Goal: Task Accomplishment & Management: Complete application form

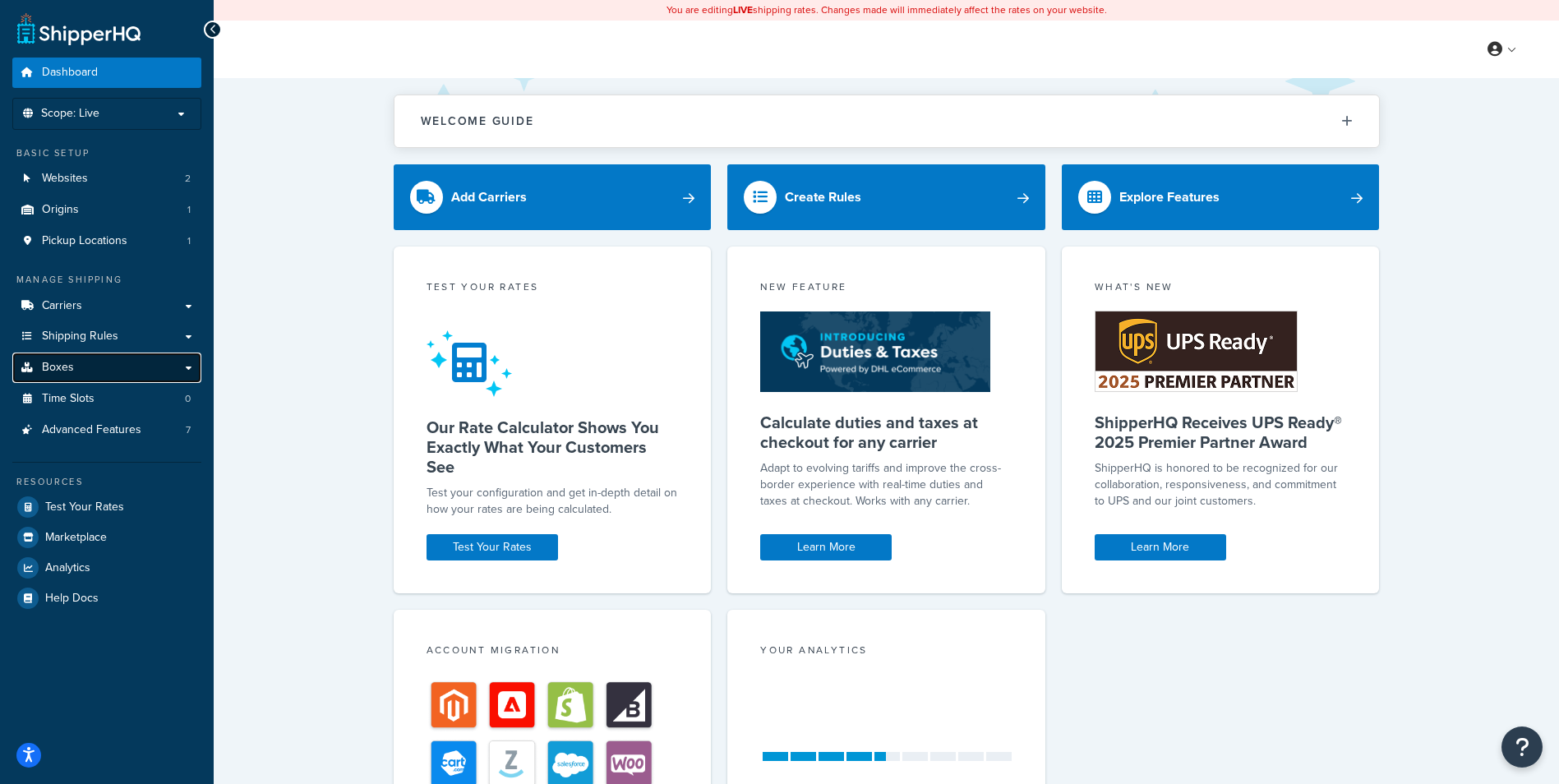
click at [92, 373] on link "Boxes" at bounding box center [106, 367] width 189 height 31
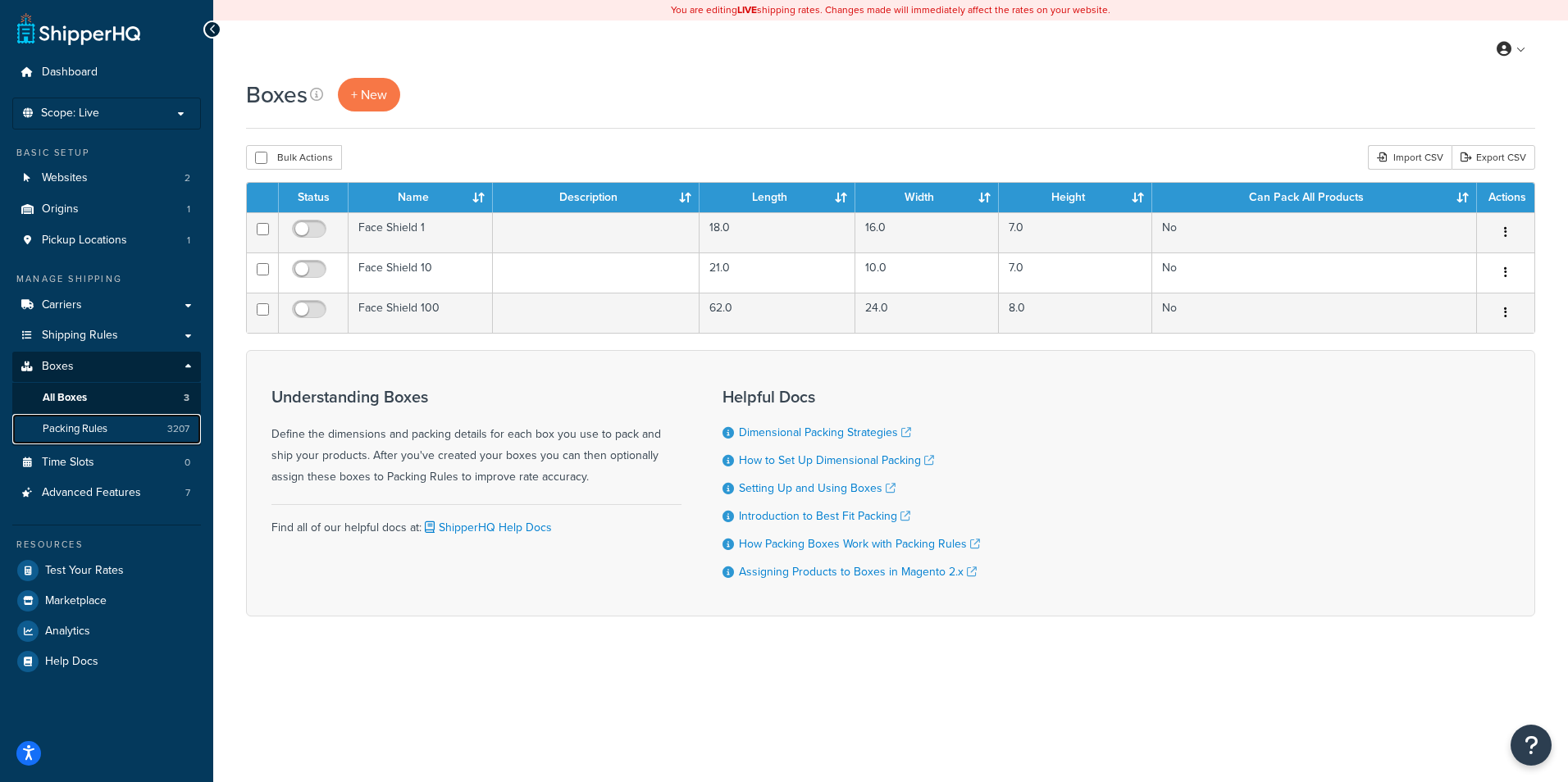
click at [78, 419] on link "Packing Rules 3207" at bounding box center [106, 429] width 188 height 30
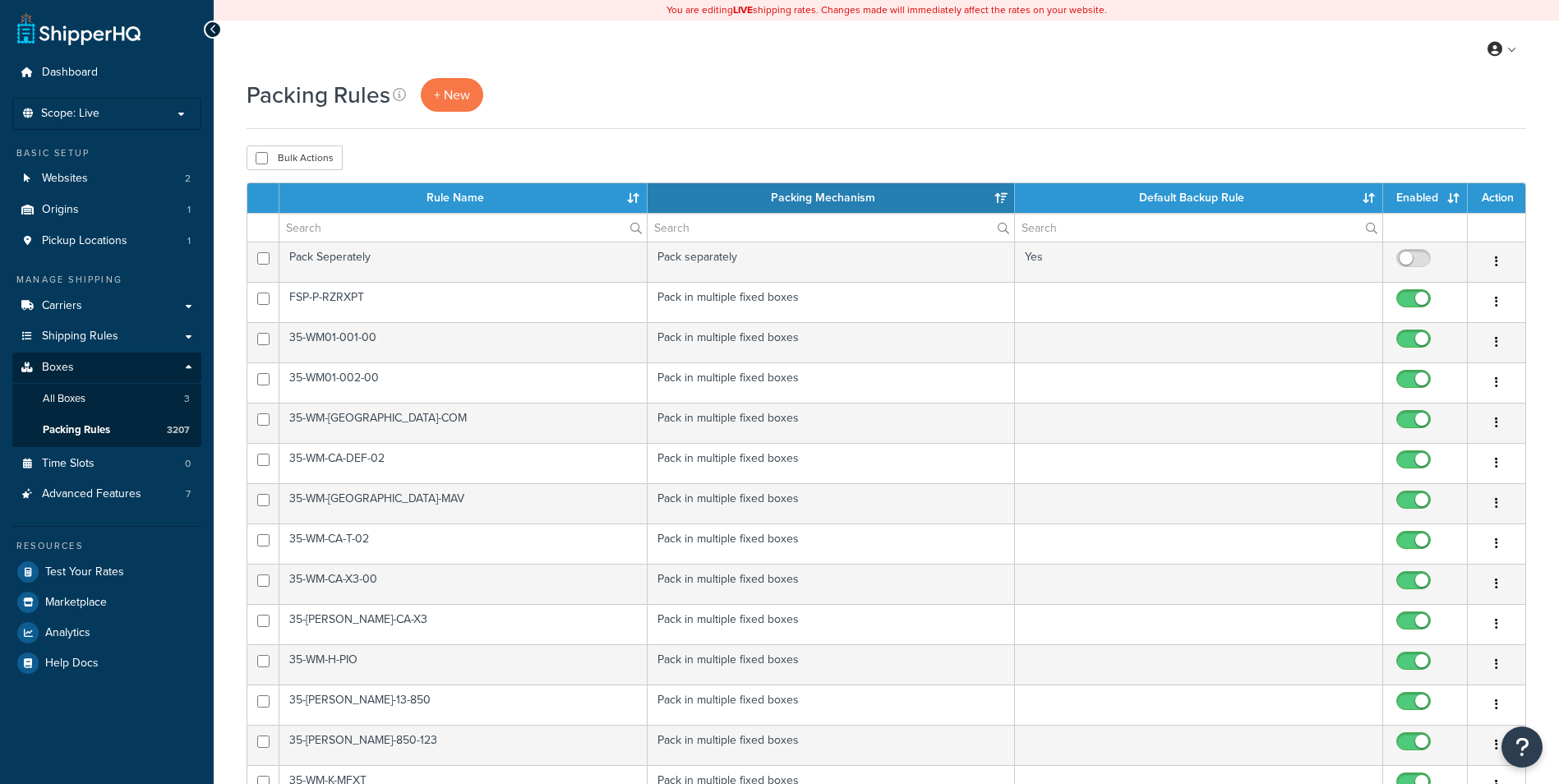
select select "15"
click at [127, 433] on link "Packing Rules 3207" at bounding box center [106, 430] width 189 height 31
select select "15"
click at [431, 80] on link "+ New" at bounding box center [452, 94] width 63 height 33
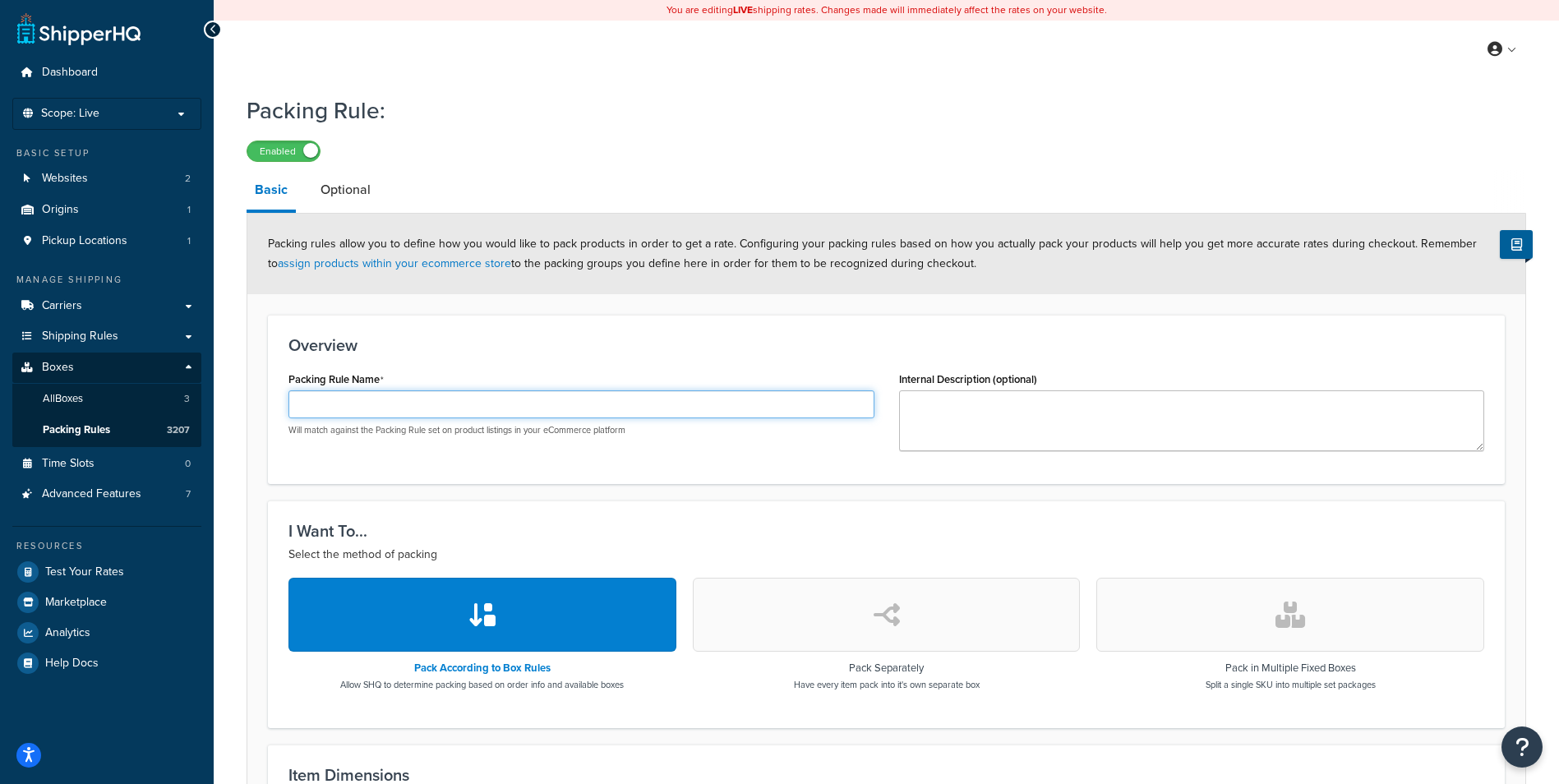
click at [451, 400] on input "Packing Rule Name" at bounding box center [582, 404] width 586 height 28
paste input "DOOR-P-RZRXP-004-RWS-5"
type input "DOOR-P-RZRXP-004-RWS-5"
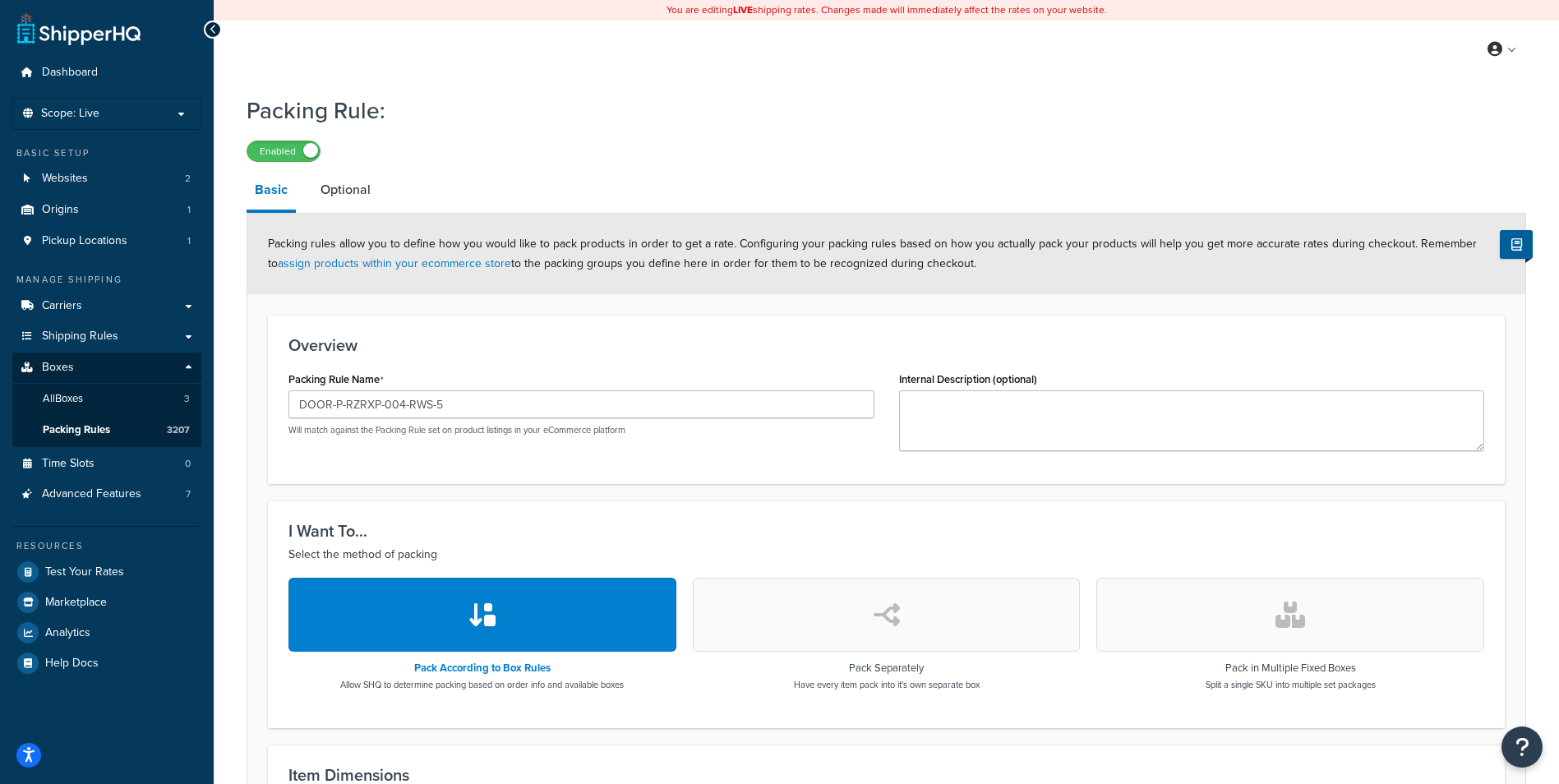
click at [1261, 588] on button "button" at bounding box center [1291, 615] width 388 height 74
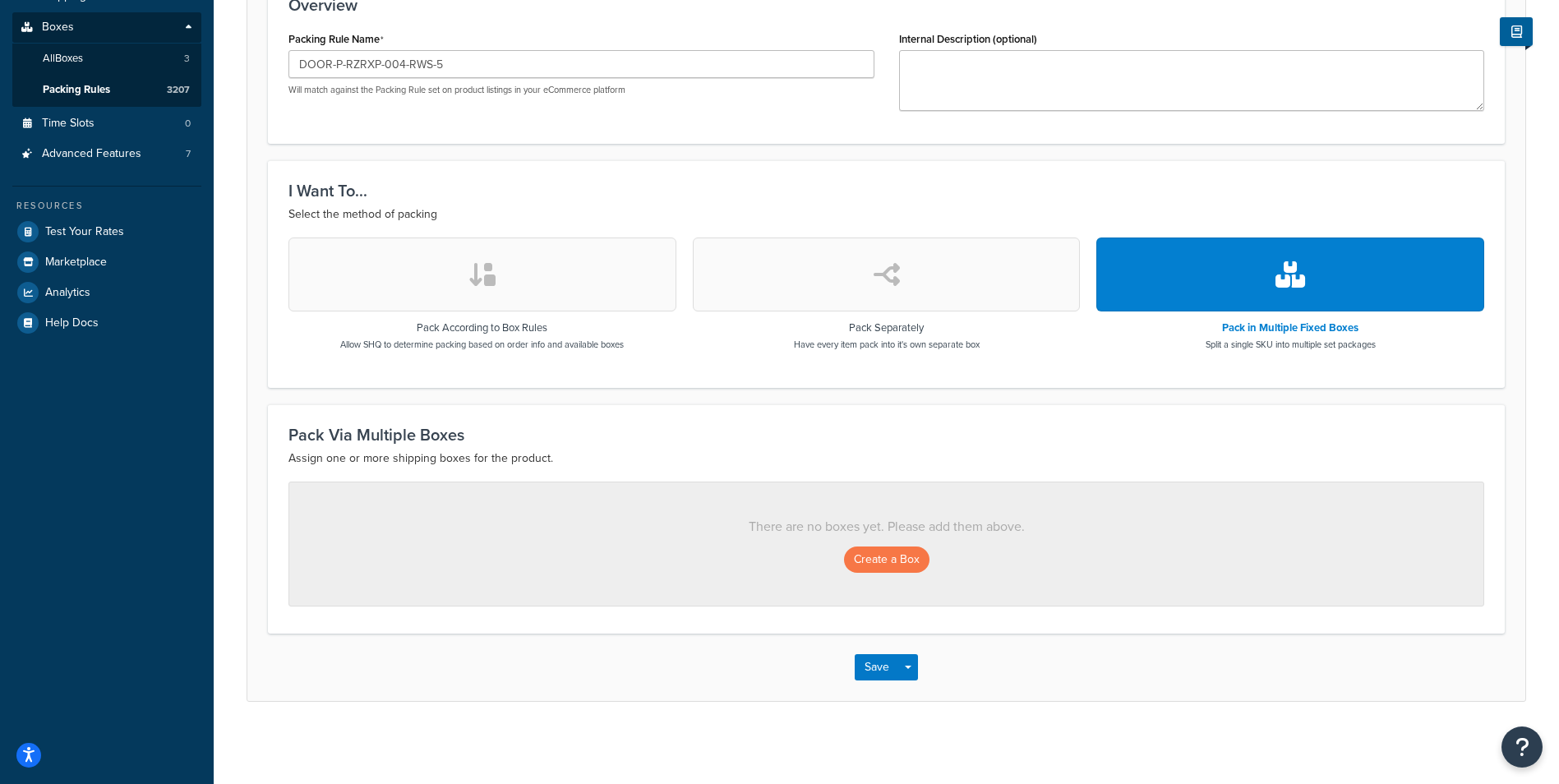
scroll to position [341, 0]
click at [902, 556] on button "Create a Box" at bounding box center [887, 559] width 85 height 26
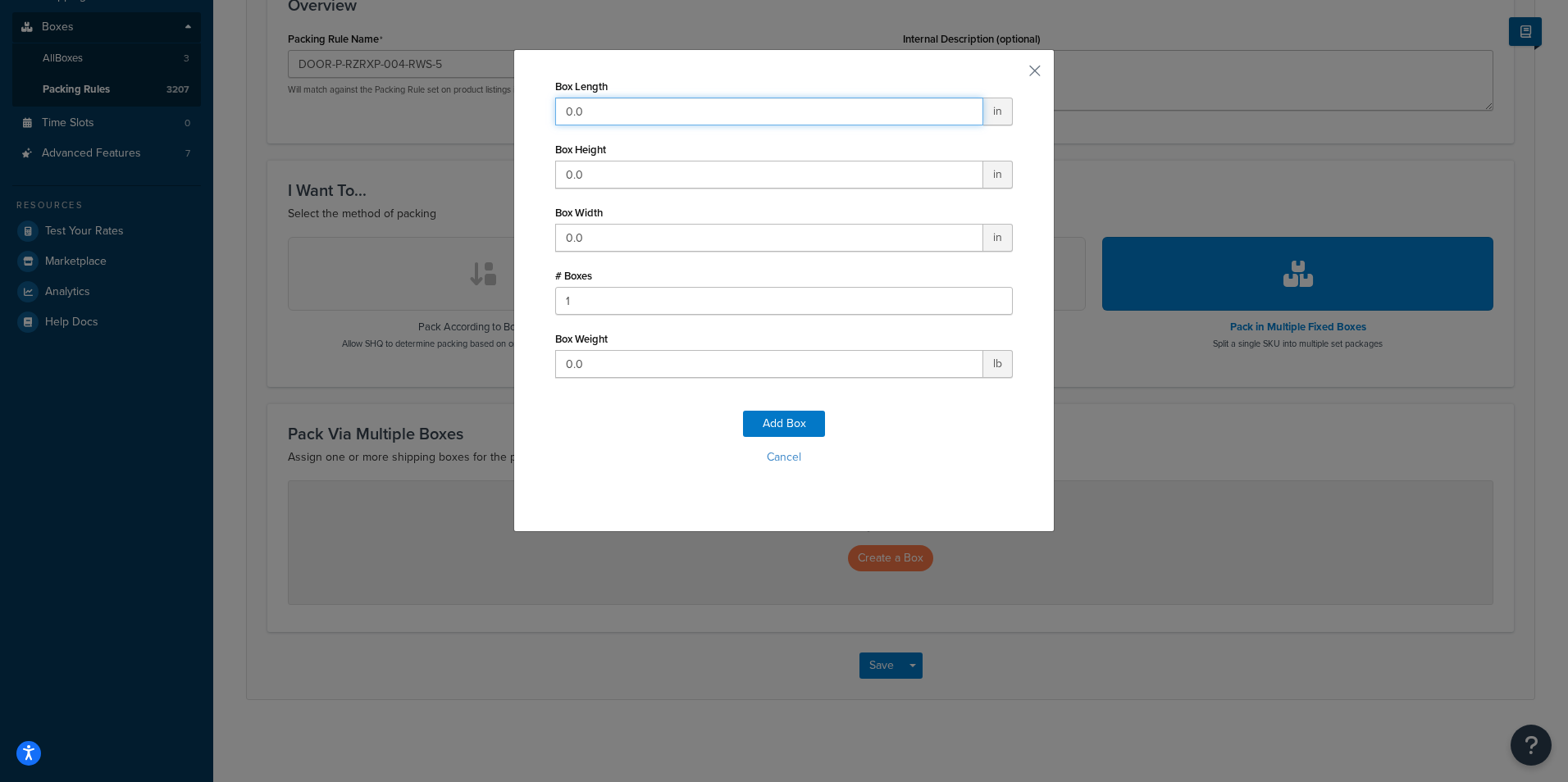
click at [664, 112] on input "0.0" at bounding box center [769, 112] width 428 height 28
type input "36"
type input "12"
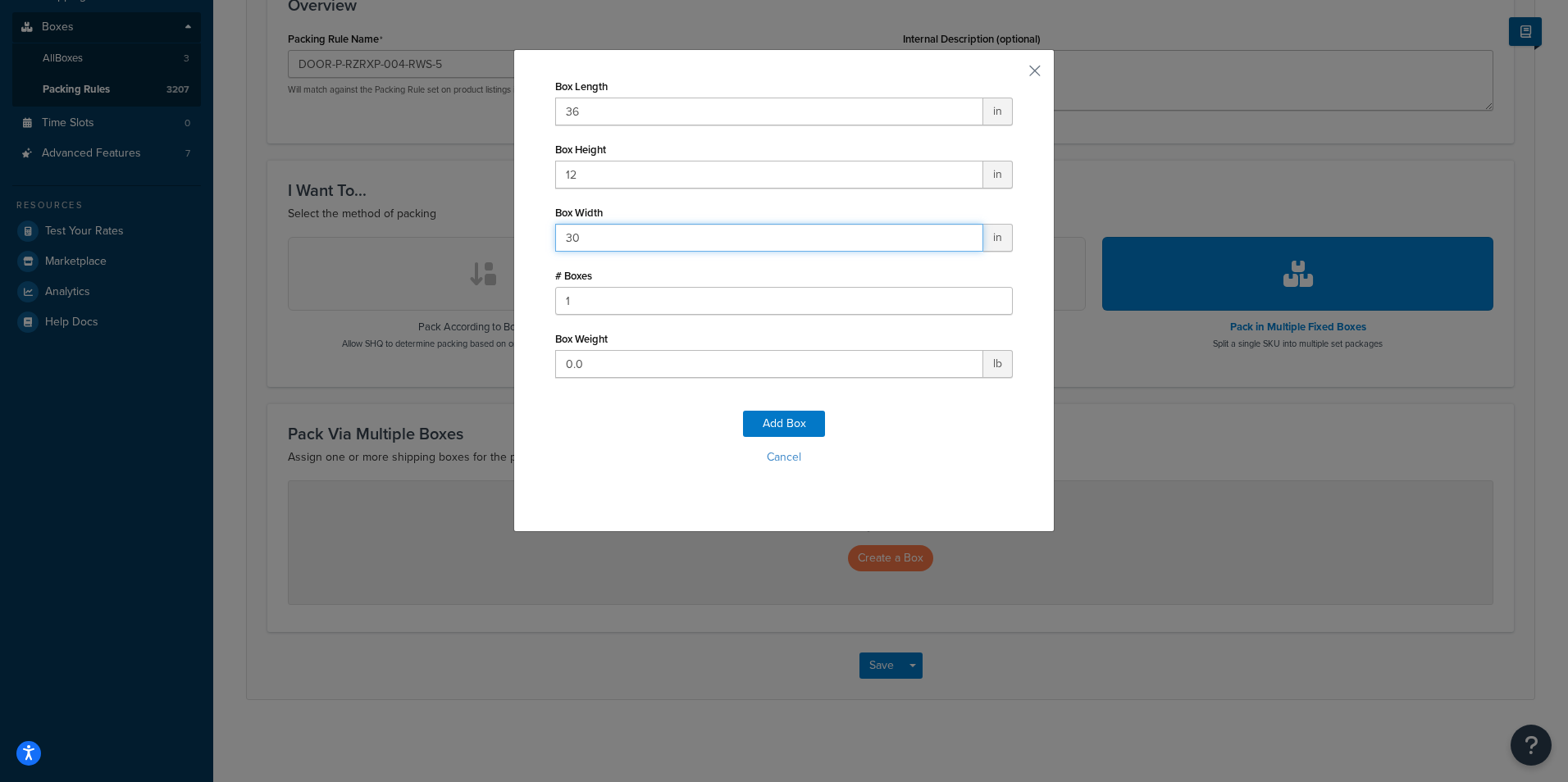
type input "30"
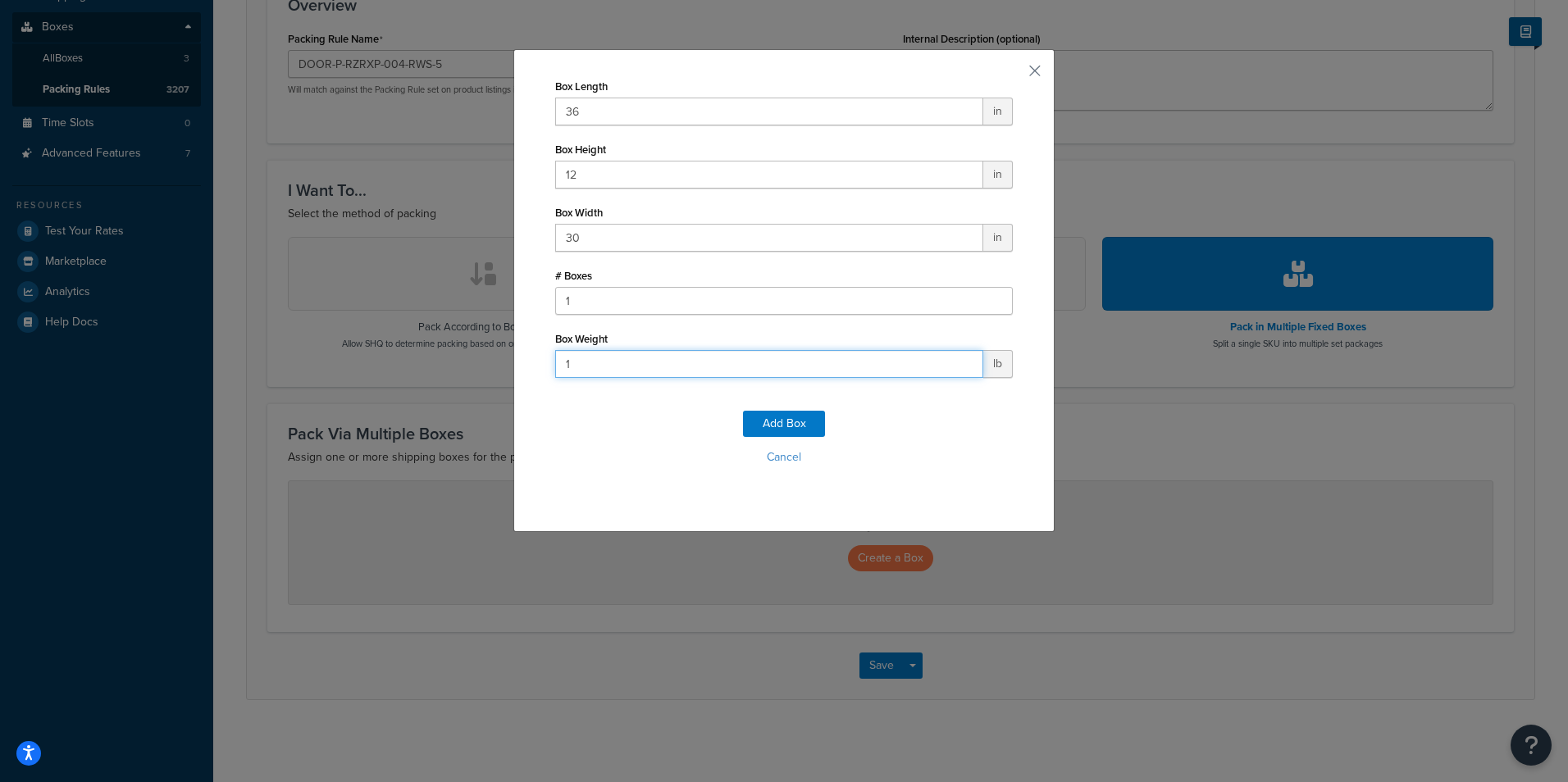
type input "17"
click button "Add Box" at bounding box center [783, 423] width 82 height 26
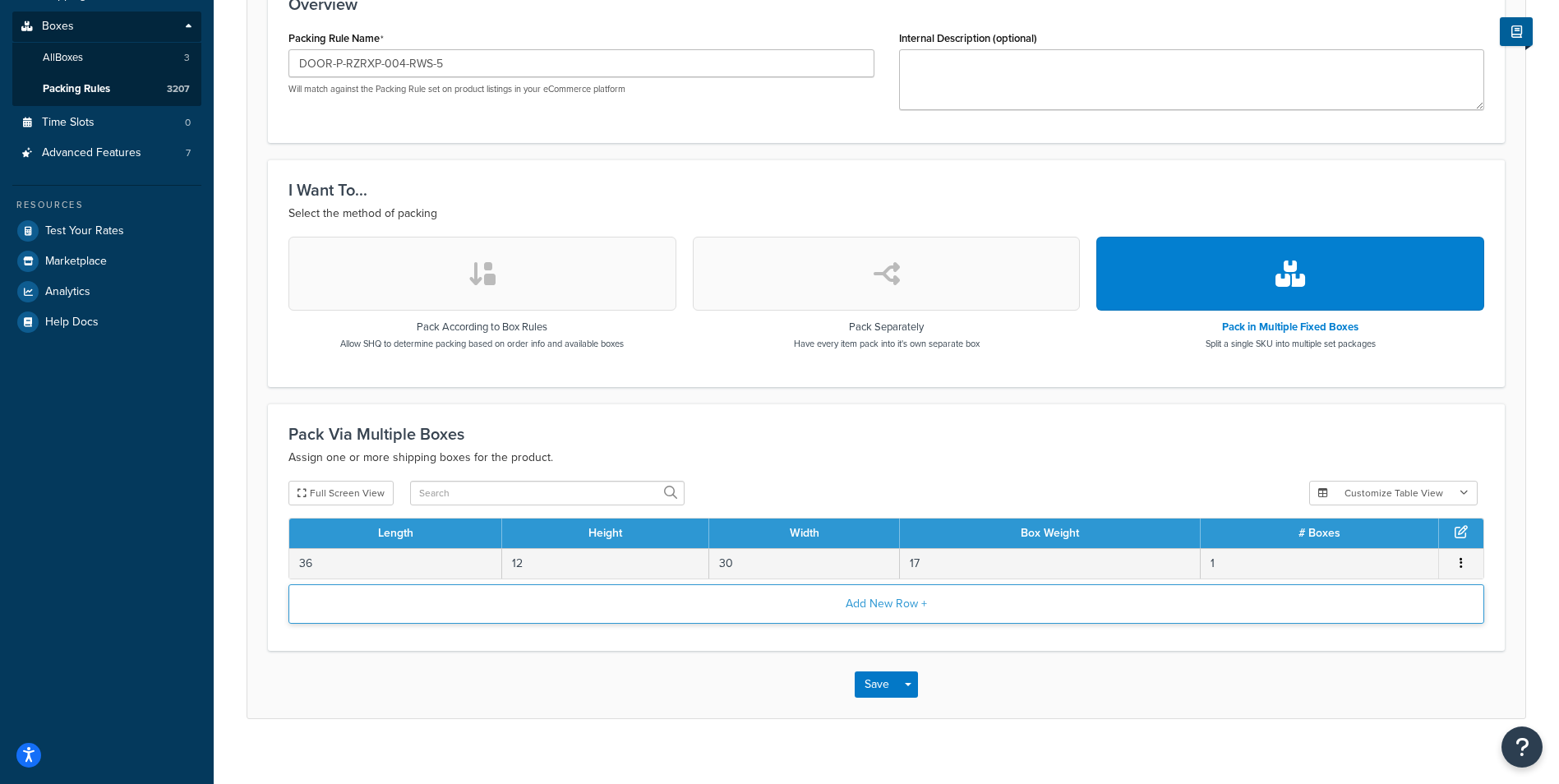
click at [823, 600] on button "Add New Row +" at bounding box center [886, 604] width 1196 height 40
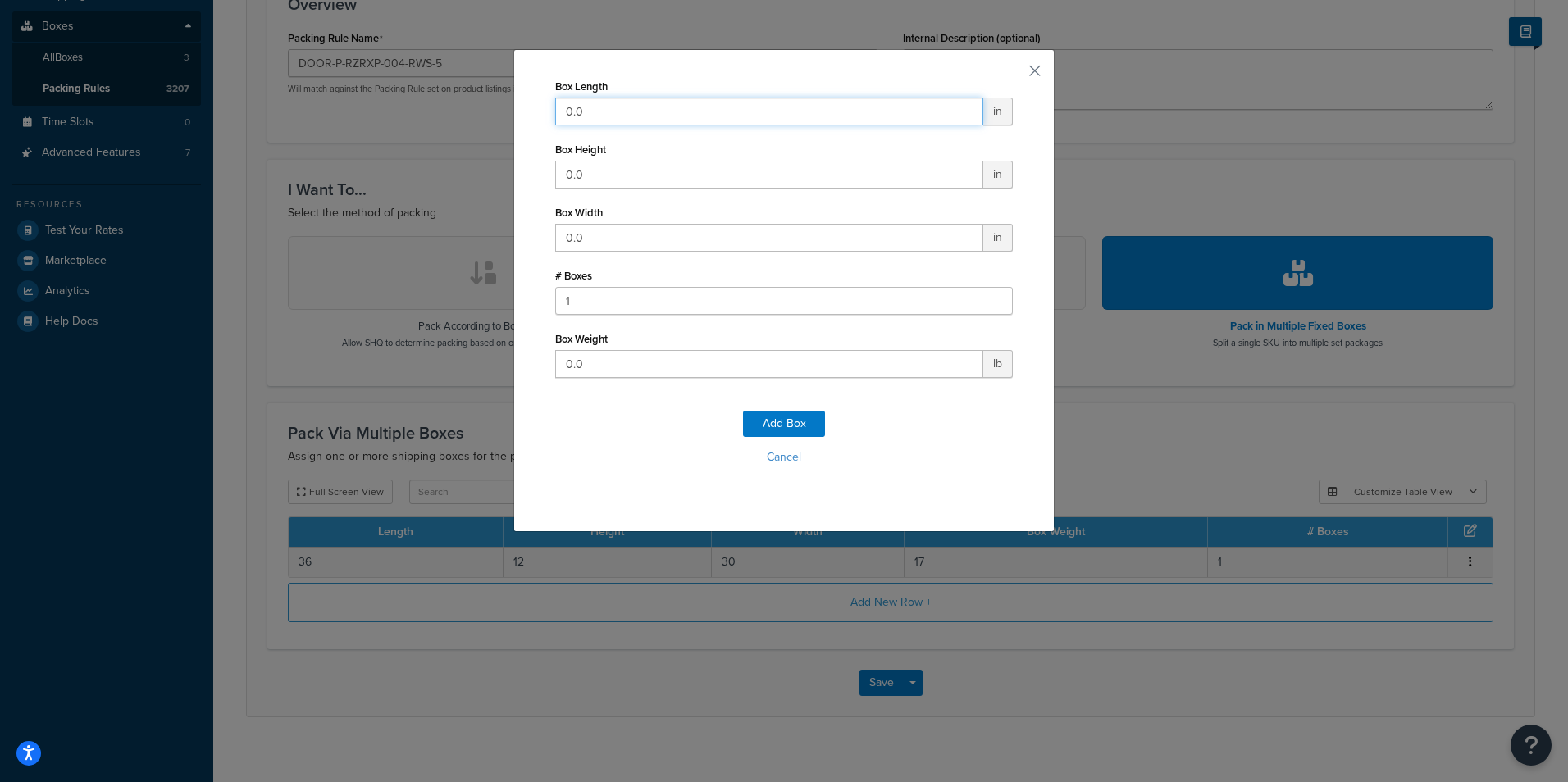
click at [758, 112] on input "0.0" at bounding box center [769, 112] width 428 height 28
type input "29"
type input "9"
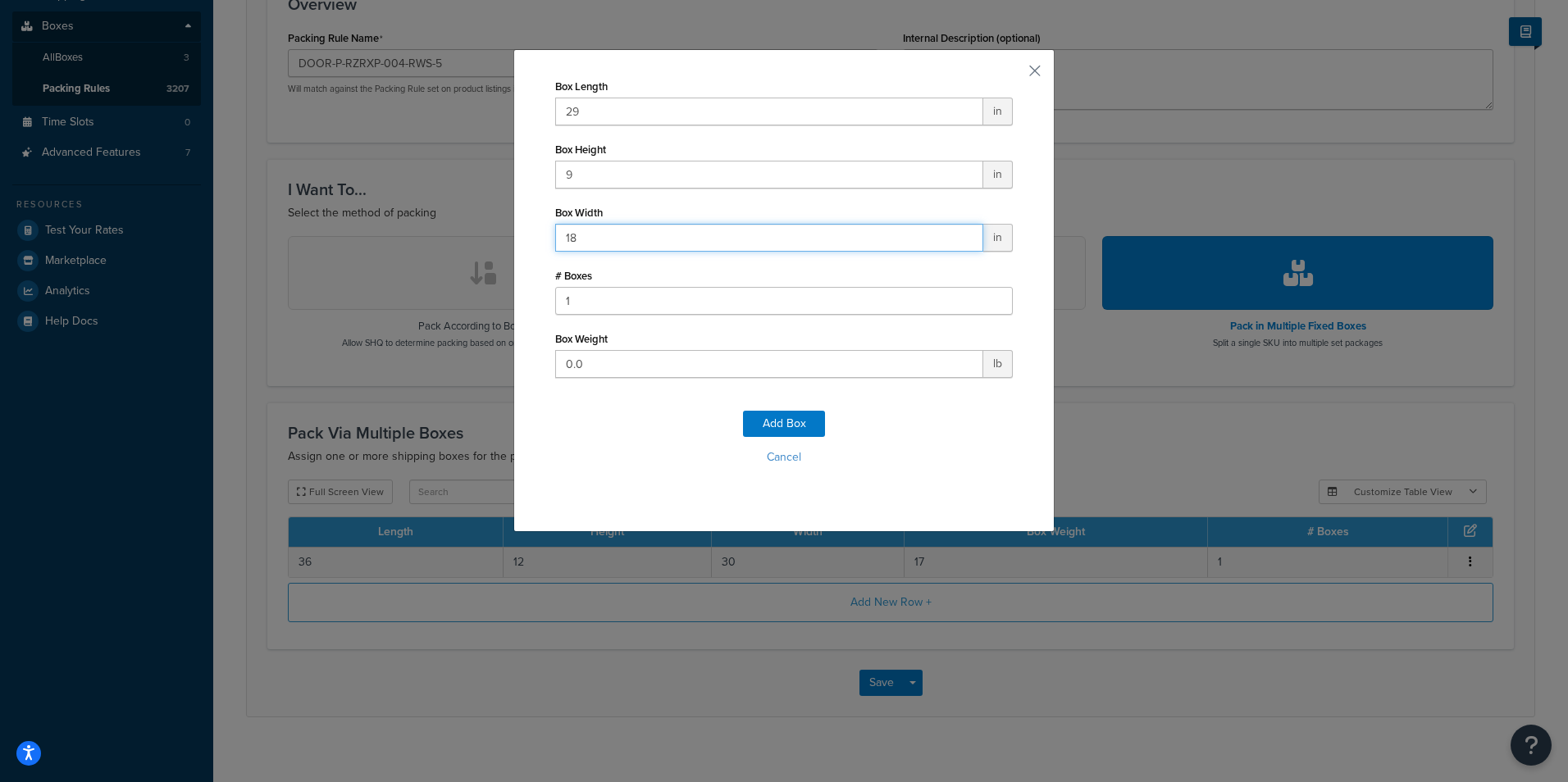
type input "18"
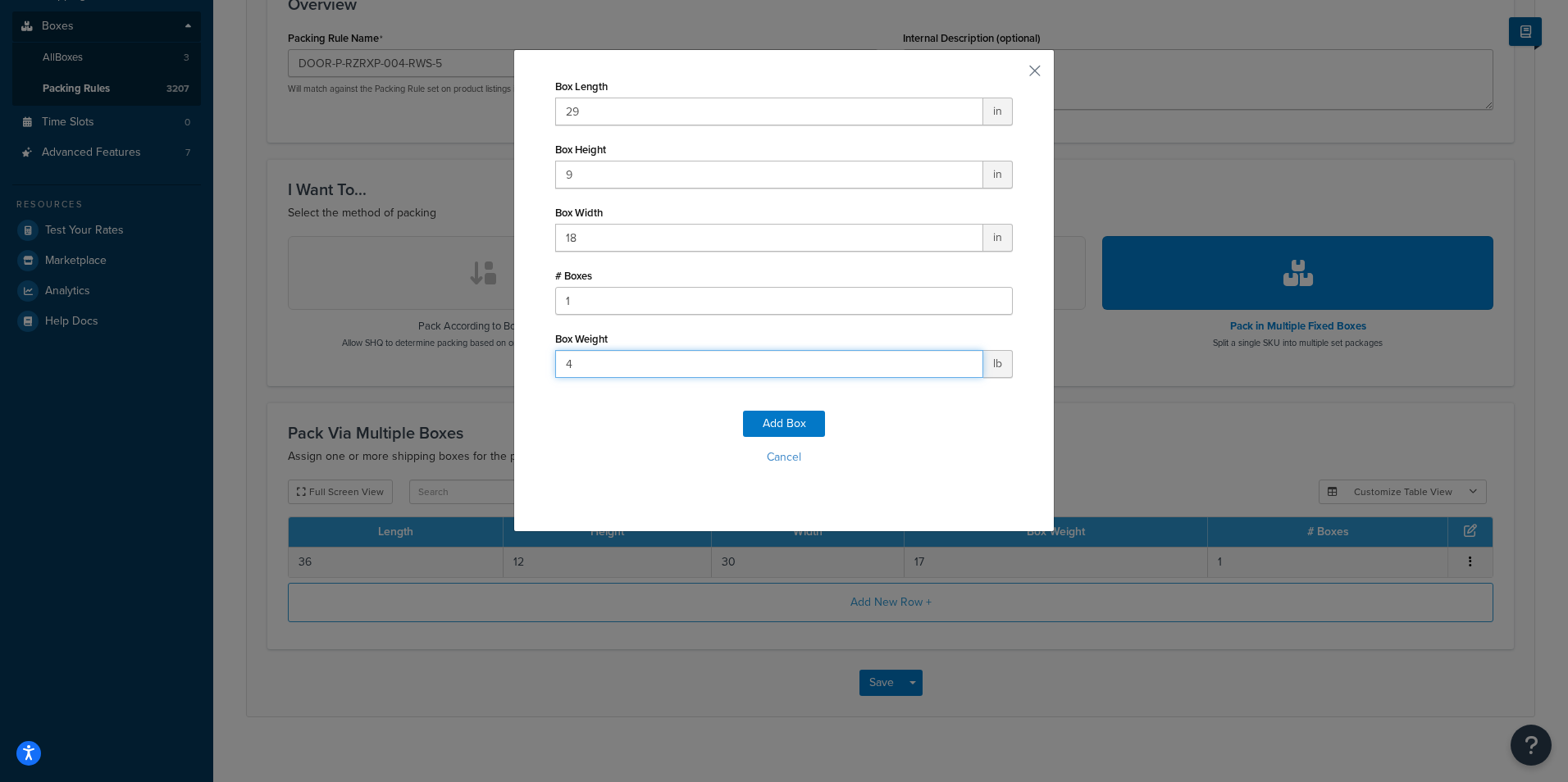
type input "40"
click button "Add Box" at bounding box center [783, 423] width 82 height 26
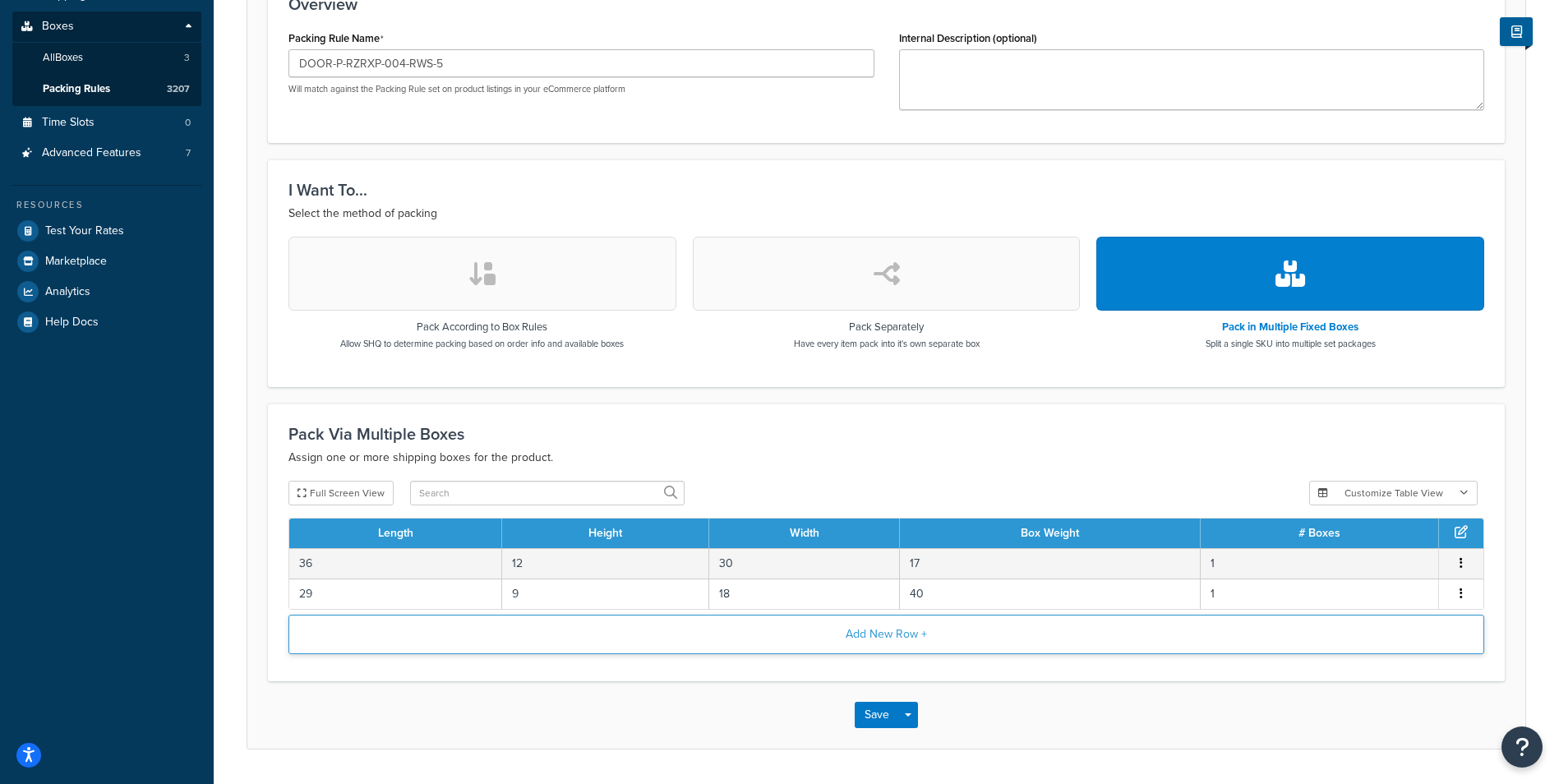
click at [897, 643] on button "Add New Row +" at bounding box center [886, 634] width 1196 height 40
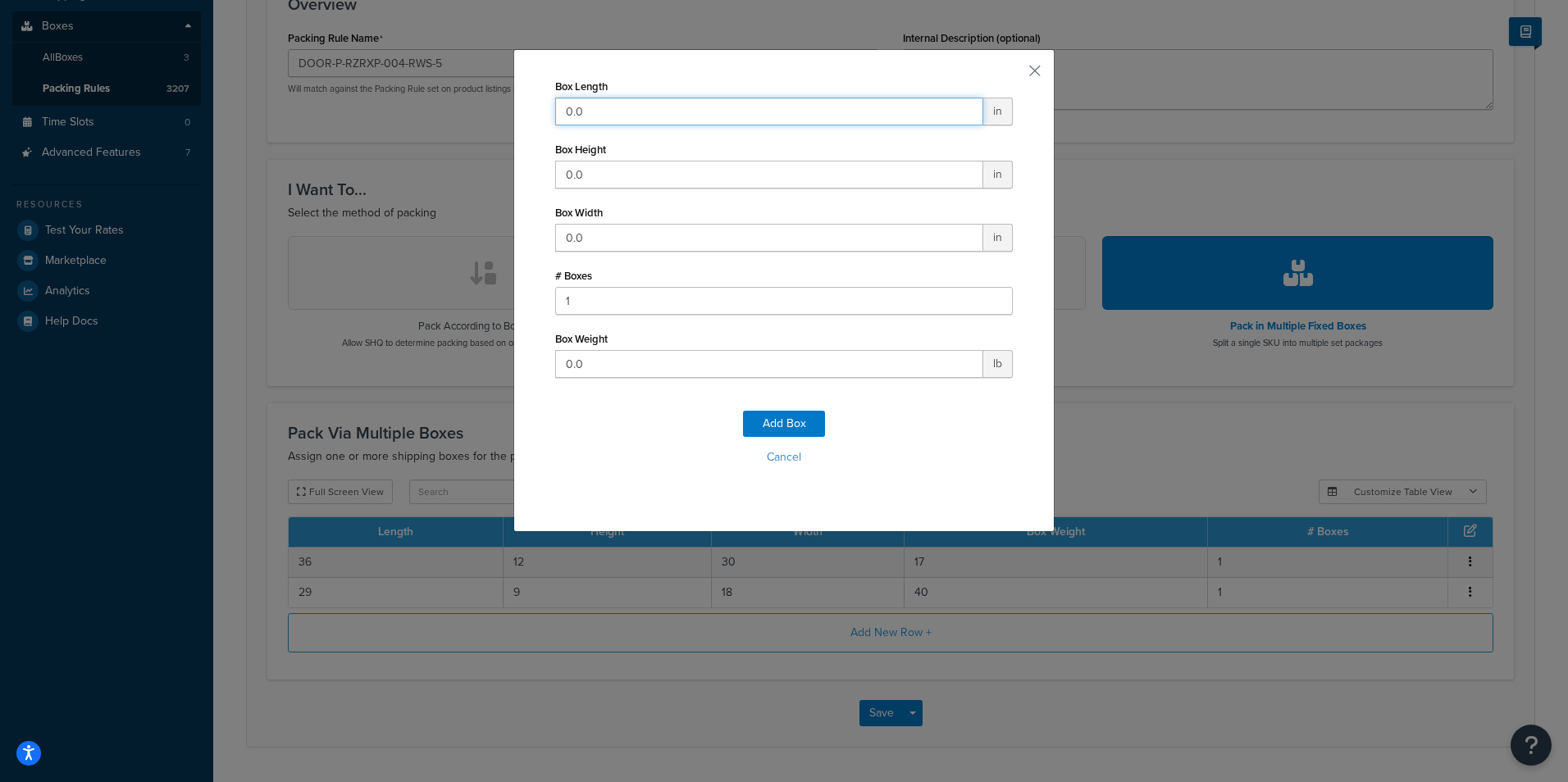
click at [741, 111] on input "0.0" at bounding box center [769, 112] width 428 height 28
type input "52"
type input "6"
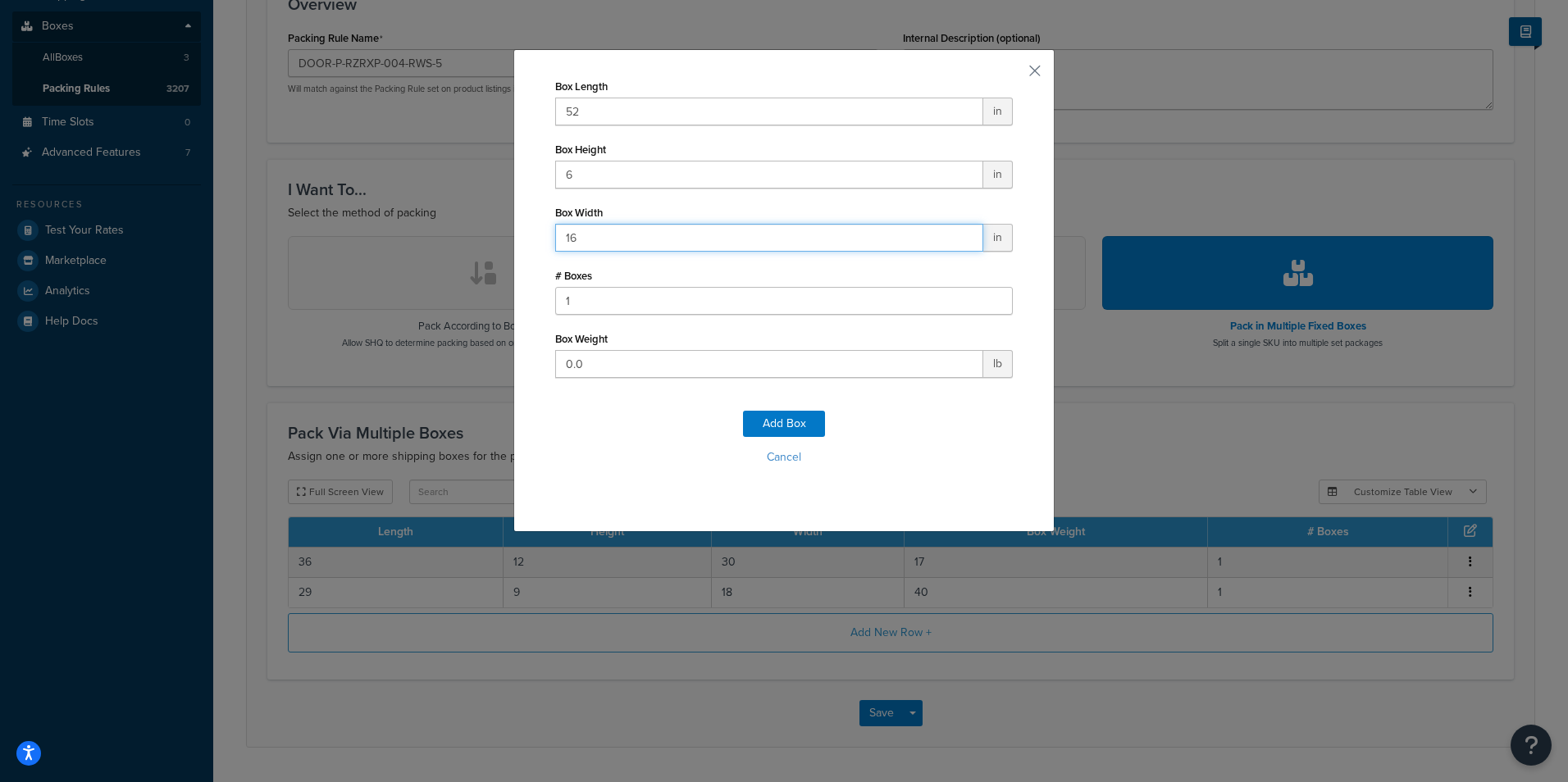
type input "16"
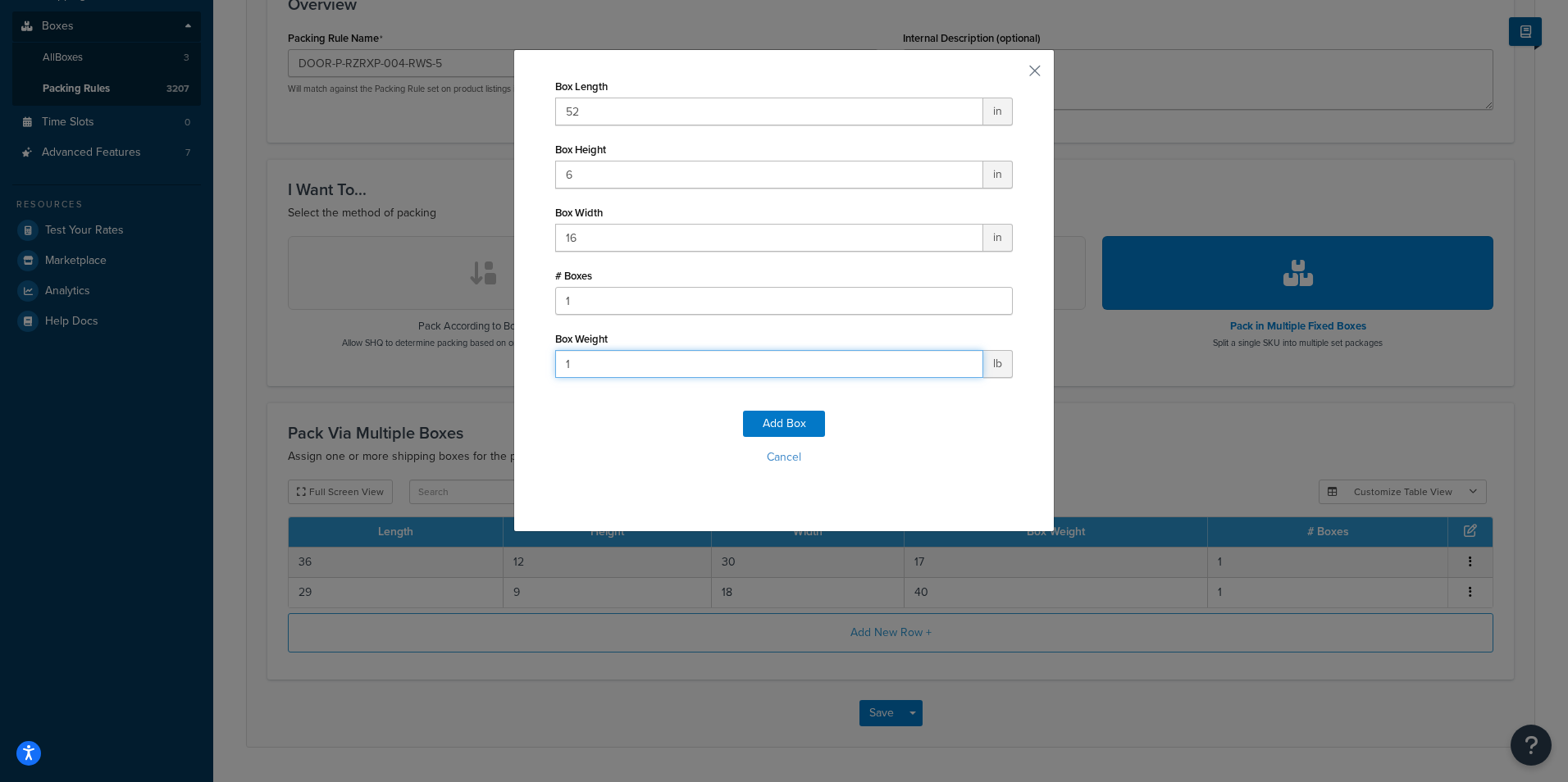
type input "16"
click button "Add Box" at bounding box center [783, 423] width 82 height 26
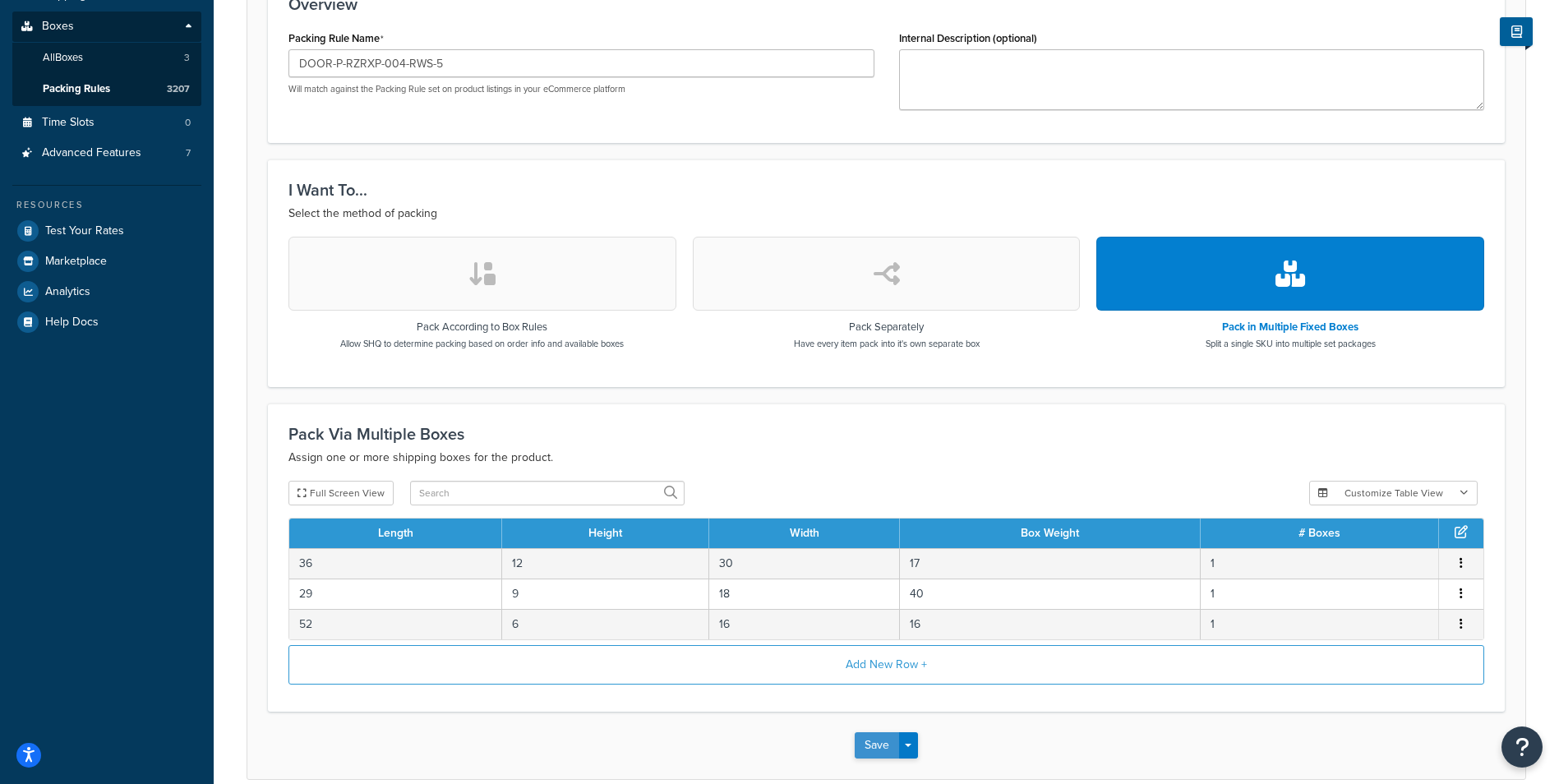
click at [871, 748] on button "Save" at bounding box center [877, 745] width 44 height 26
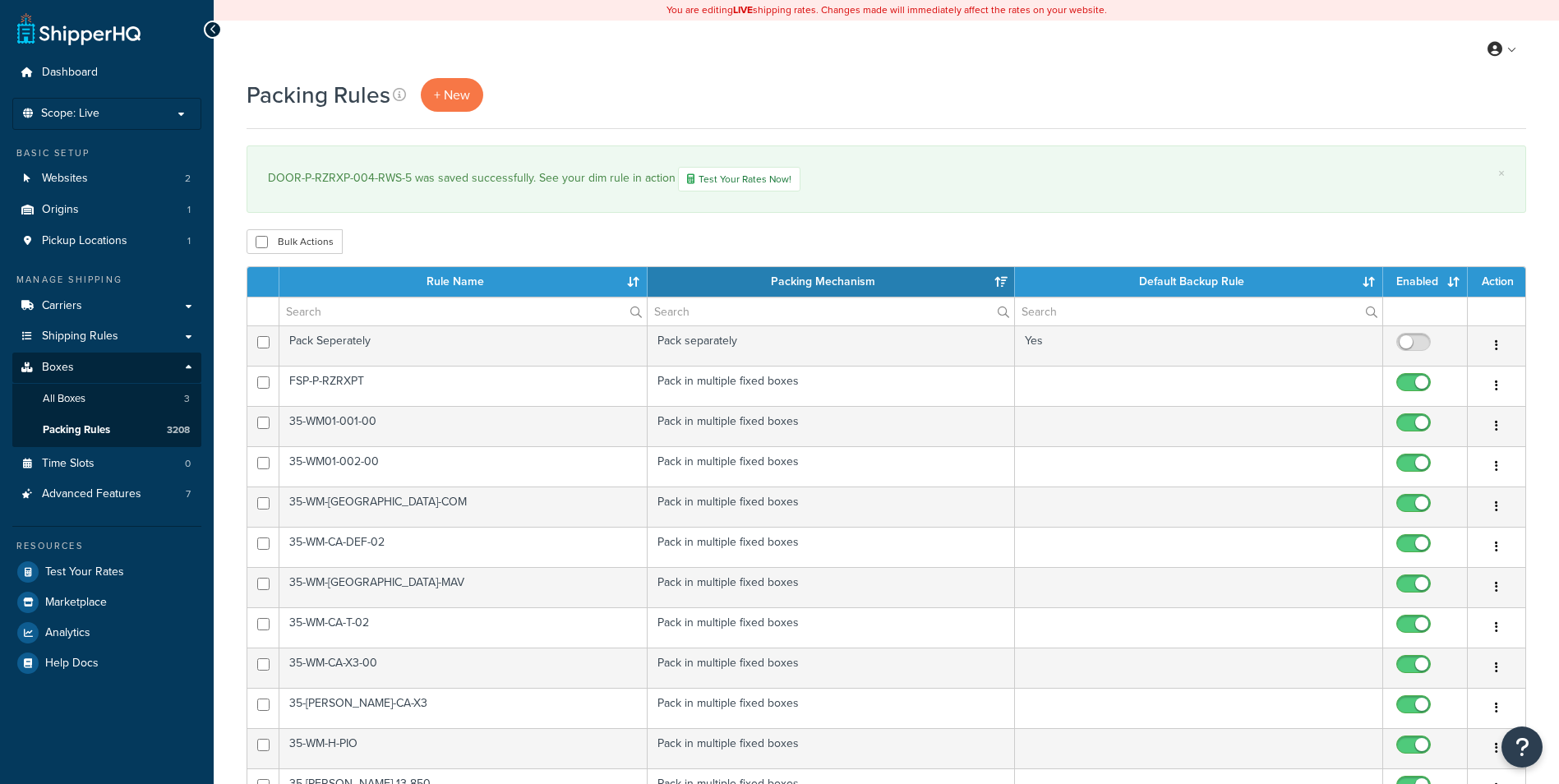
select select "15"
click at [448, 107] on link "+ New" at bounding box center [452, 94] width 63 height 33
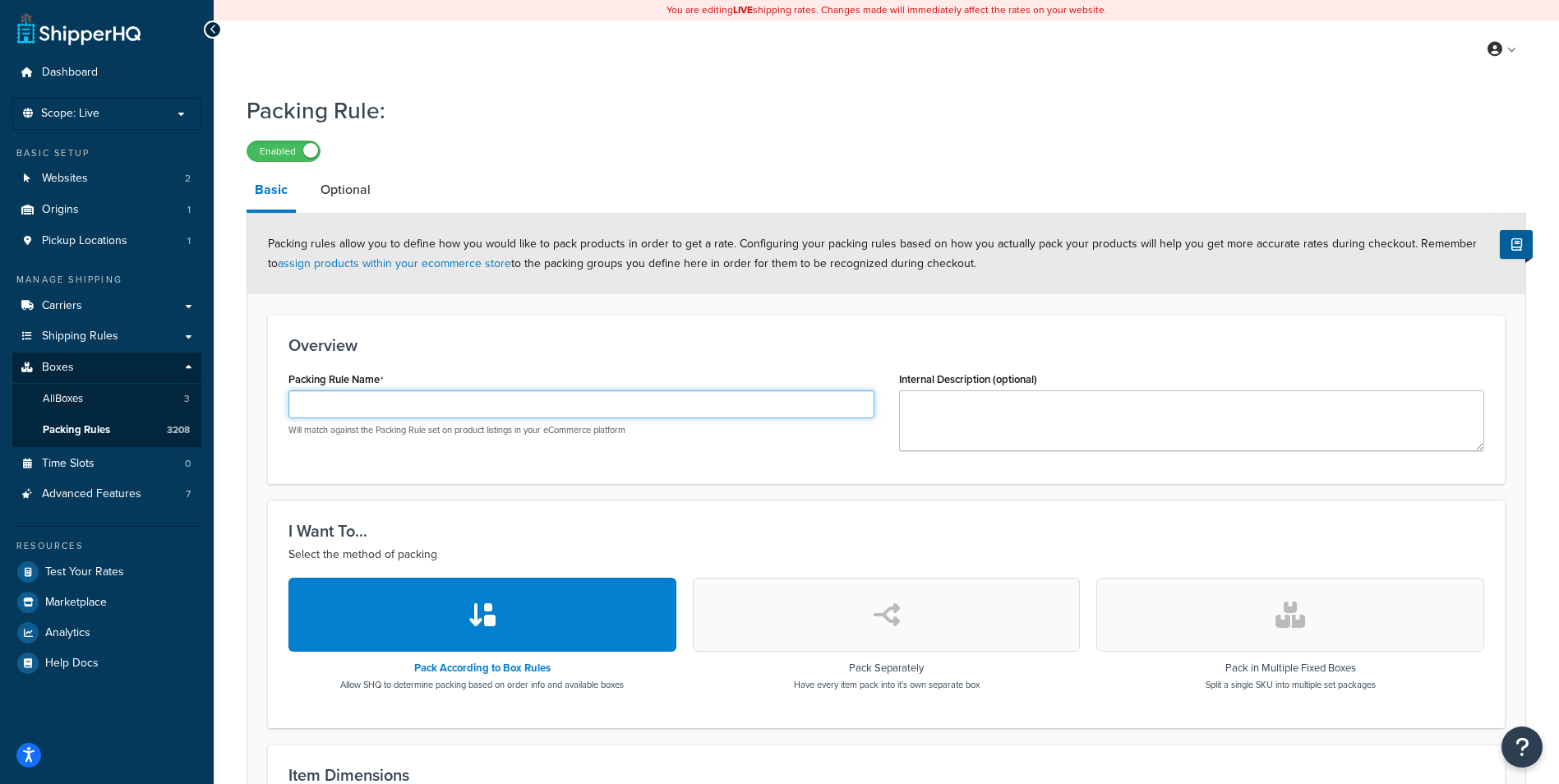
click at [324, 410] on input "Packing Rule Name" at bounding box center [582, 404] width 586 height 28
paste input "DOOR-P-RZRXP-004-72"
type input "DOOR-P-RZRXP-004-72"
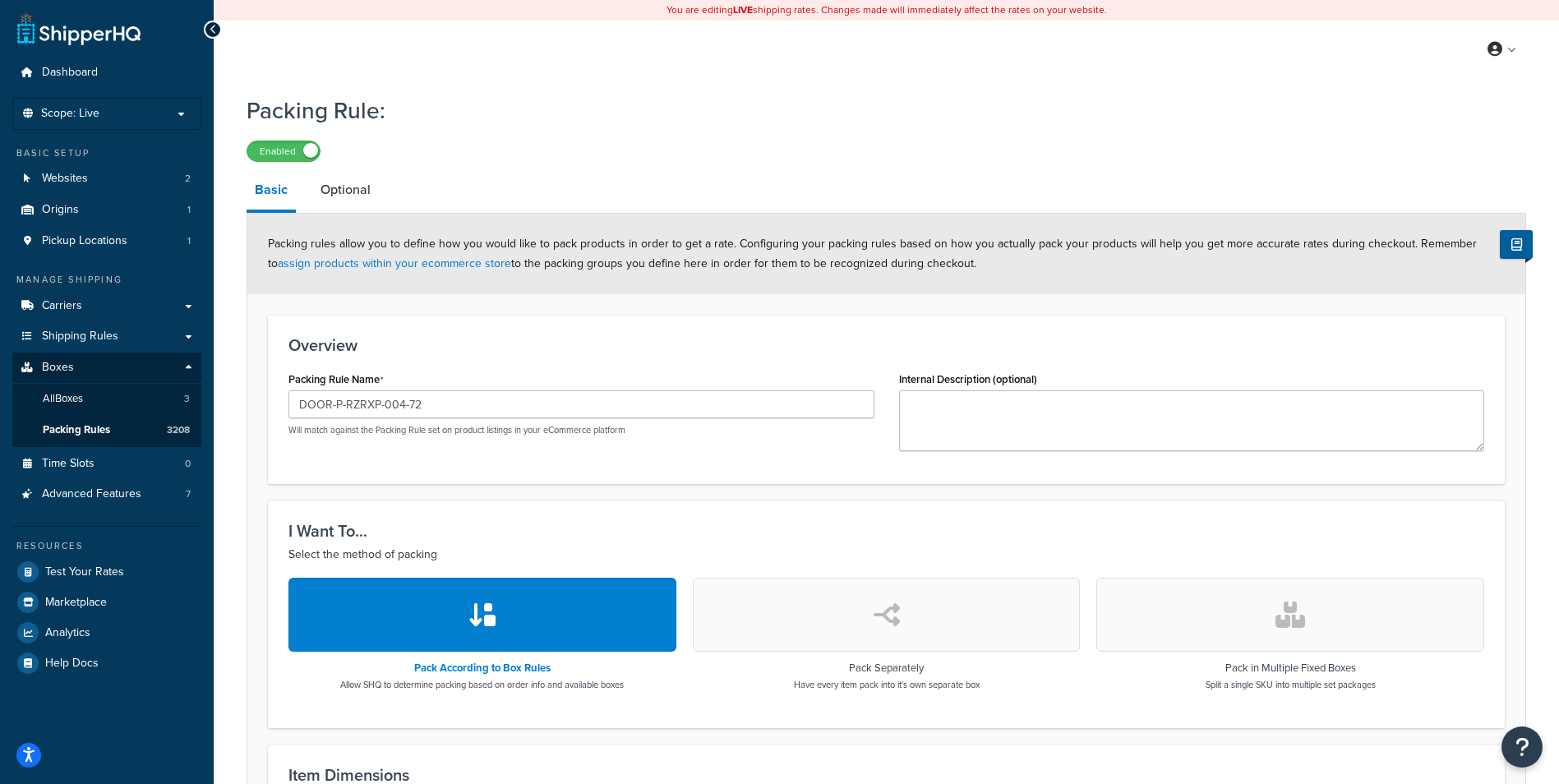
click at [1215, 624] on button "button" at bounding box center [1291, 615] width 388 height 74
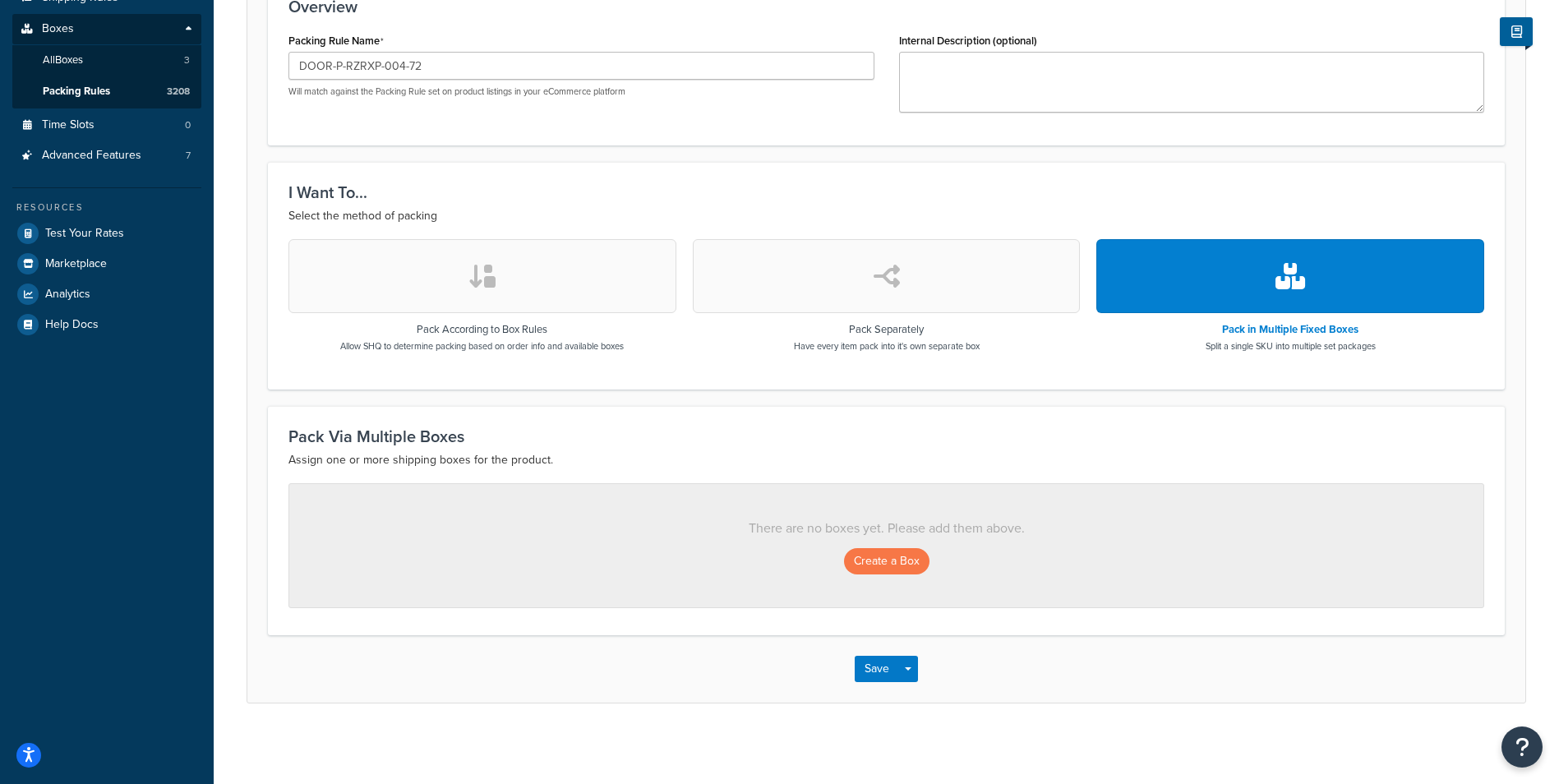
scroll to position [341, 0]
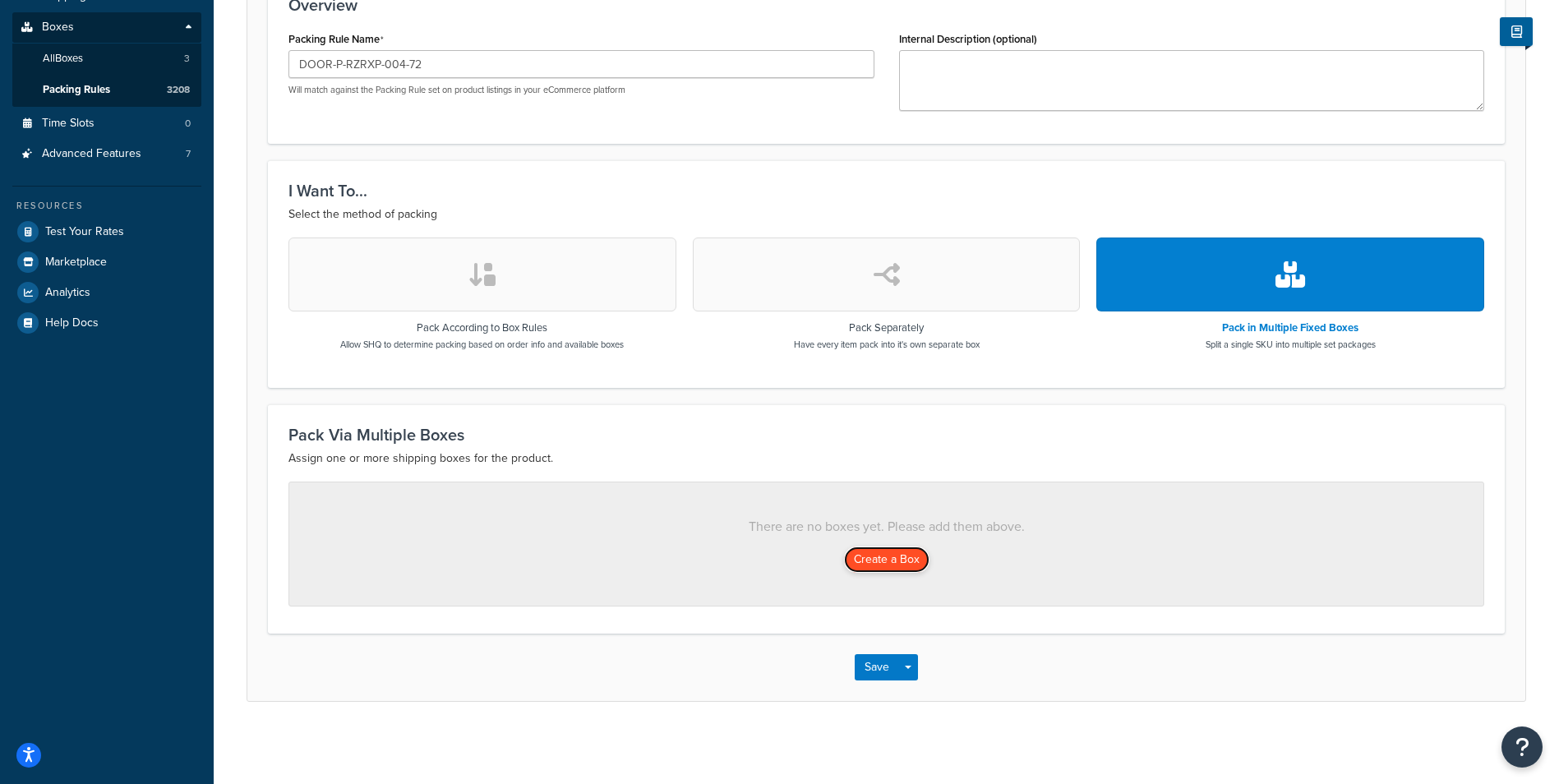
click at [892, 566] on button "Create a Box" at bounding box center [887, 559] width 85 height 26
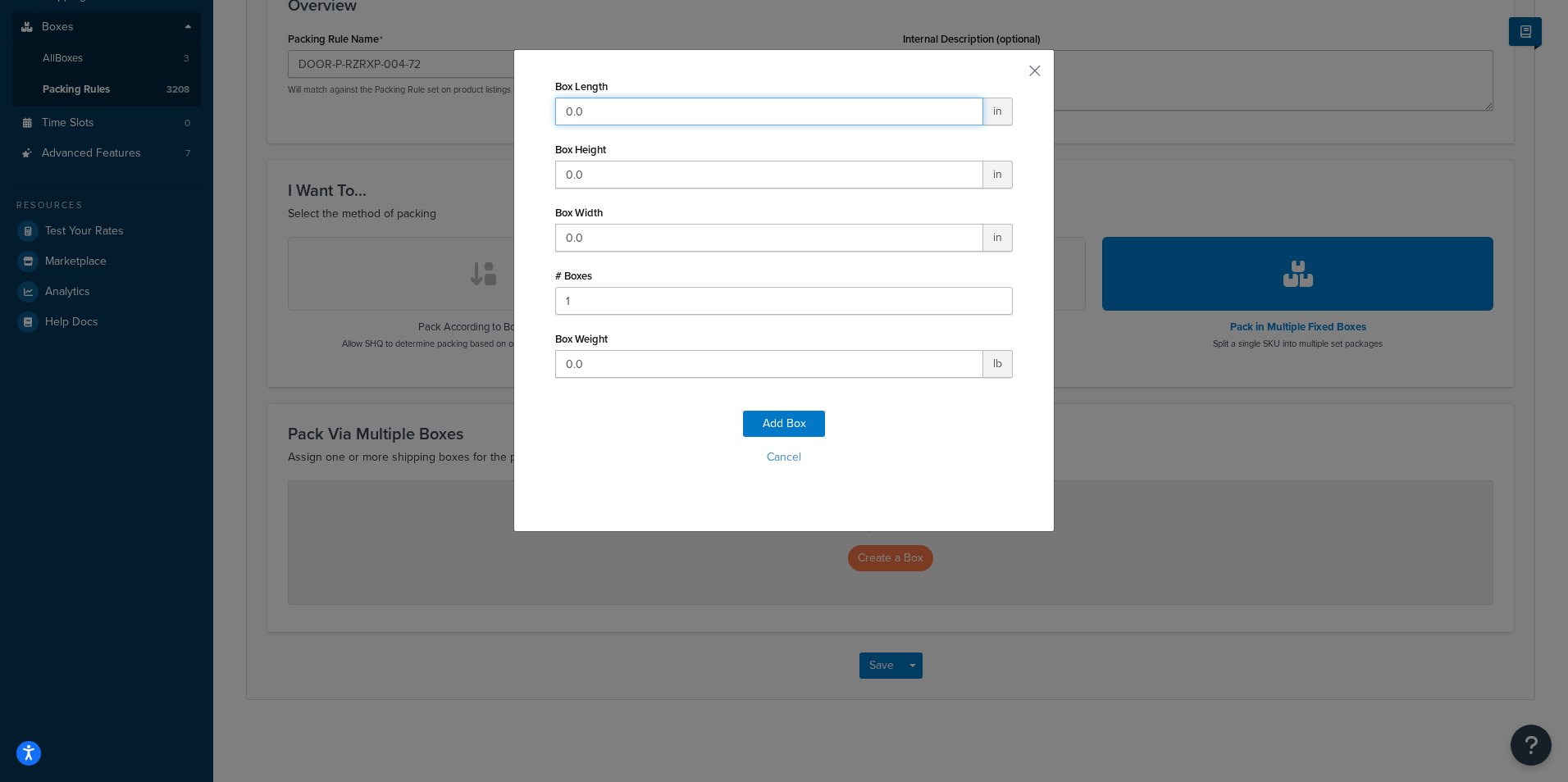
click at [604, 115] on input "0.0" at bounding box center [769, 112] width 428 height 28
type input "36"
type input "12"
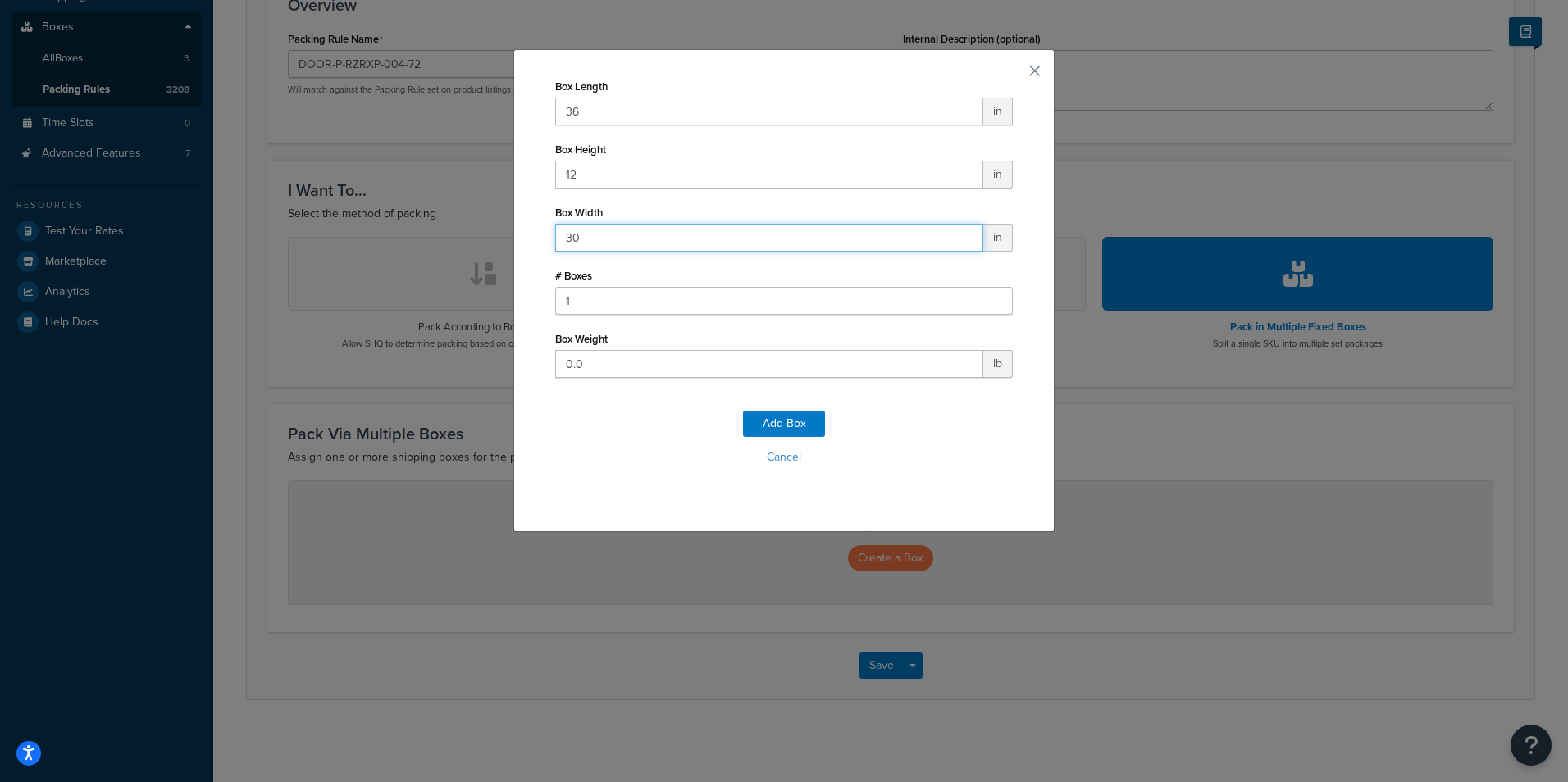
type input "30"
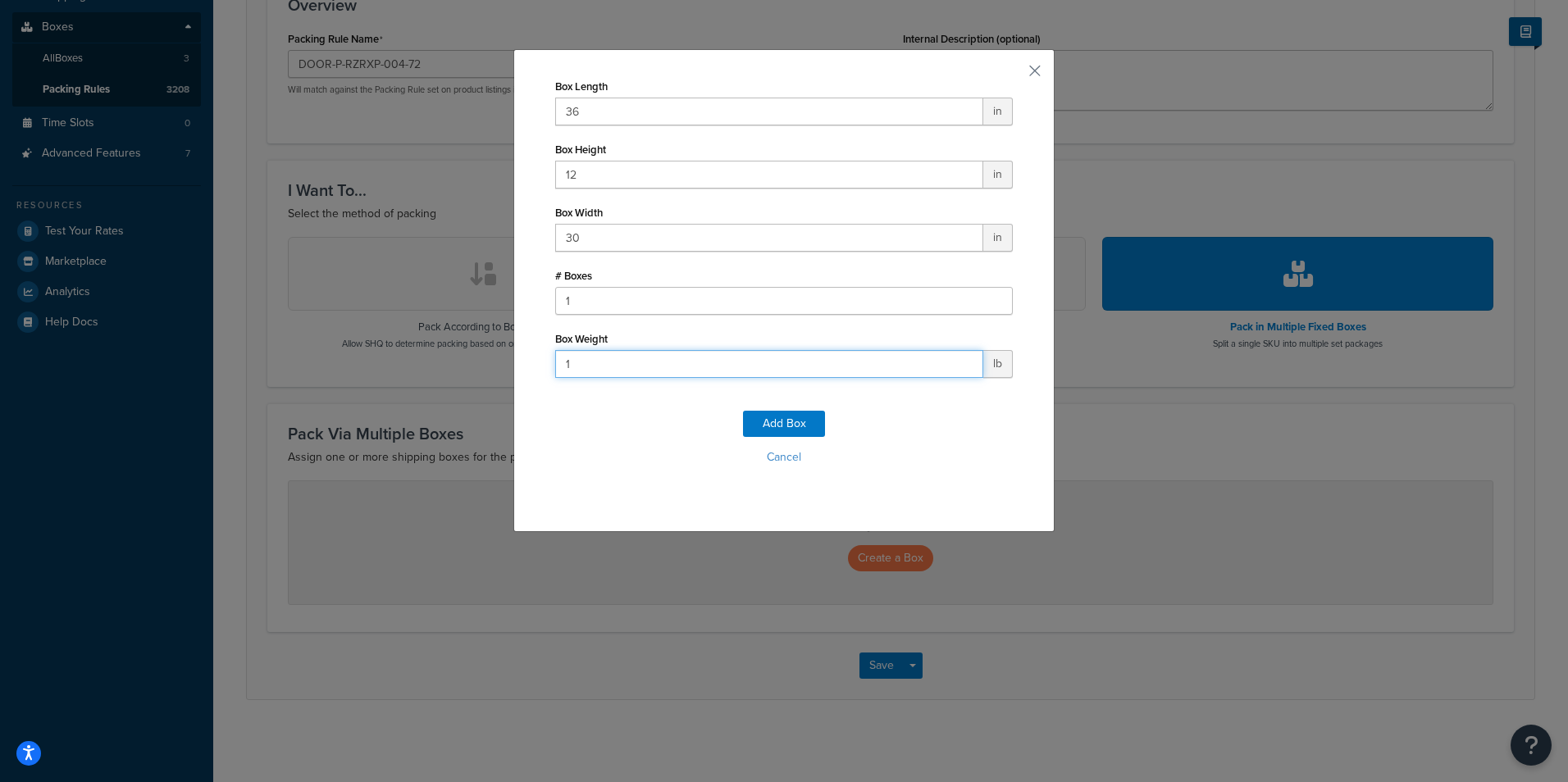
type input "17"
click button "Add Box" at bounding box center [783, 423] width 82 height 26
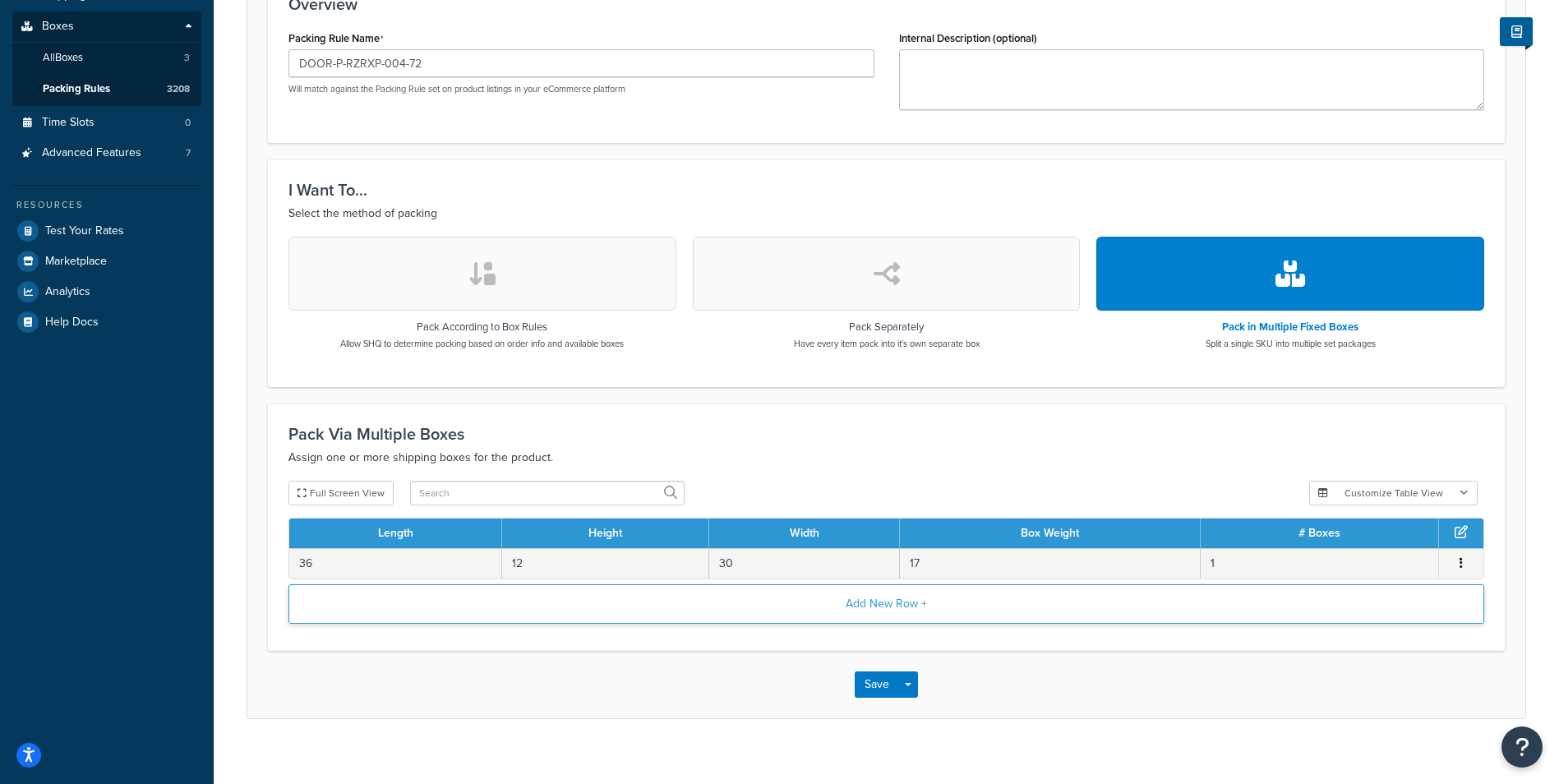
click at [853, 595] on button "Add New Row +" at bounding box center [886, 604] width 1196 height 40
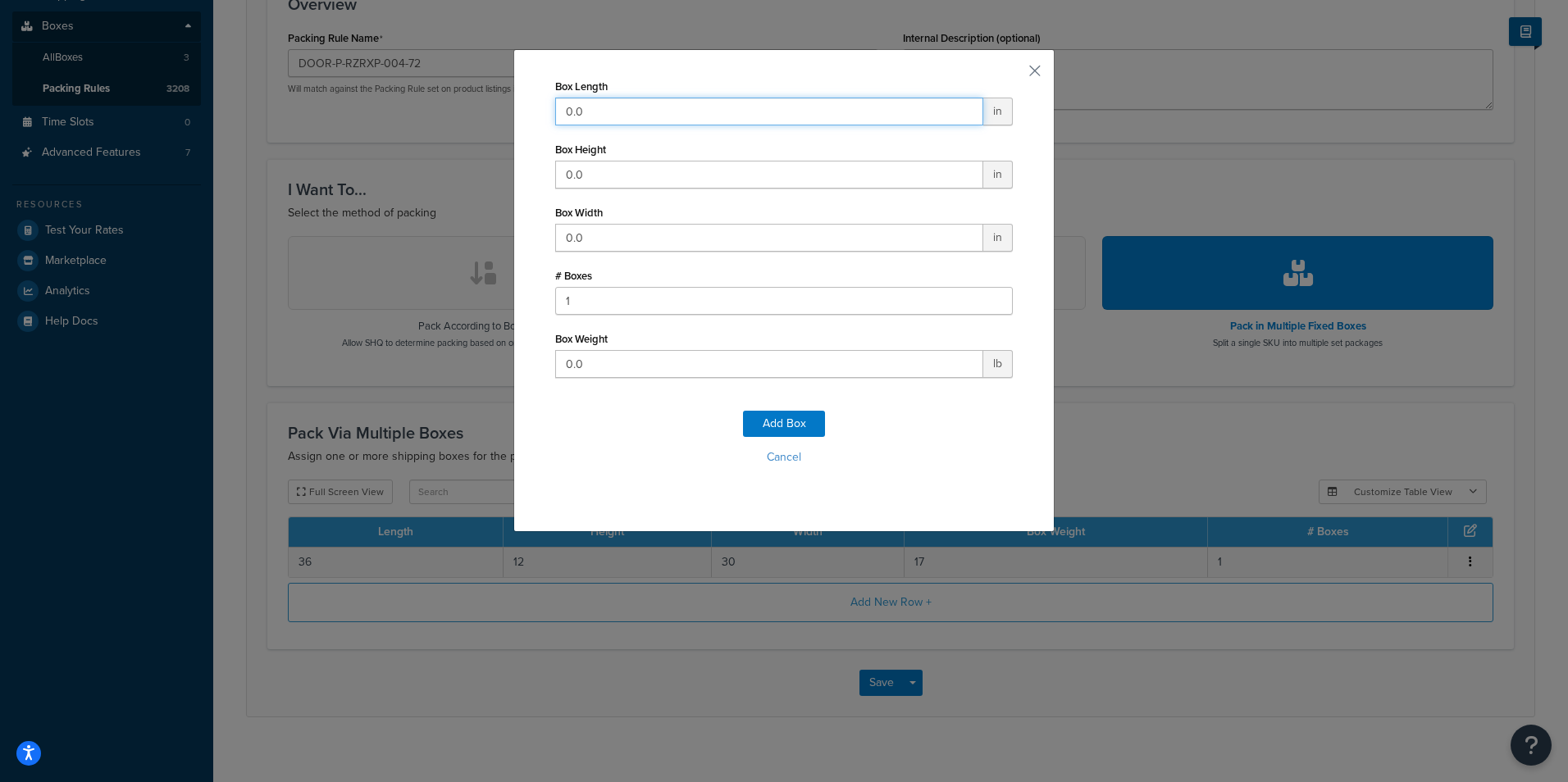
click at [801, 105] on input "0.0" at bounding box center [769, 112] width 428 height 28
type input "29"
type input "9"
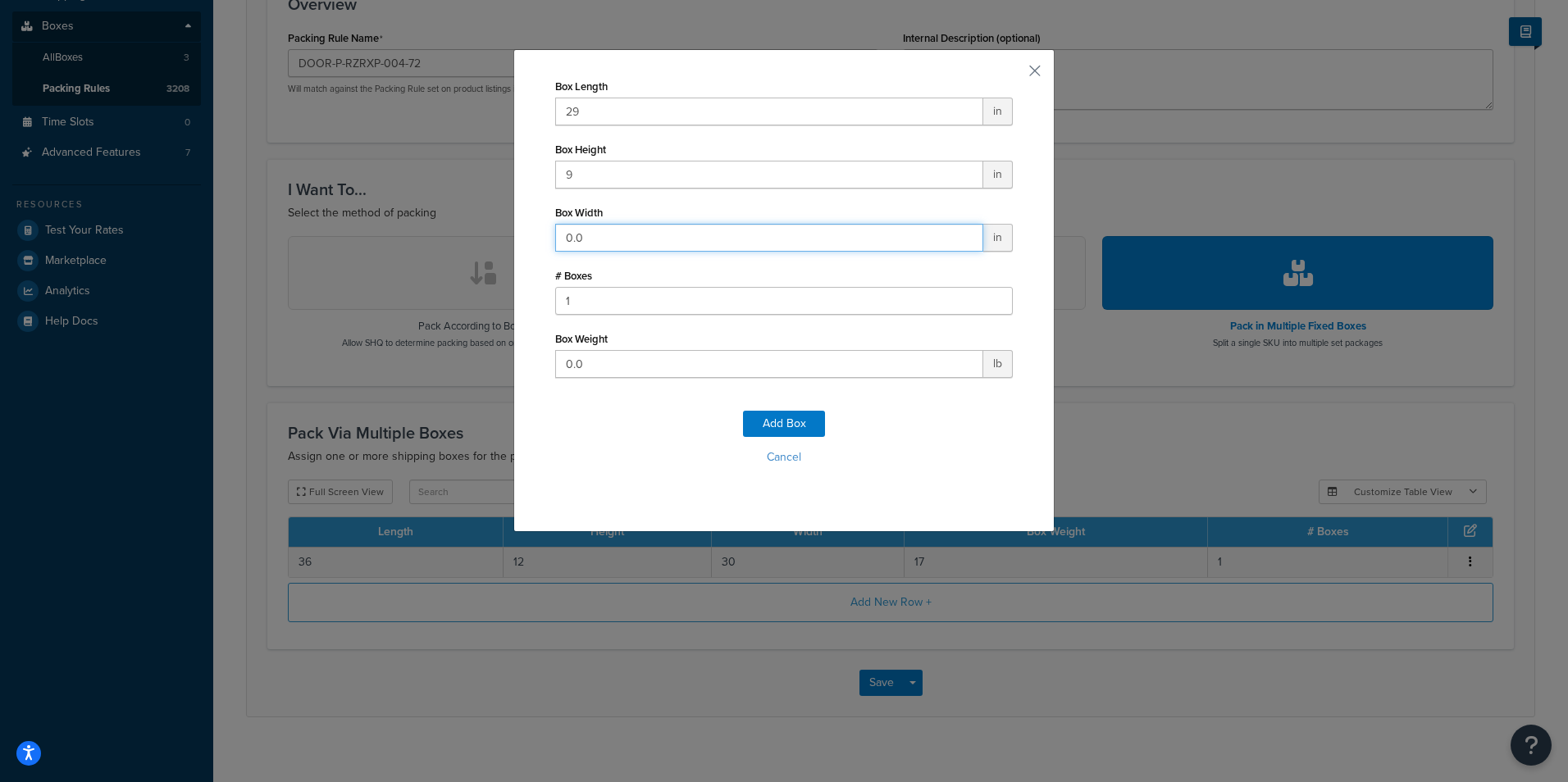
type input "2"
type input "18"
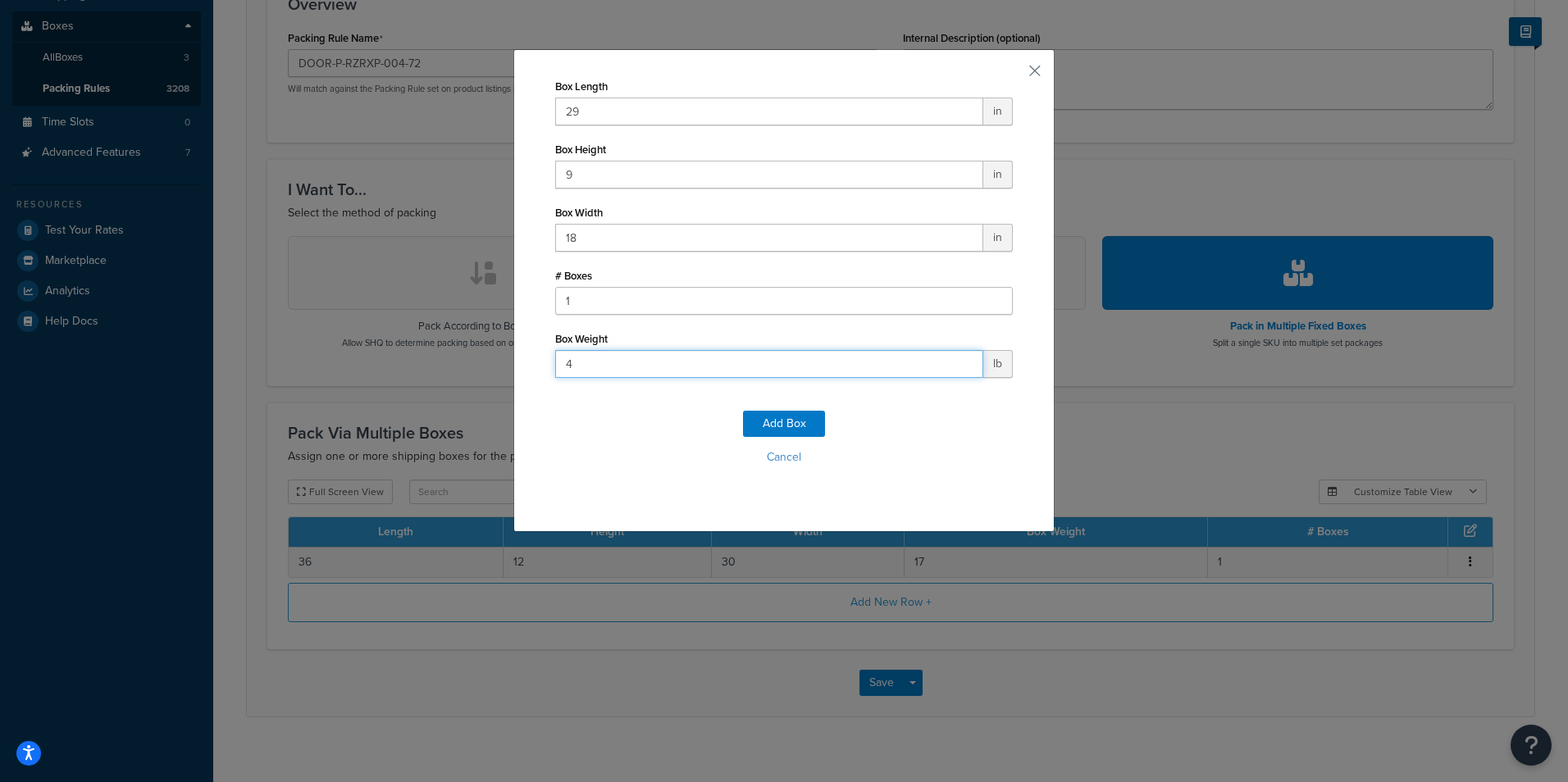
type input "40"
click button "Add Box" at bounding box center [783, 423] width 82 height 26
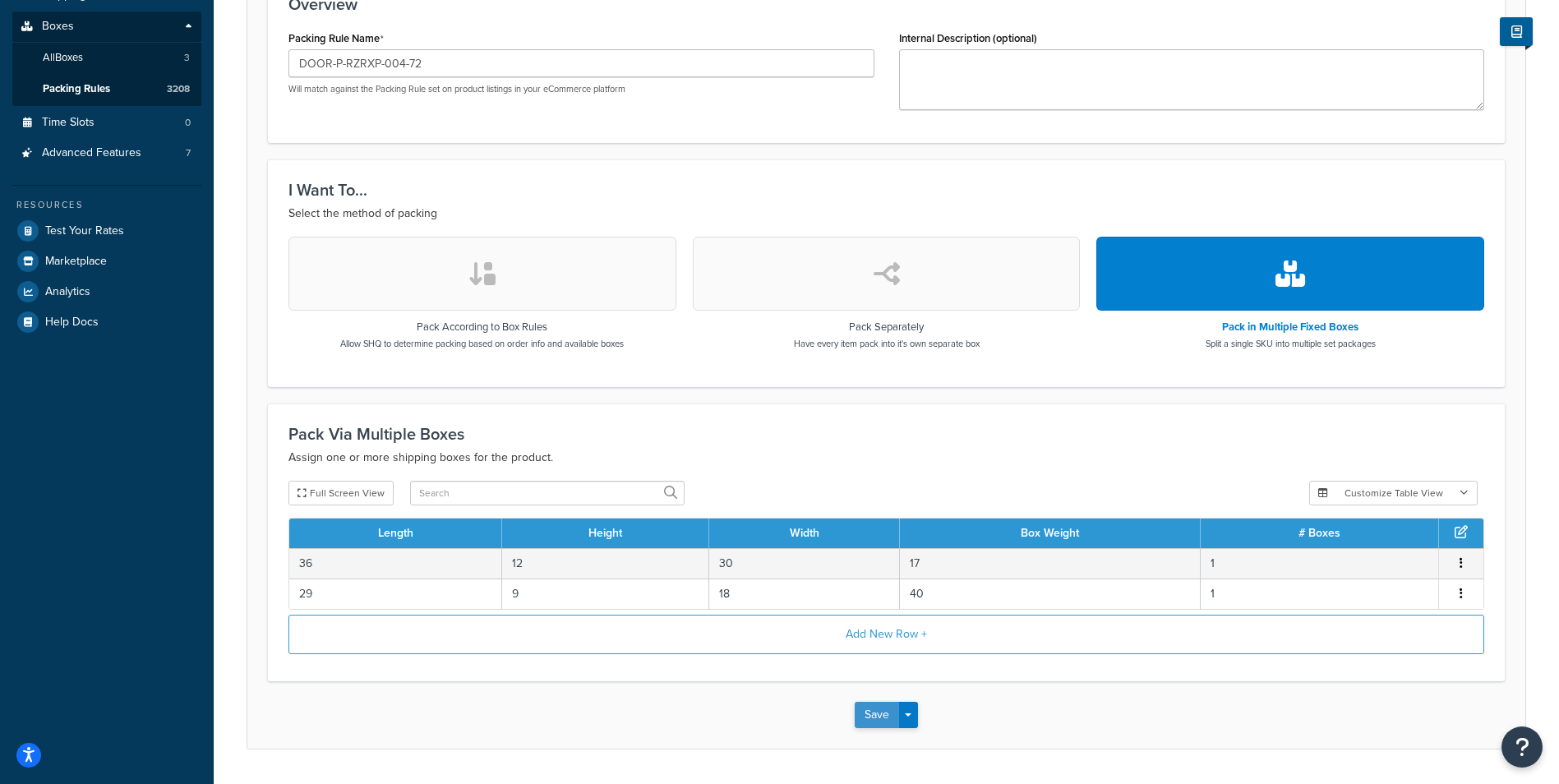
click at [862, 716] on button "Save" at bounding box center [877, 715] width 44 height 26
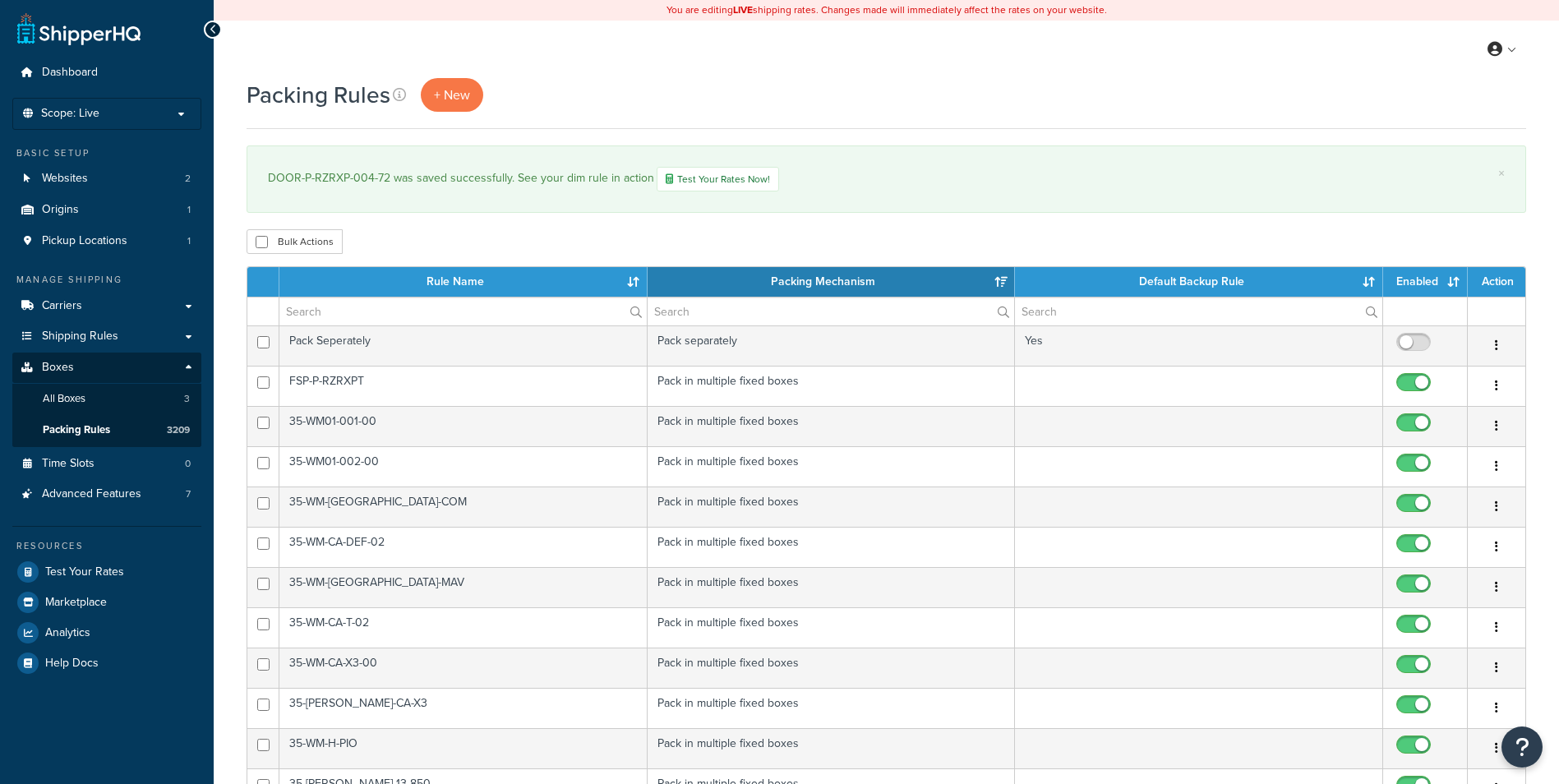
select select "15"
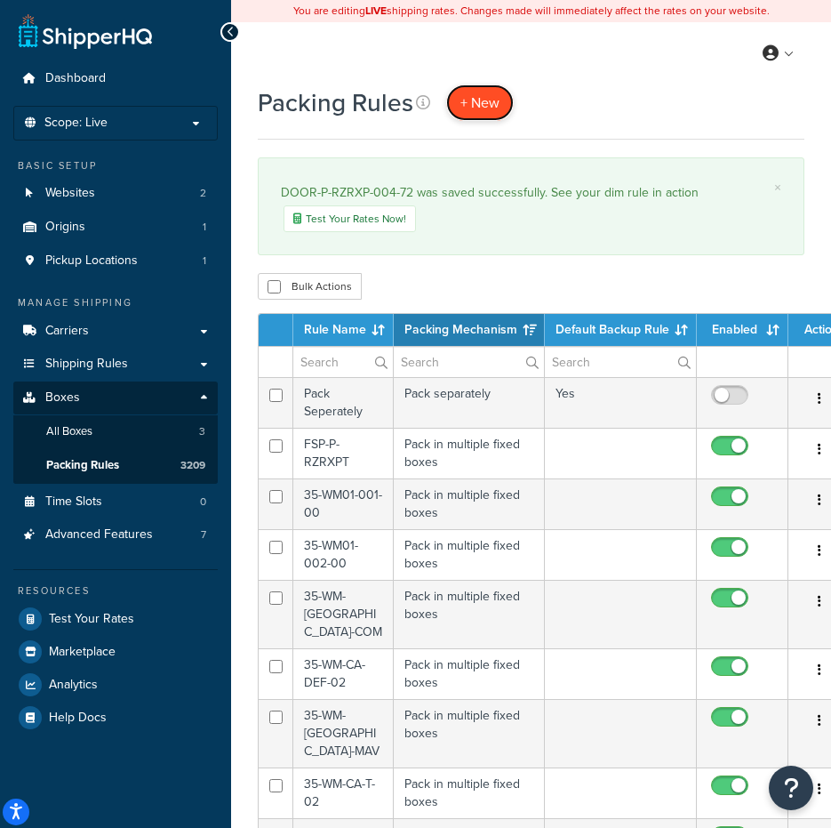
click at [497, 96] on span "+ New" at bounding box center [479, 102] width 39 height 20
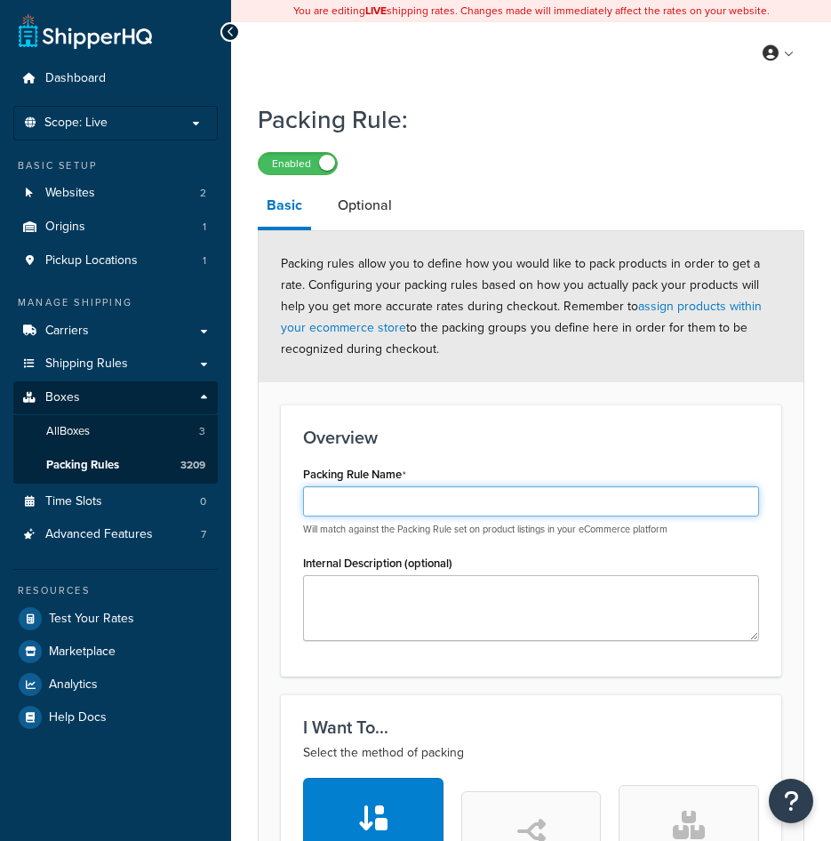
click at [453, 514] on input "Packing Rule Name" at bounding box center [531, 501] width 456 height 30
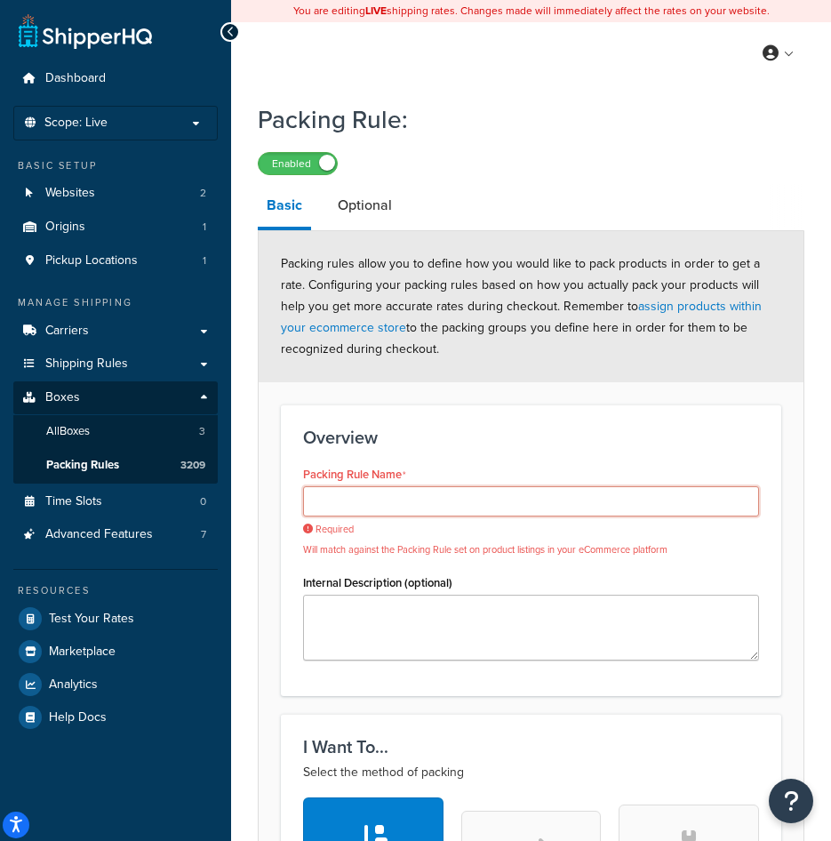
click at [348, 492] on input "Packing Rule Name" at bounding box center [531, 501] width 456 height 30
paste input "DOOR-P-RZRXP-004-RWS-6"
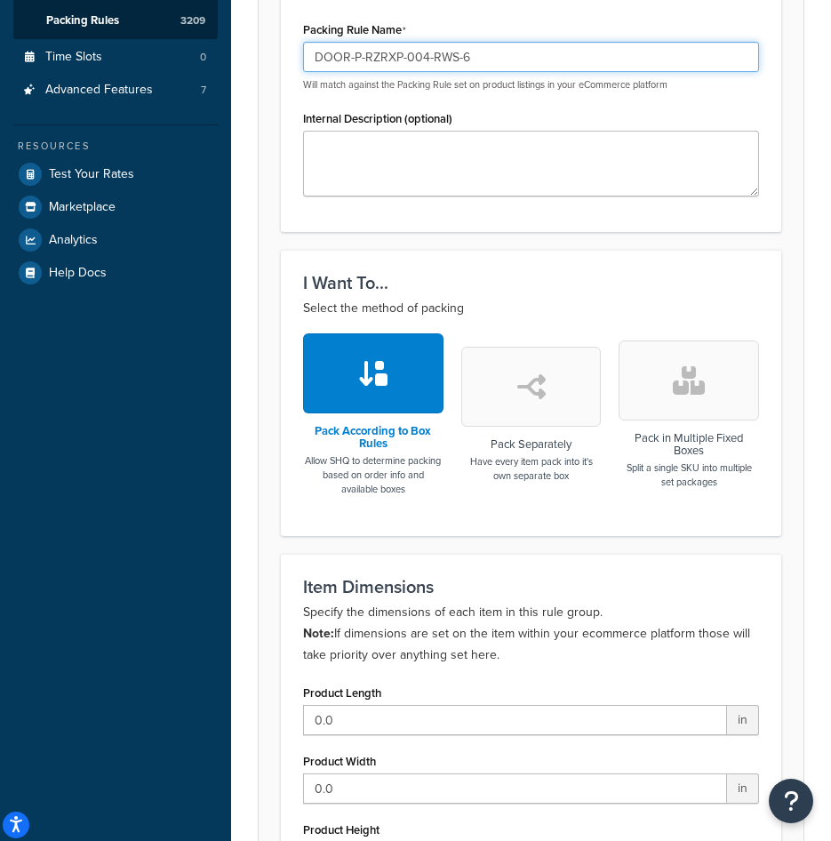
type input "DOOR-P-RZRXP-004-RWS-6"
click at [692, 393] on icon "button" at bounding box center [689, 380] width 32 height 28
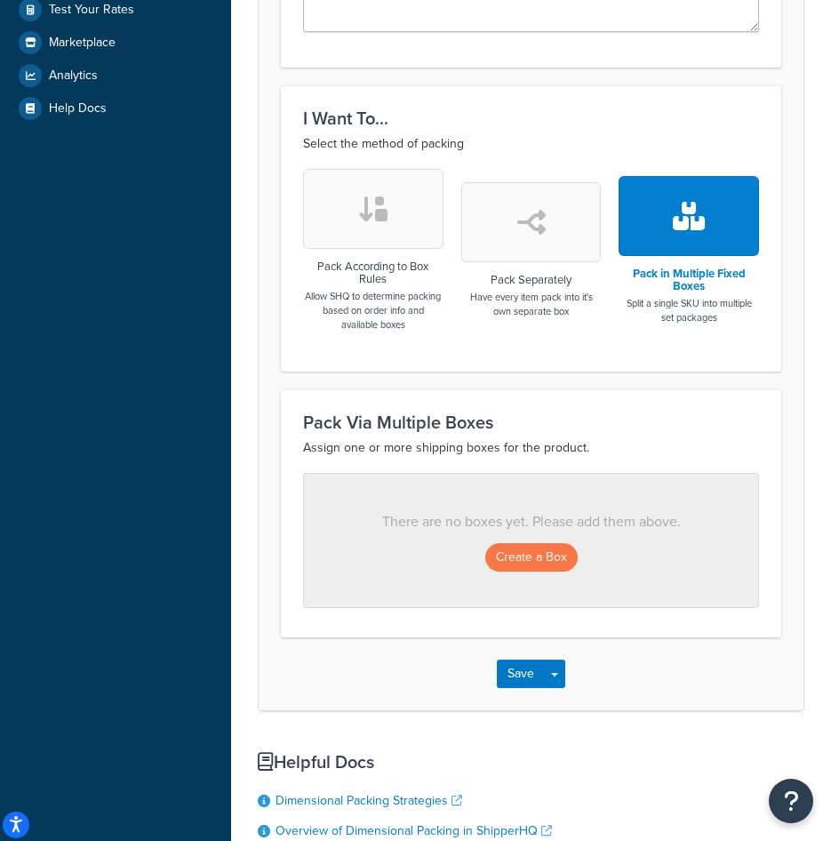
scroll to position [800, 0]
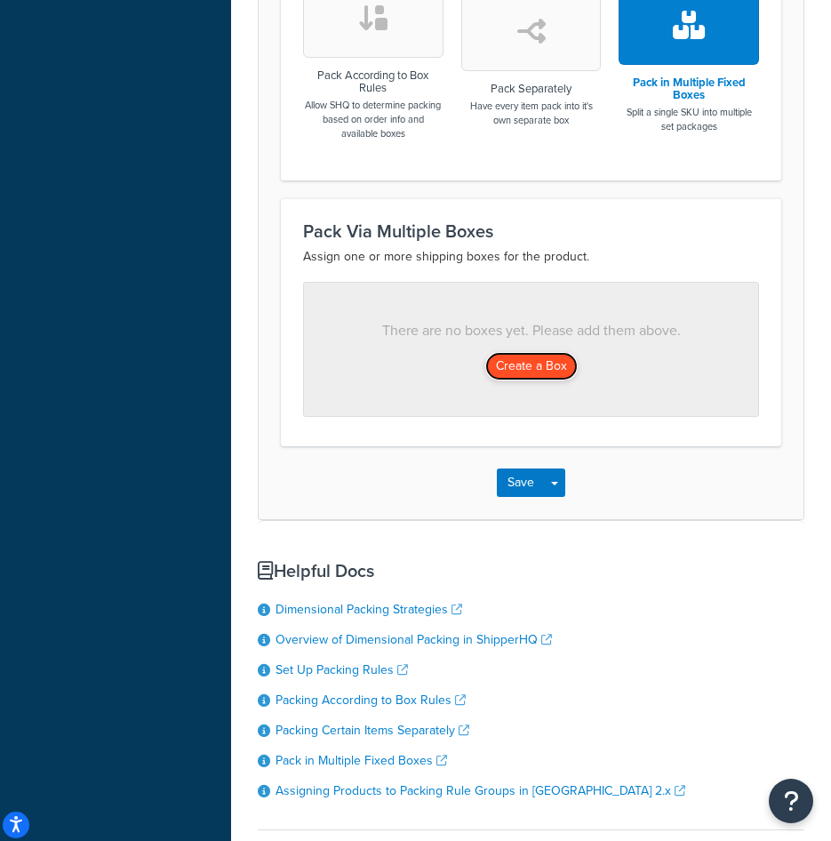
click at [538, 366] on button "Create a Box" at bounding box center [531, 366] width 92 height 28
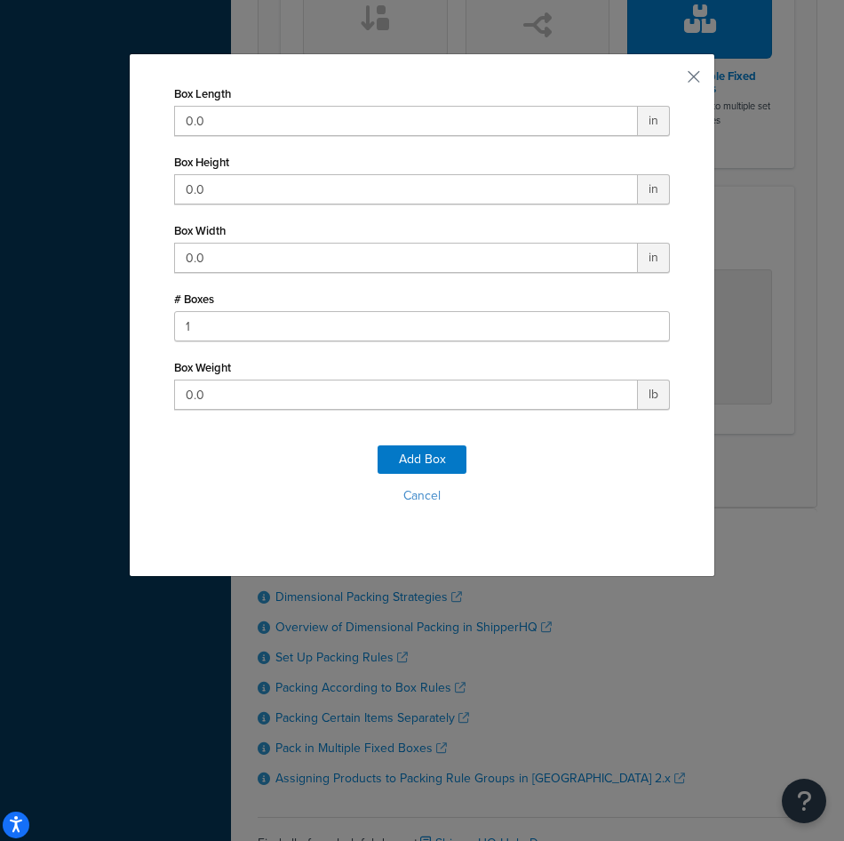
click at [316, 105] on div "Box Length 0.0 in" at bounding box center [422, 108] width 496 height 55
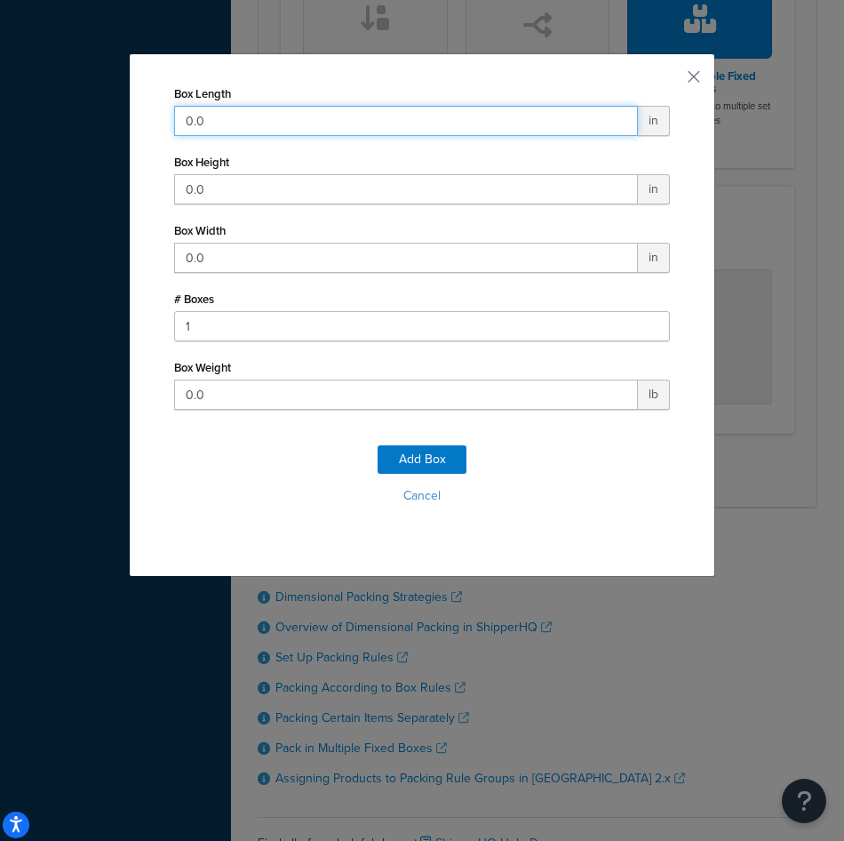
click at [244, 121] on input "0.0" at bounding box center [406, 121] width 464 height 30
type input "36"
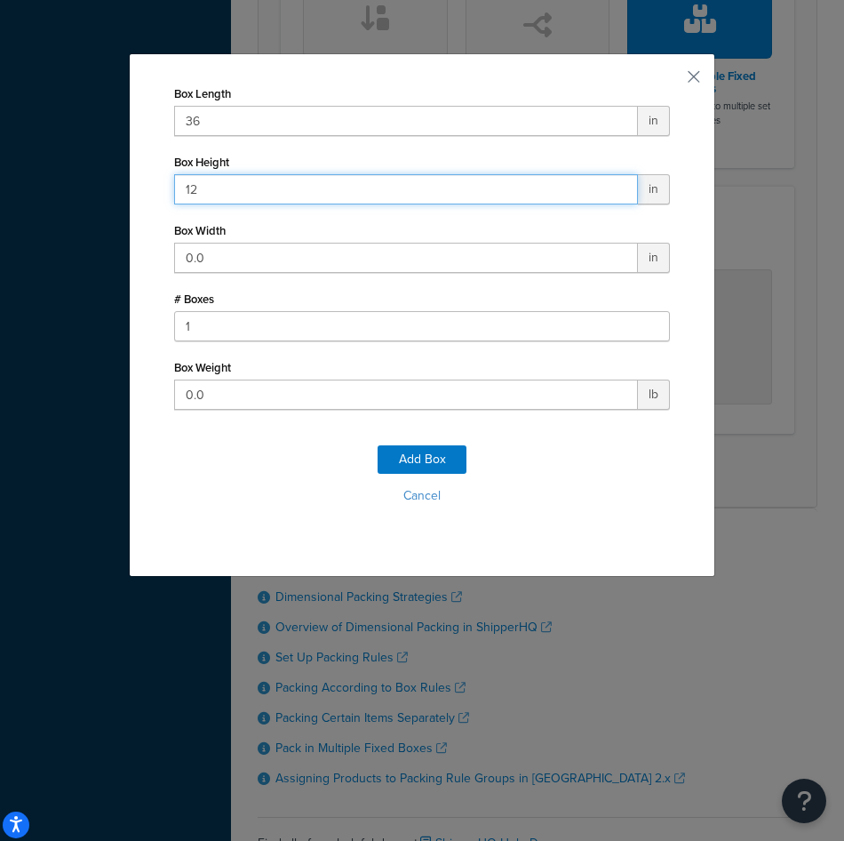
type input "12"
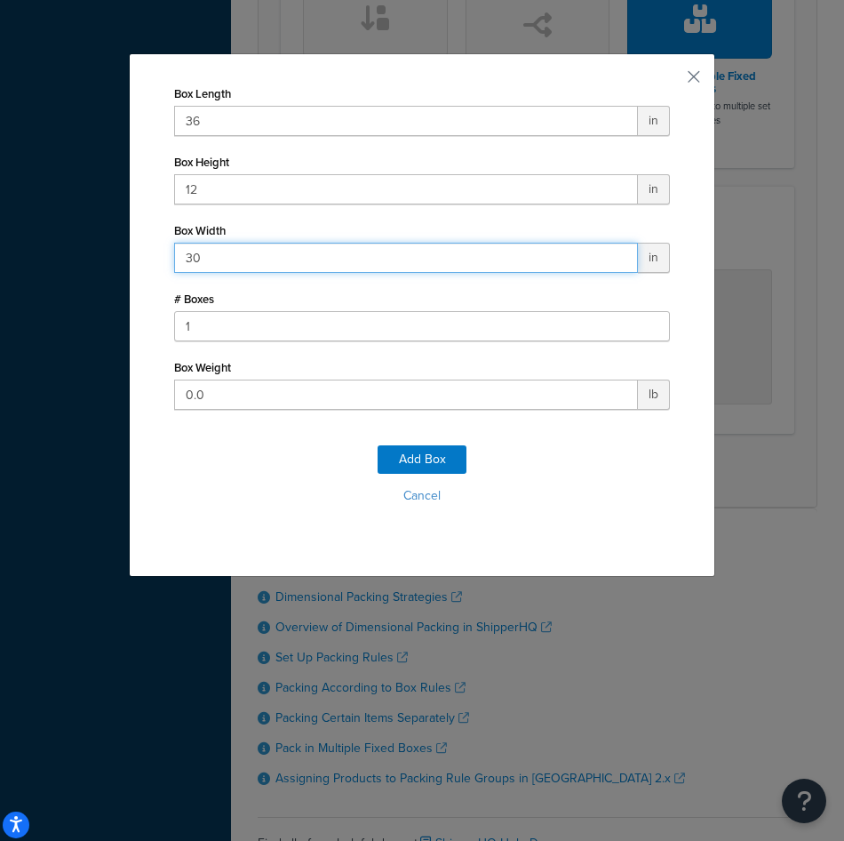
type input "30"
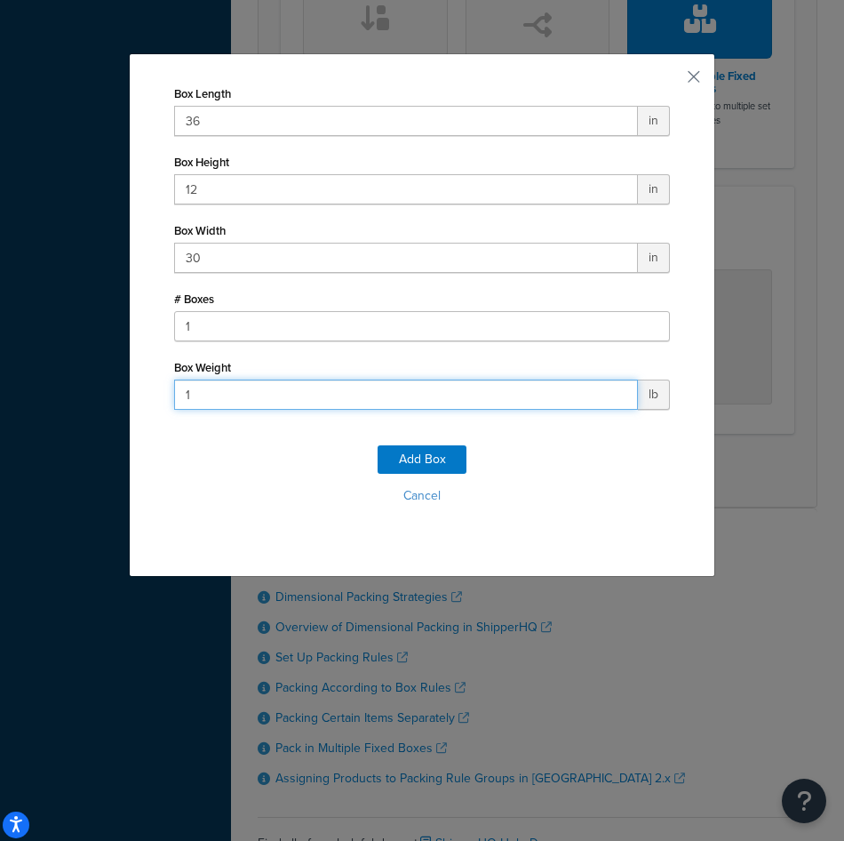
type input "17"
click button "Add Box" at bounding box center [422, 459] width 89 height 28
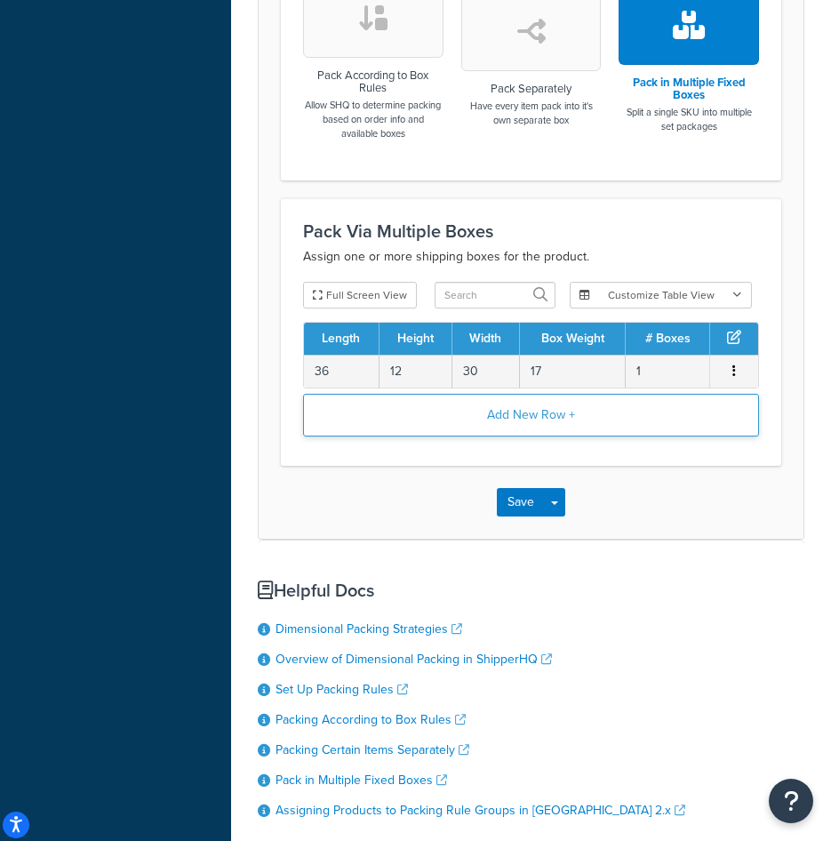
click at [524, 400] on button "Add New Row +" at bounding box center [531, 415] width 456 height 43
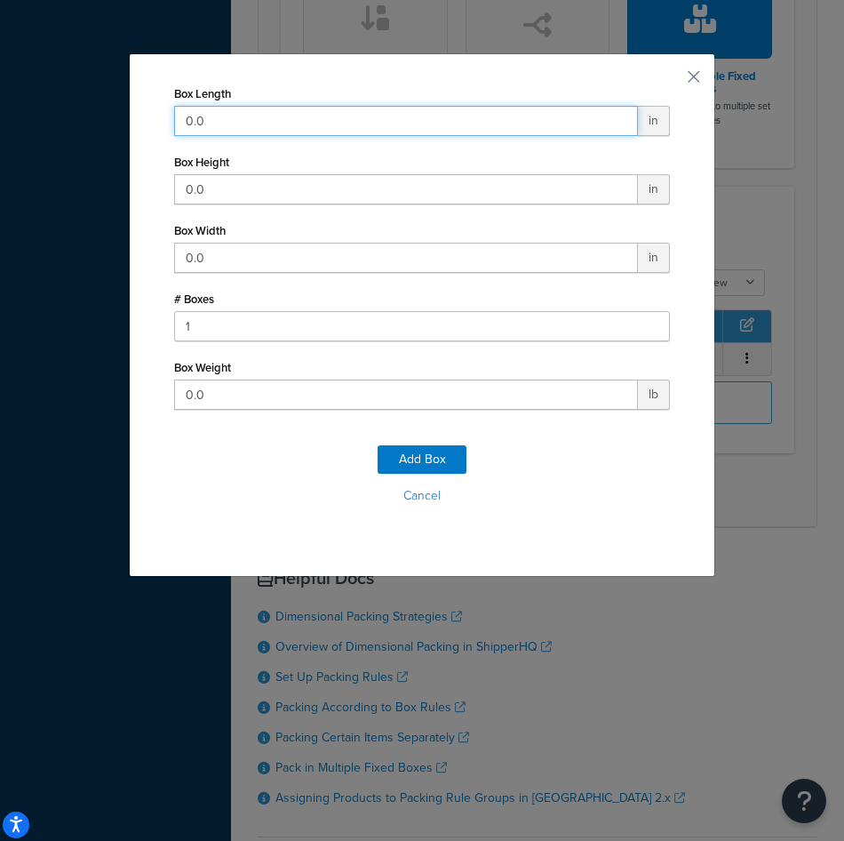
click at [347, 106] on input "0.0" at bounding box center [406, 121] width 464 height 30
type input "29"
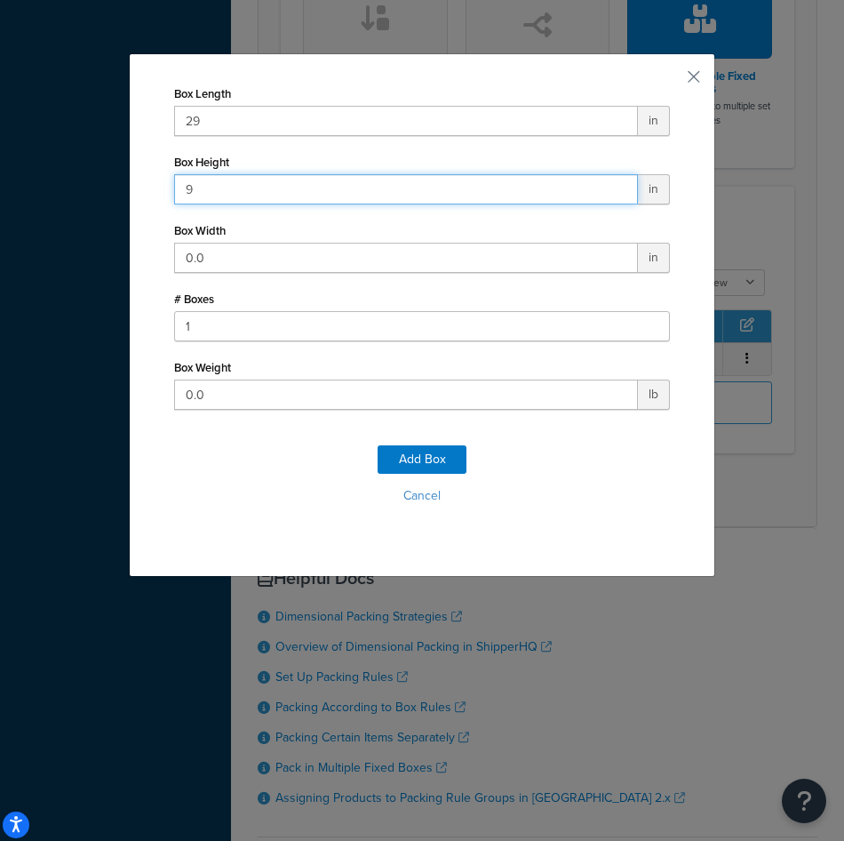
type input "9"
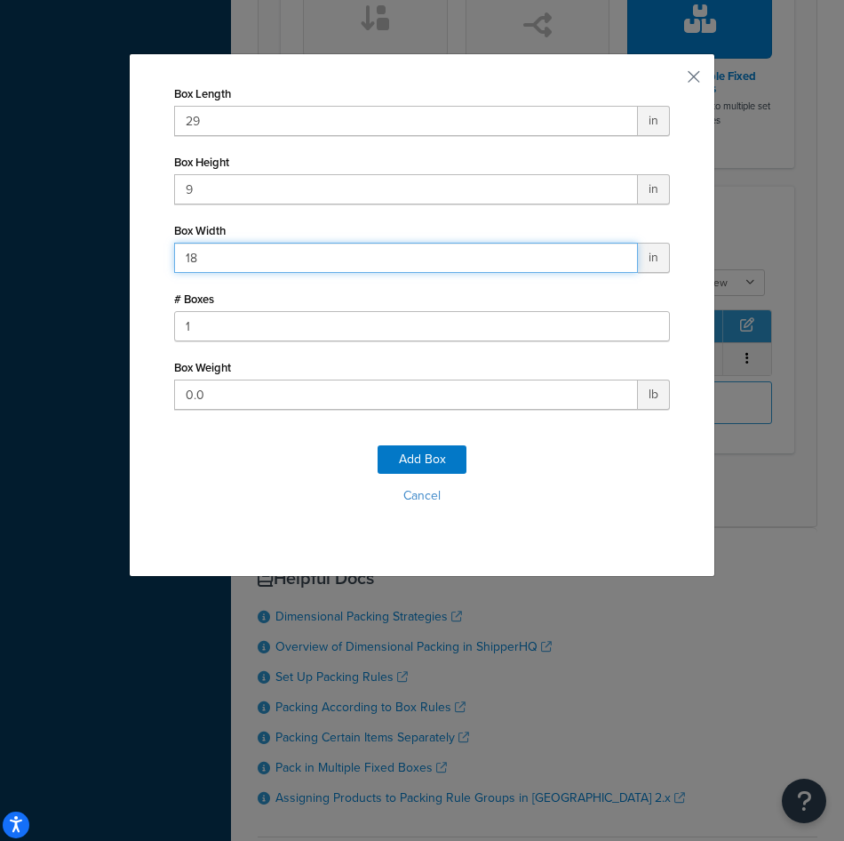
type input "18"
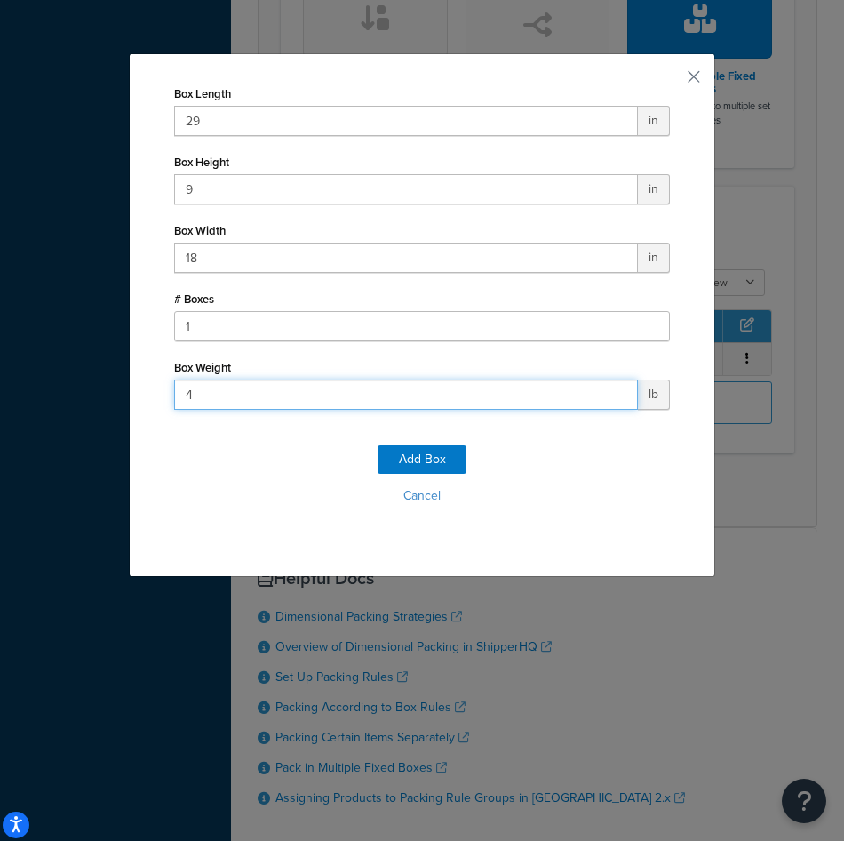
type input "40"
click button "Add Box" at bounding box center [422, 459] width 89 height 28
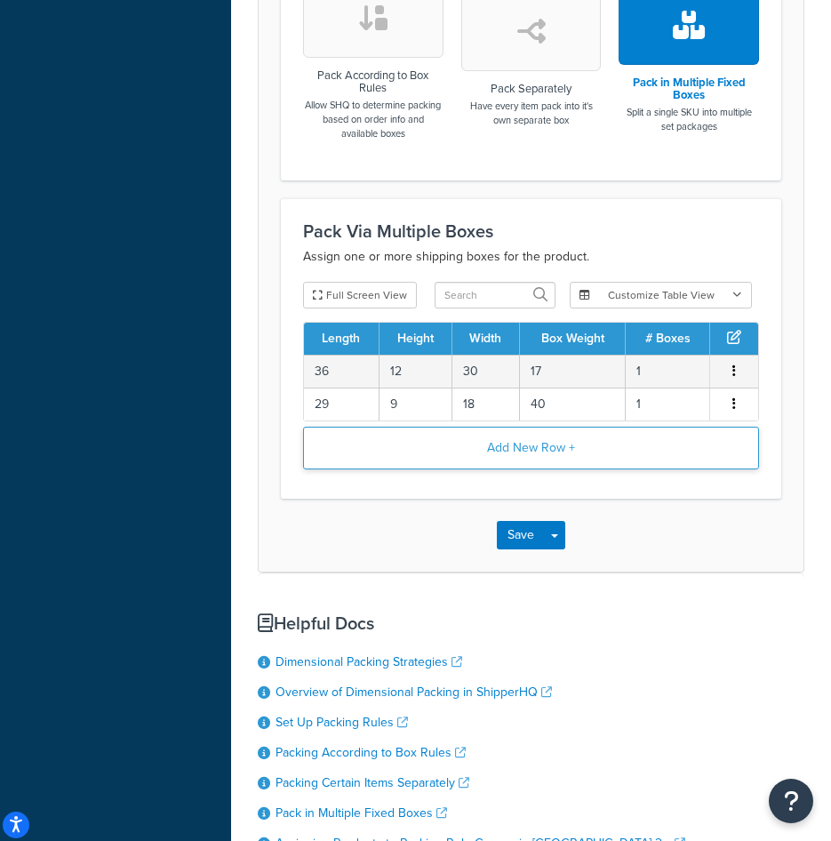
click at [516, 431] on button "Add New Row +" at bounding box center [531, 448] width 456 height 43
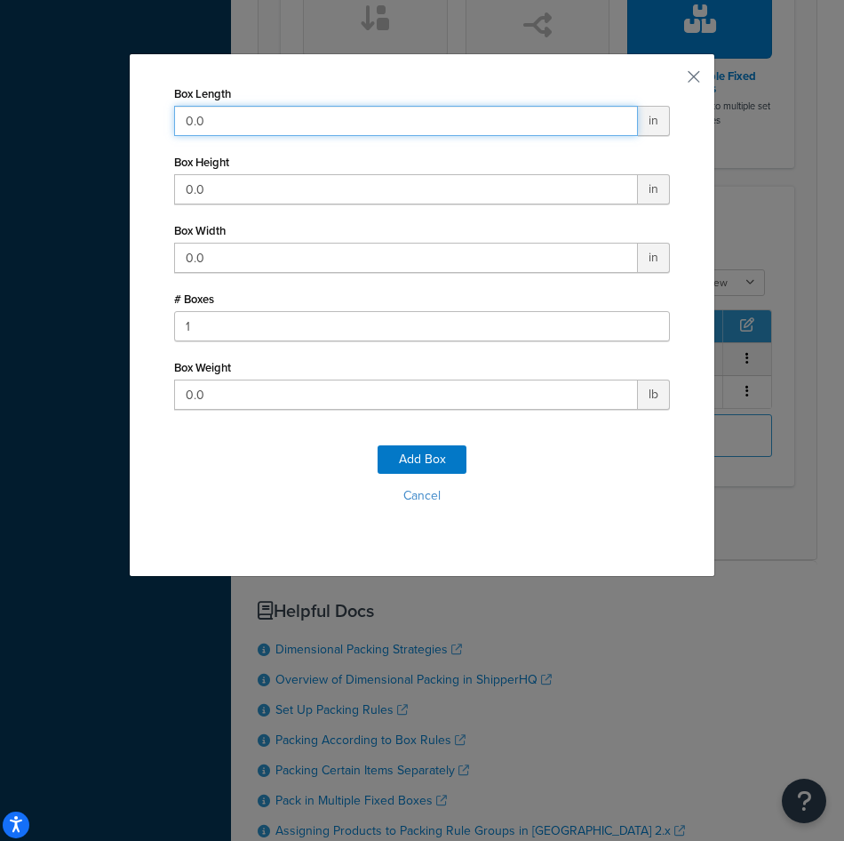
click at [355, 121] on input "0.0" at bounding box center [406, 121] width 464 height 30
type input "52"
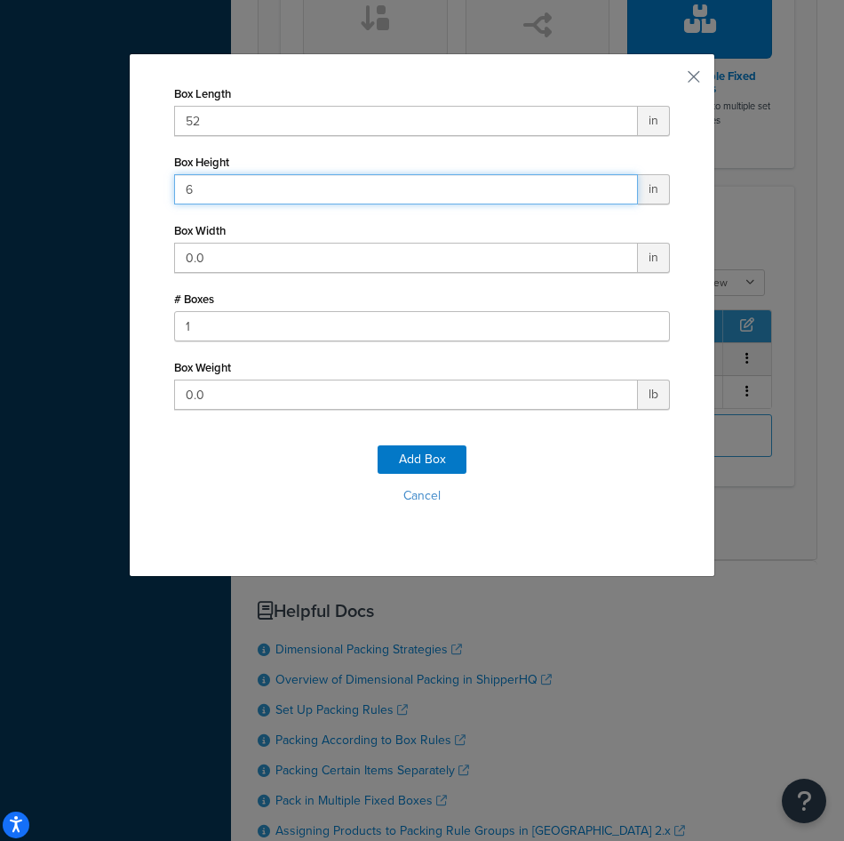
type input "6"
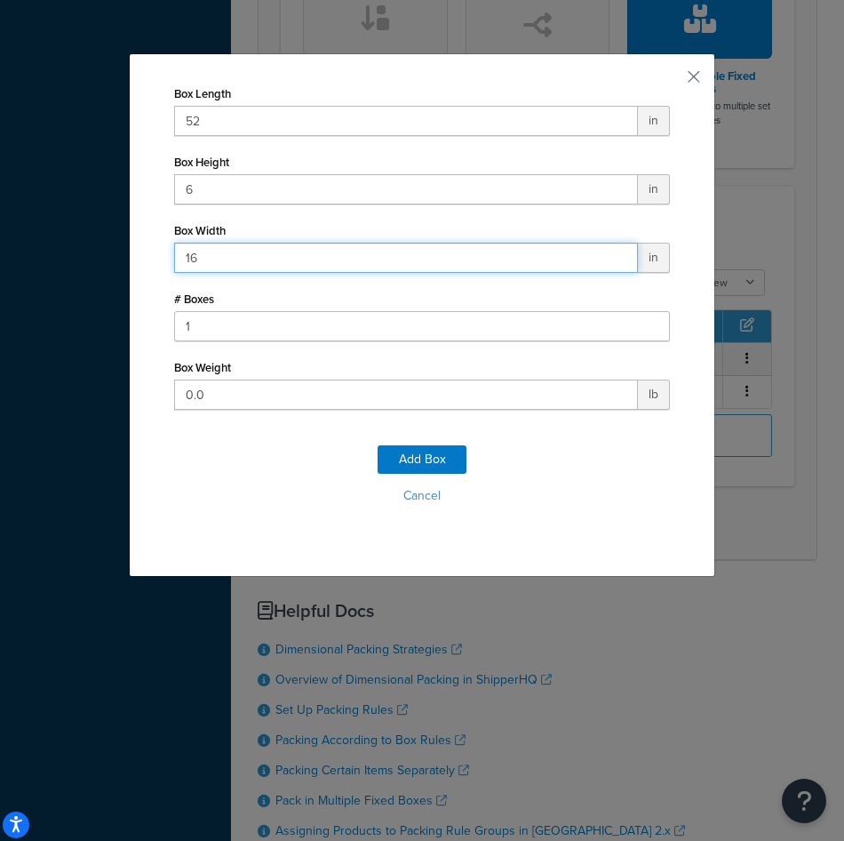
type input "16"
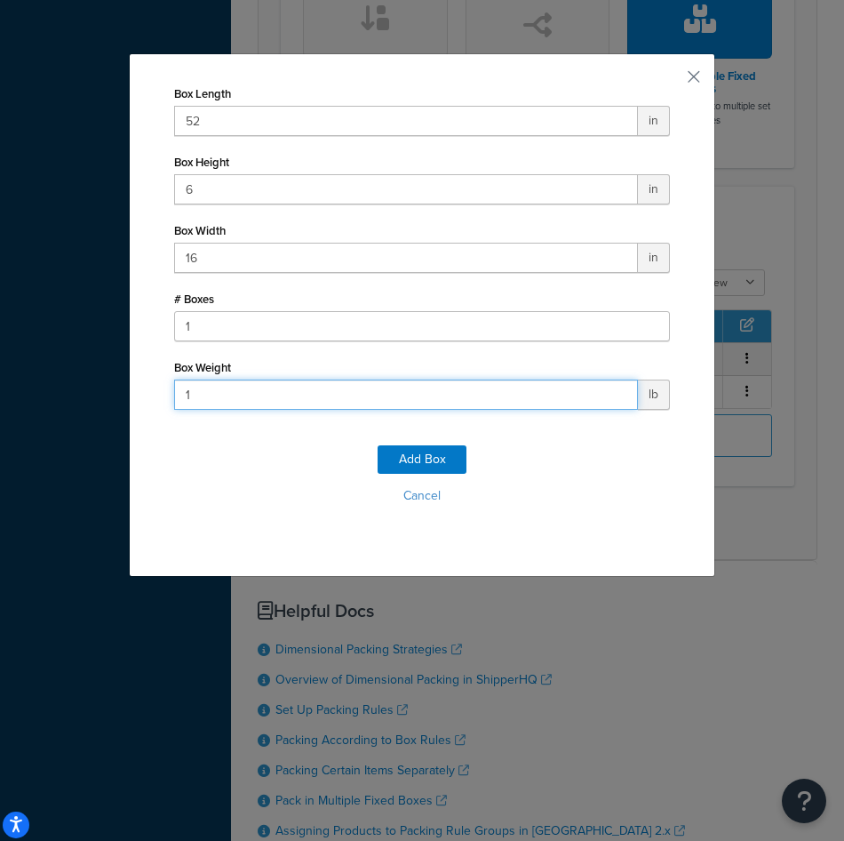
type input "16"
click button "Add Box" at bounding box center [422, 459] width 89 height 28
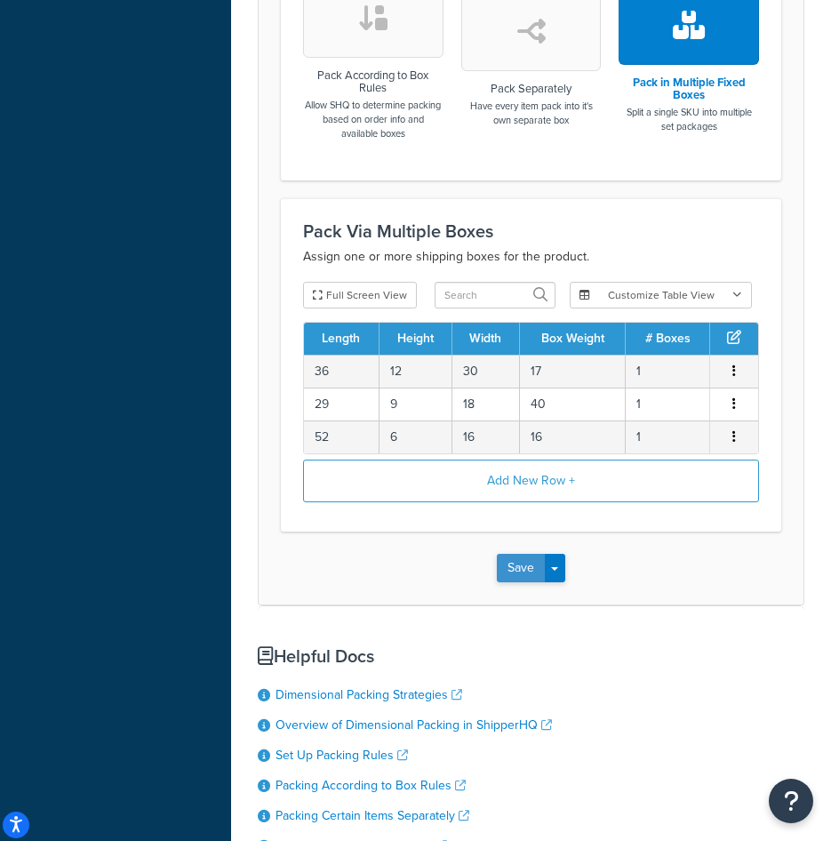
click at [516, 567] on button "Save" at bounding box center [521, 568] width 48 height 28
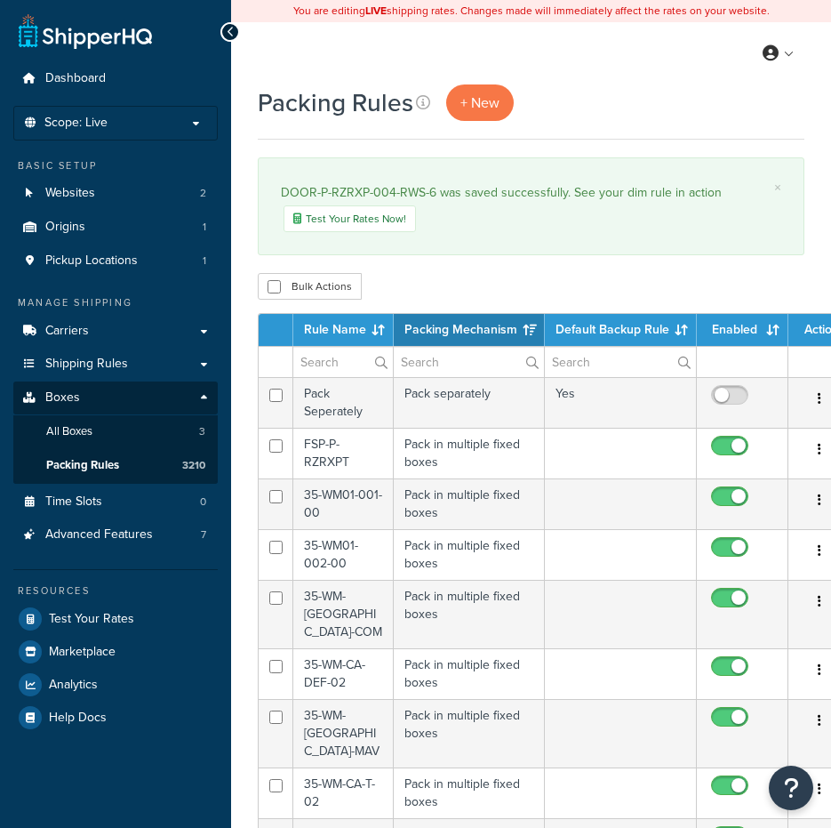
select select "15"
click at [471, 100] on span "+ New" at bounding box center [479, 102] width 39 height 20
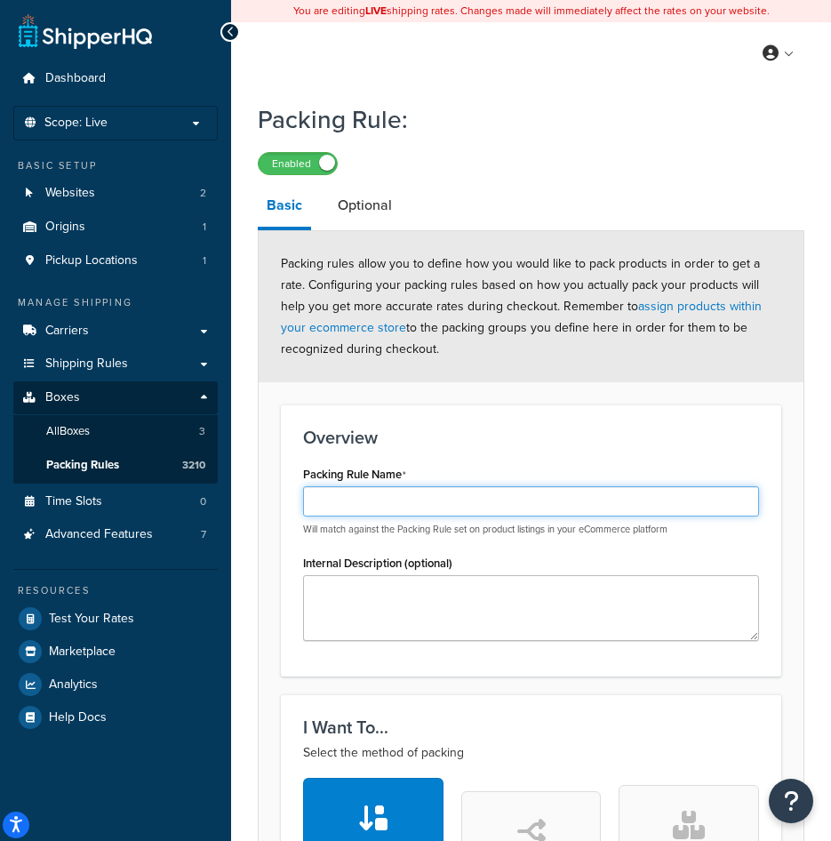
click at [484, 509] on input "Packing Rule Name" at bounding box center [531, 501] width 456 height 30
paste input "DOOR-P-RZRXP-004-RWS-1"
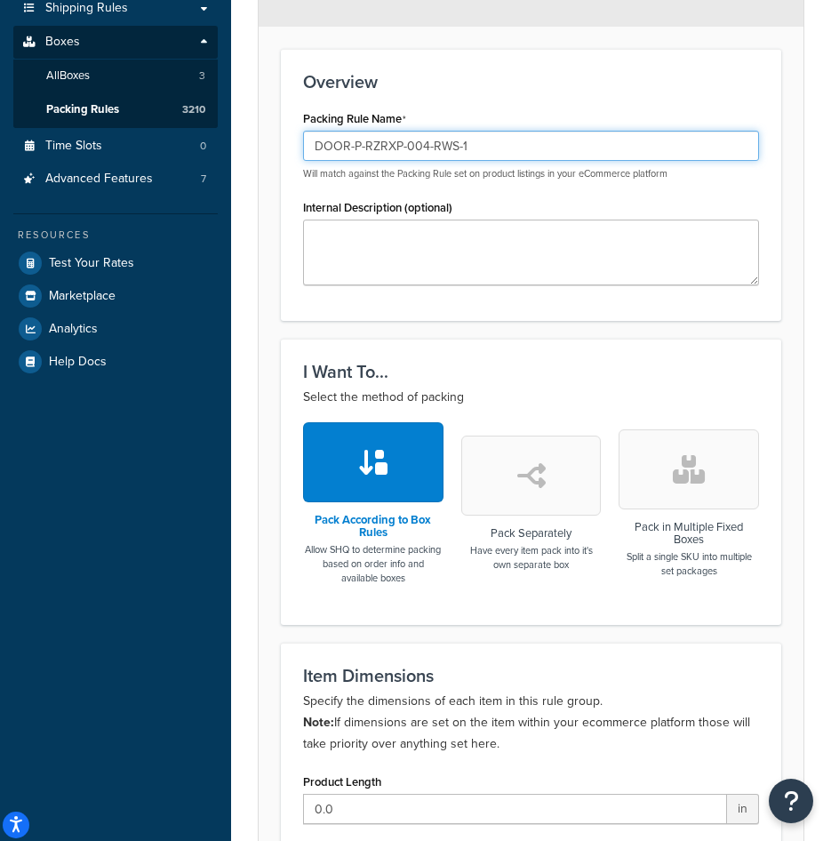
type input "DOOR-P-RZRXP-004-RWS-1"
click at [725, 429] on button "button" at bounding box center [689, 469] width 140 height 80
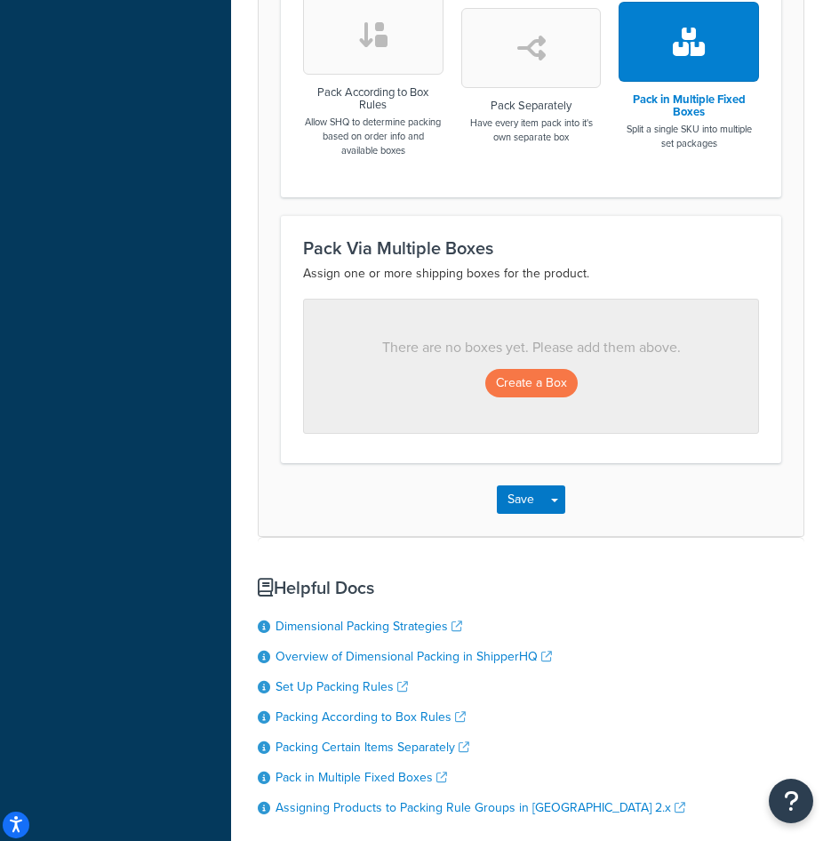
scroll to position [800, 0]
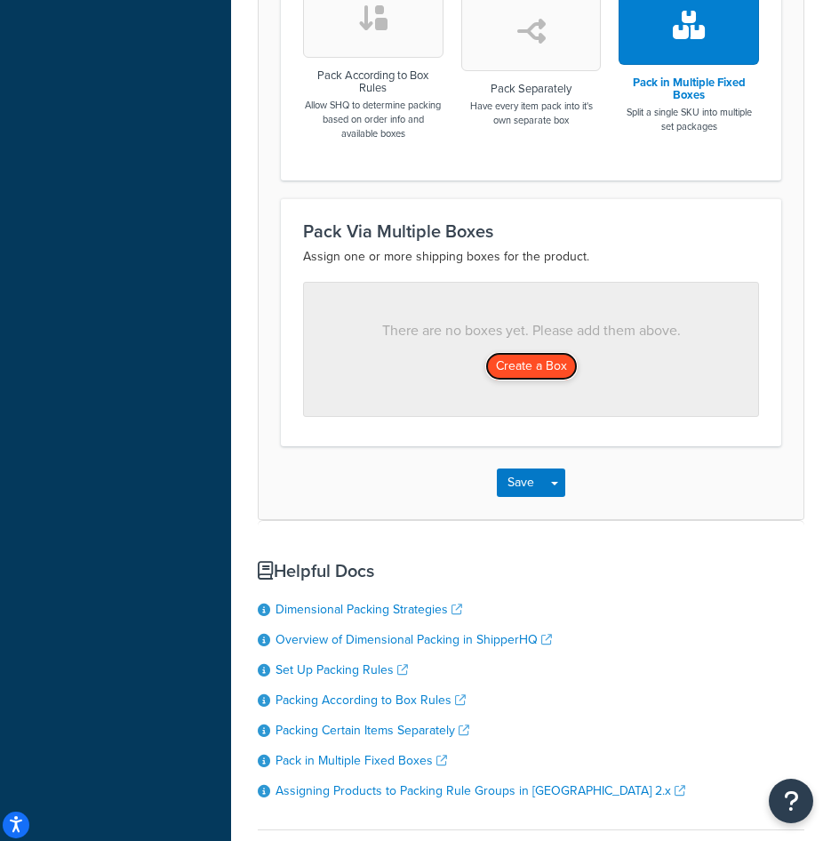
click at [539, 377] on button "Create a Box" at bounding box center [531, 366] width 92 height 28
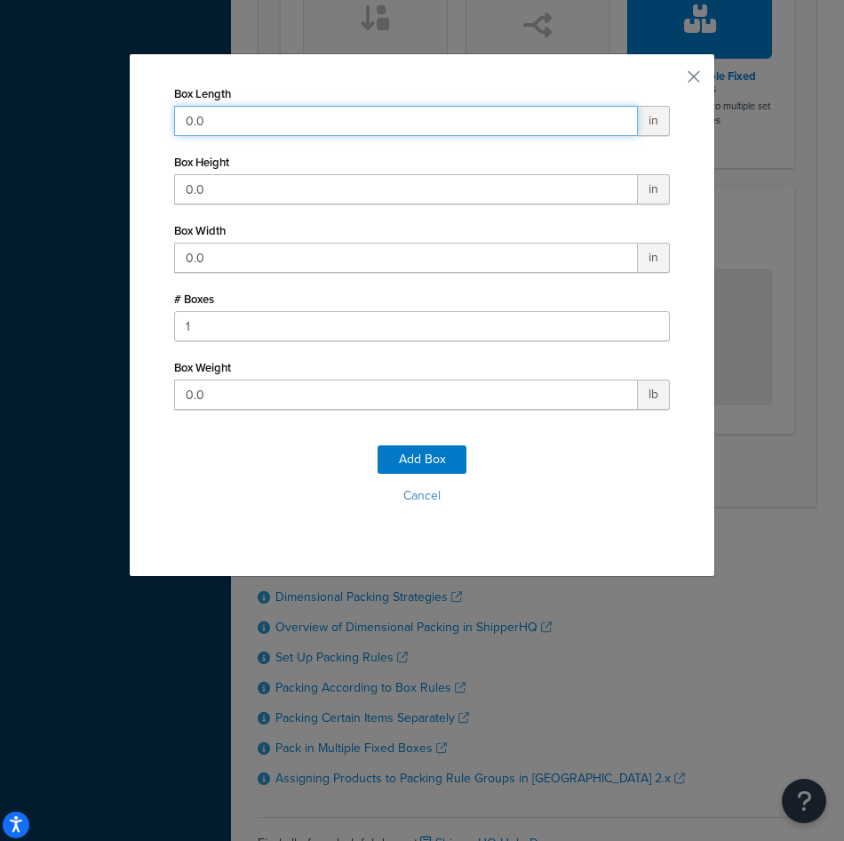
click at [261, 125] on input "0.0" at bounding box center [406, 121] width 464 height 30
type input "36"
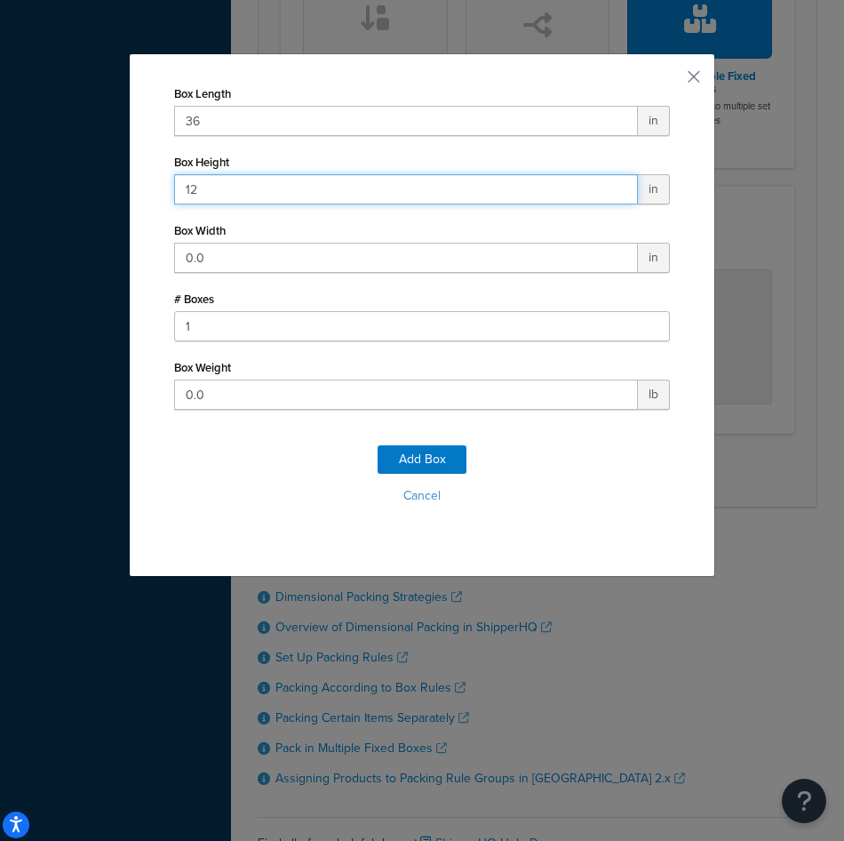
type input "12"
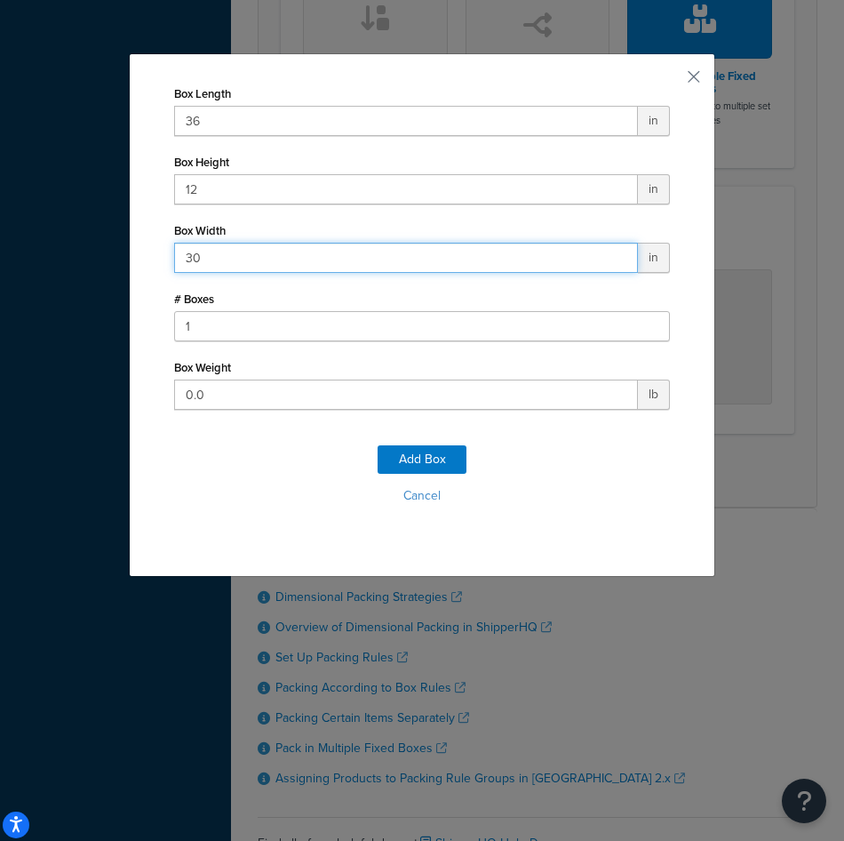
type input "30"
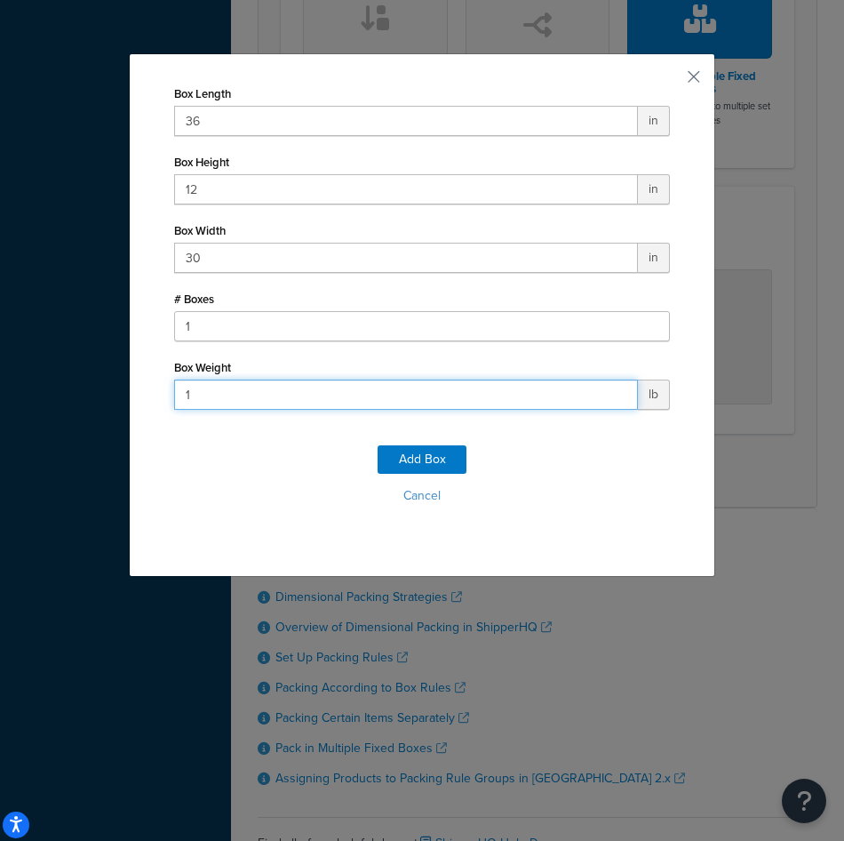
type input "17"
click button "Add Box" at bounding box center [422, 459] width 89 height 28
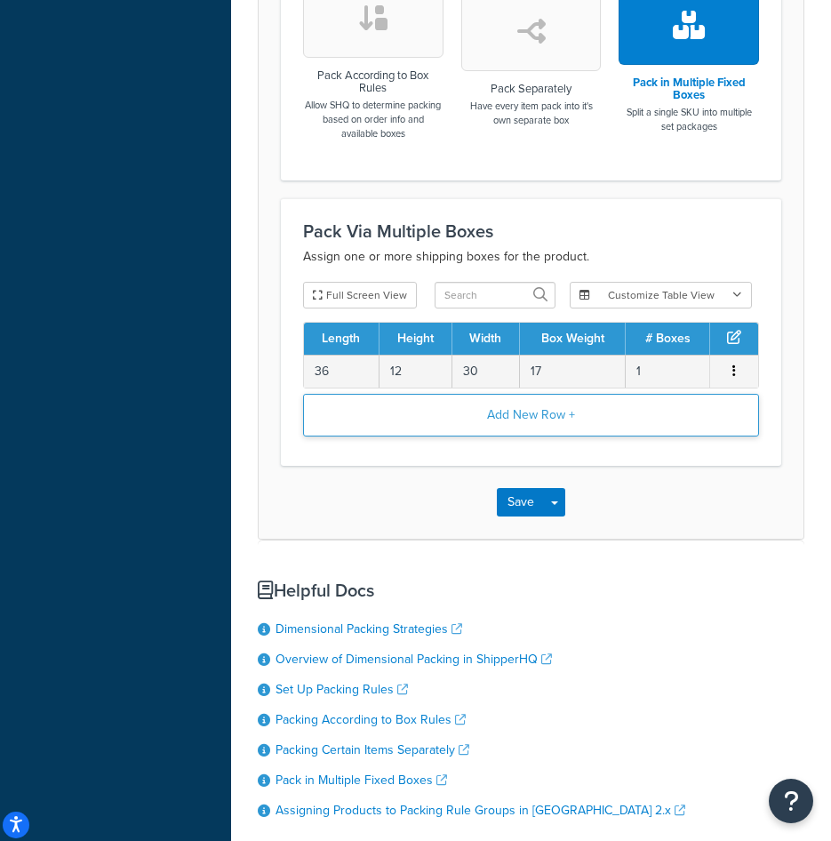
click at [527, 407] on button "Add New Row +" at bounding box center [531, 415] width 456 height 43
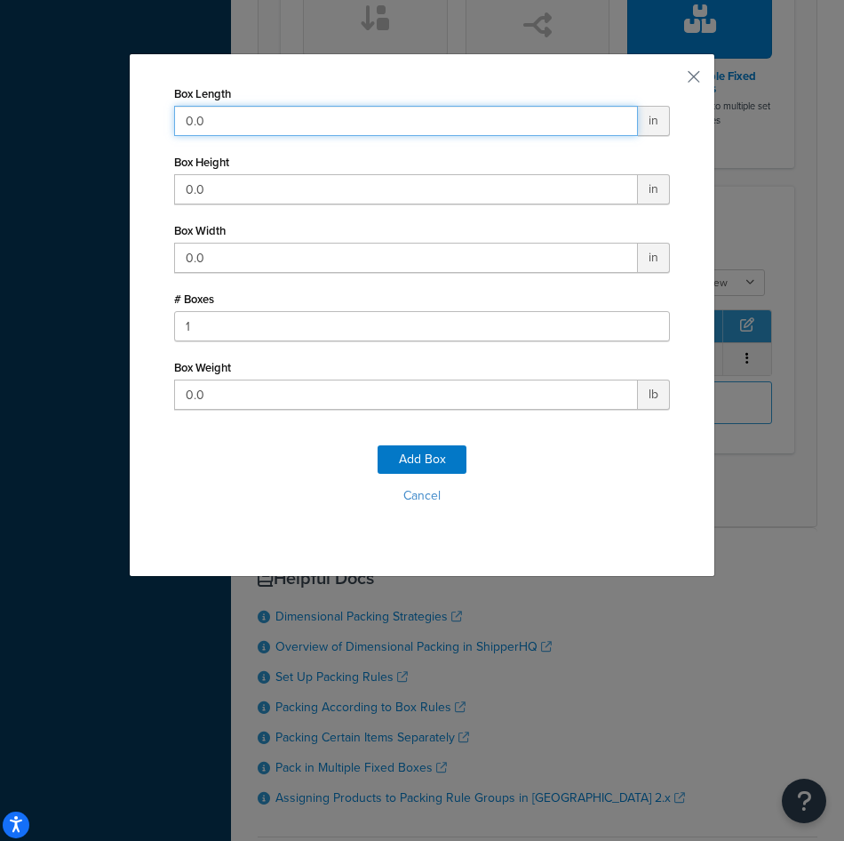
click at [401, 124] on input "0.0" at bounding box center [406, 121] width 464 height 30
type input "29"
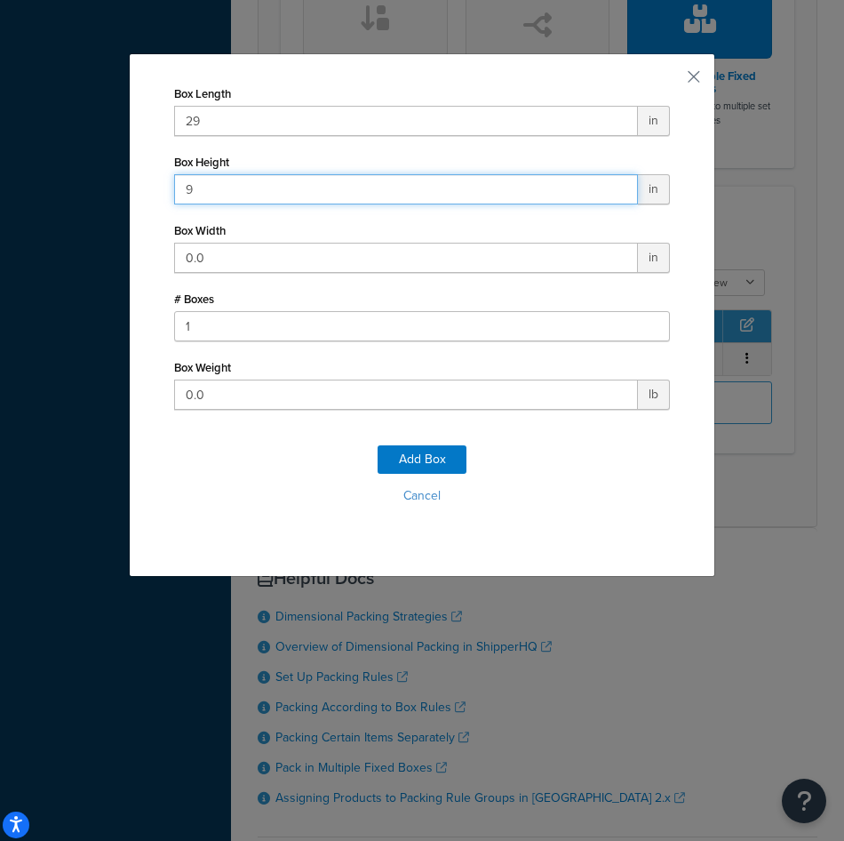
type input "9"
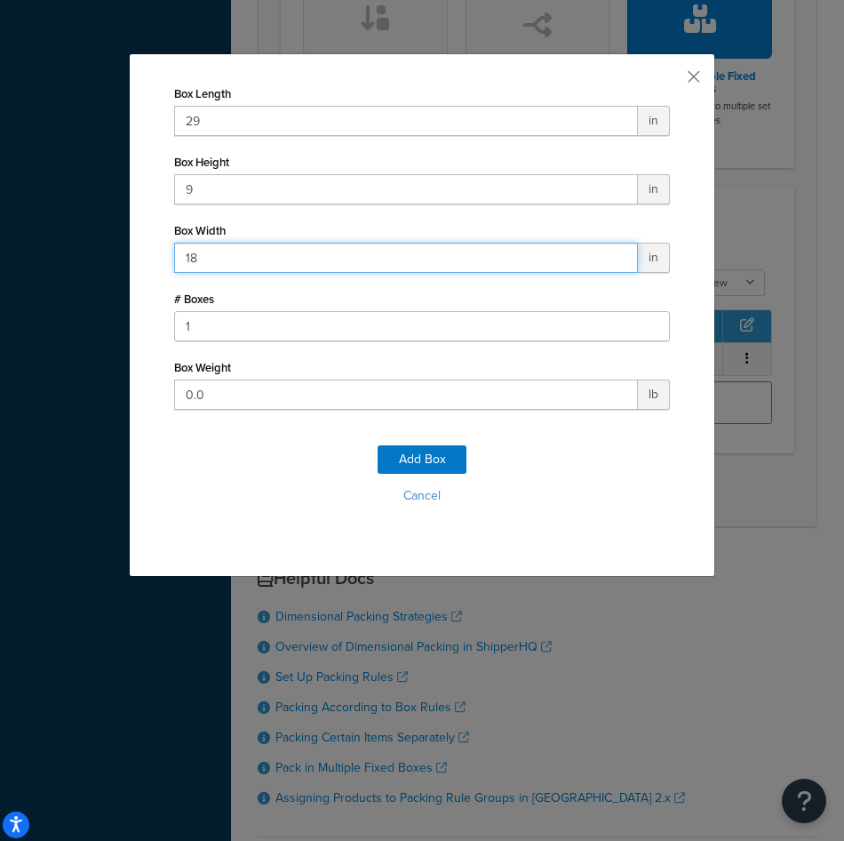
type input "18"
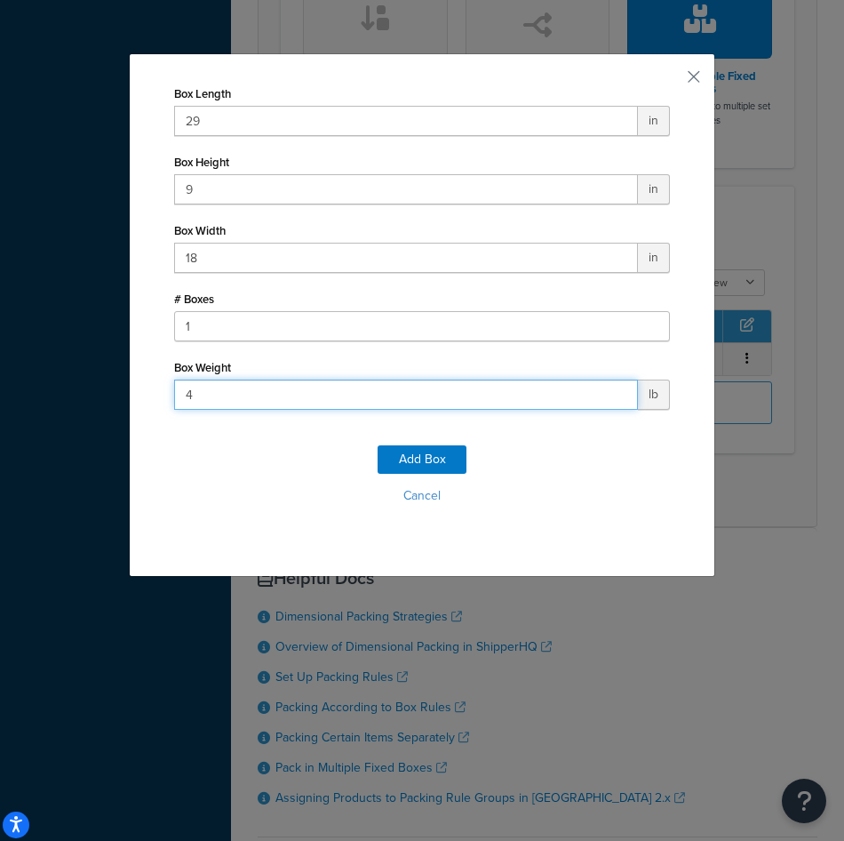
type input "40"
click button "Add Box" at bounding box center [422, 459] width 89 height 28
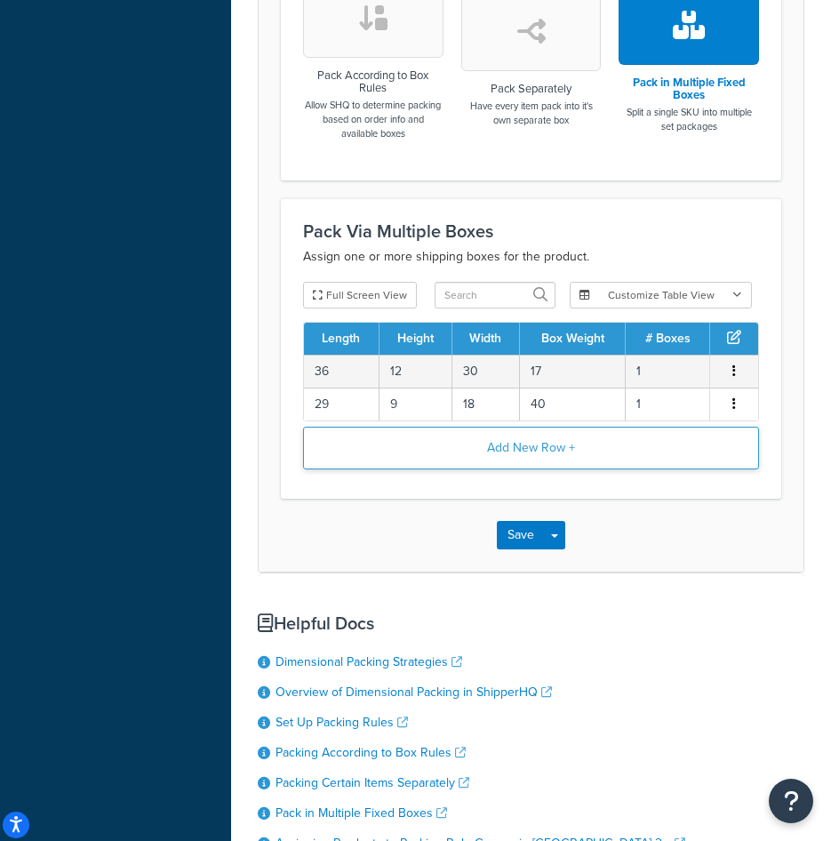
click at [575, 448] on button "Add New Row +" at bounding box center [531, 448] width 456 height 43
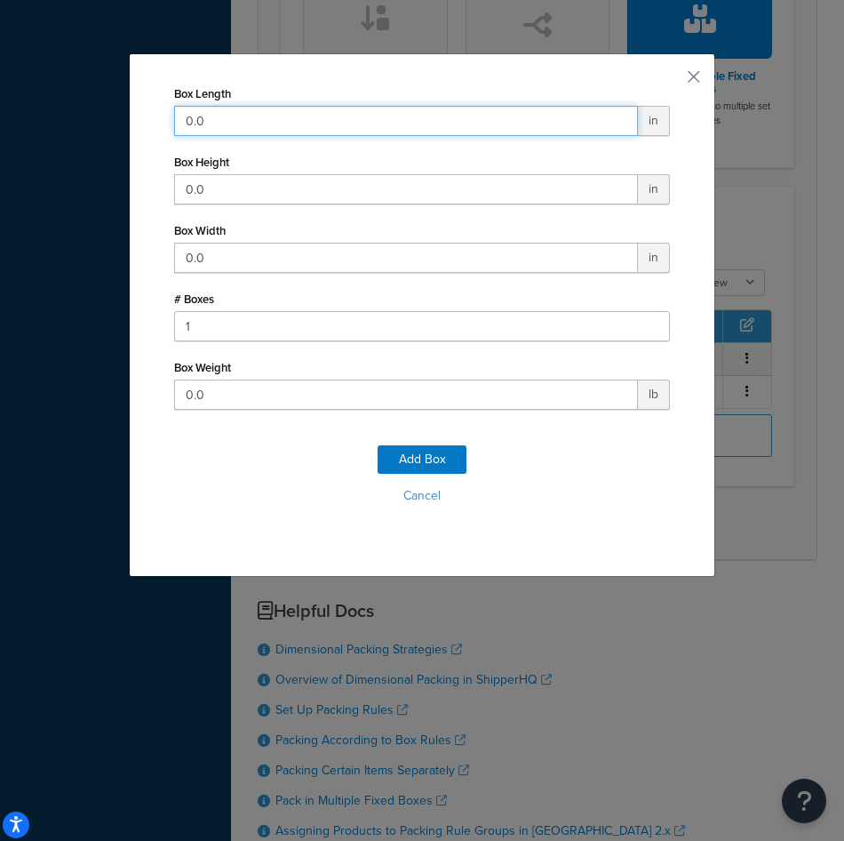
click at [348, 116] on input "0.0" at bounding box center [406, 121] width 464 height 30
type input "52"
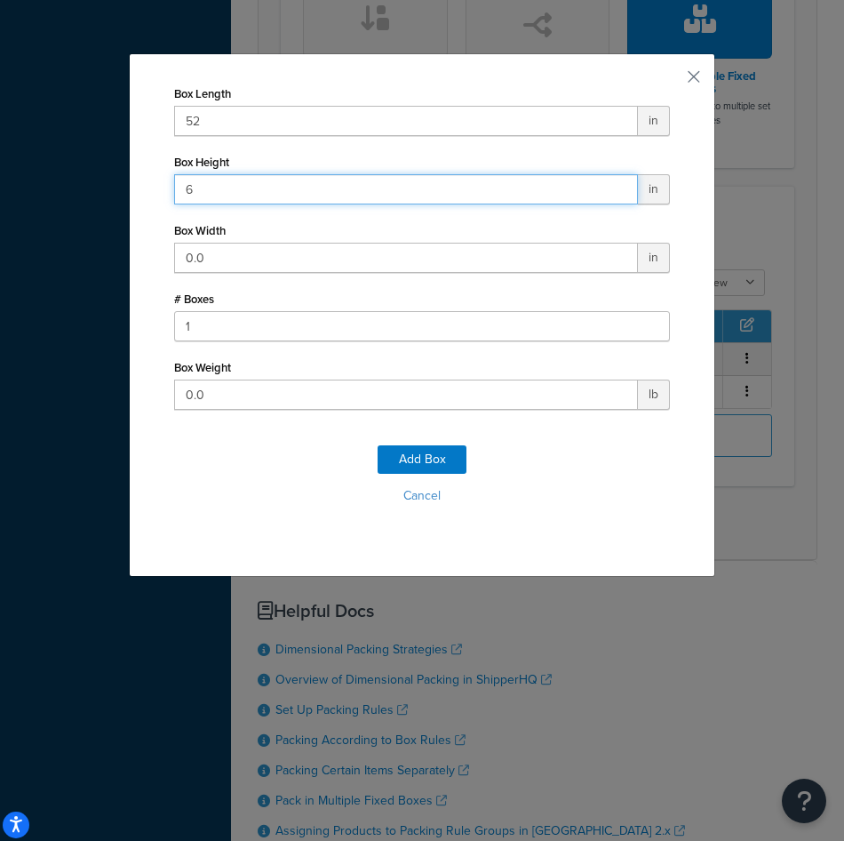
type input "6"
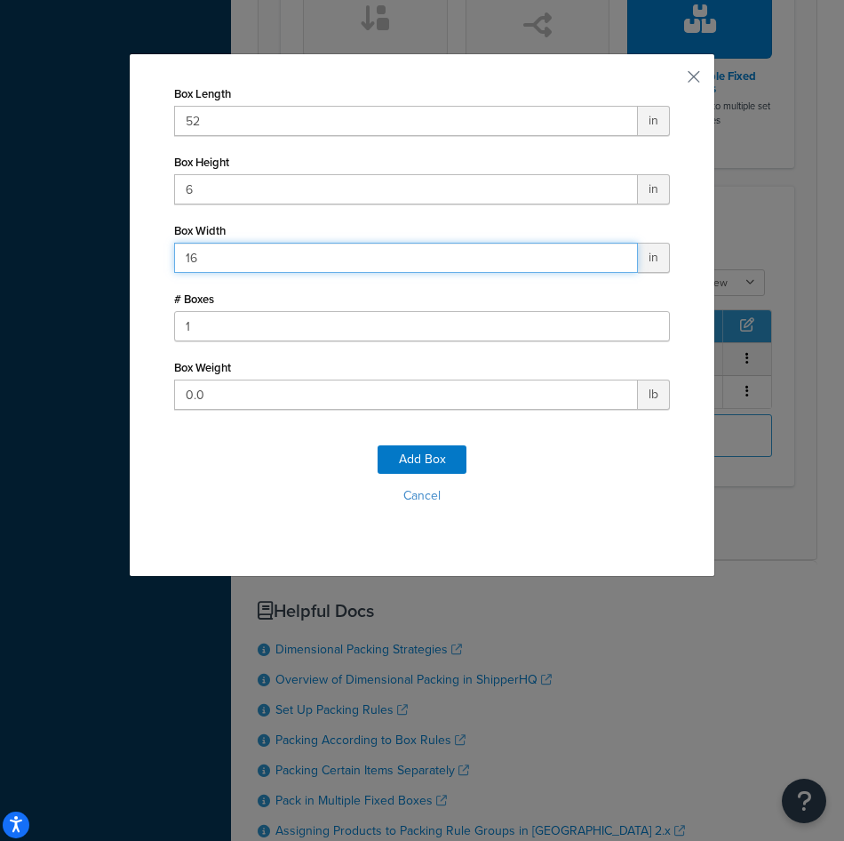
type input "16"
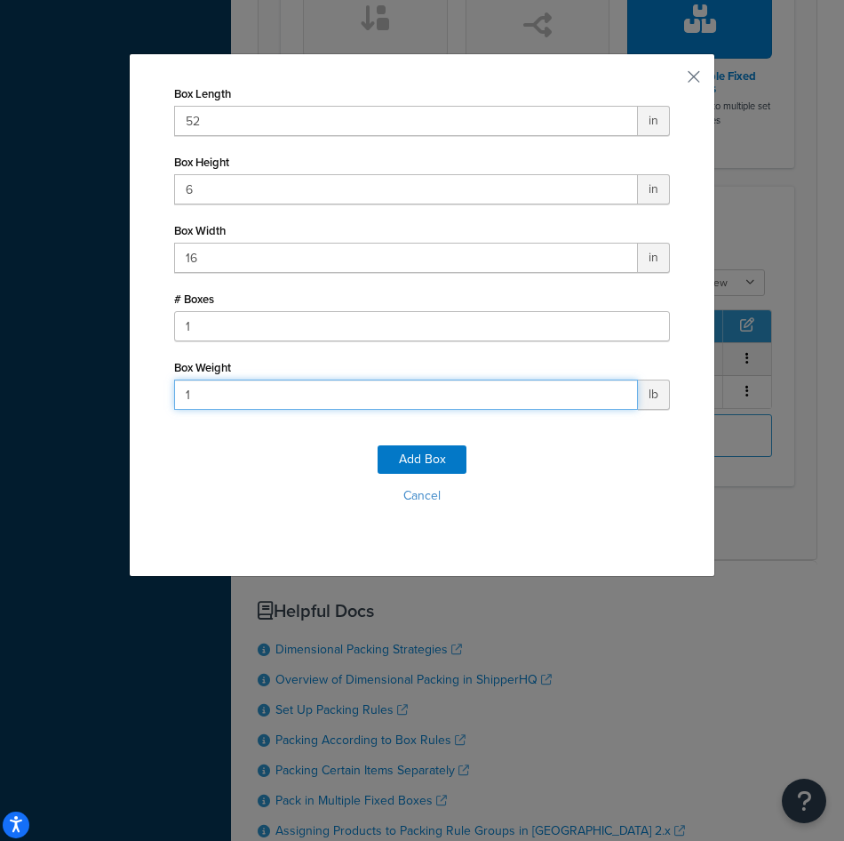
type input "16"
click button "Add Box" at bounding box center [422, 459] width 89 height 28
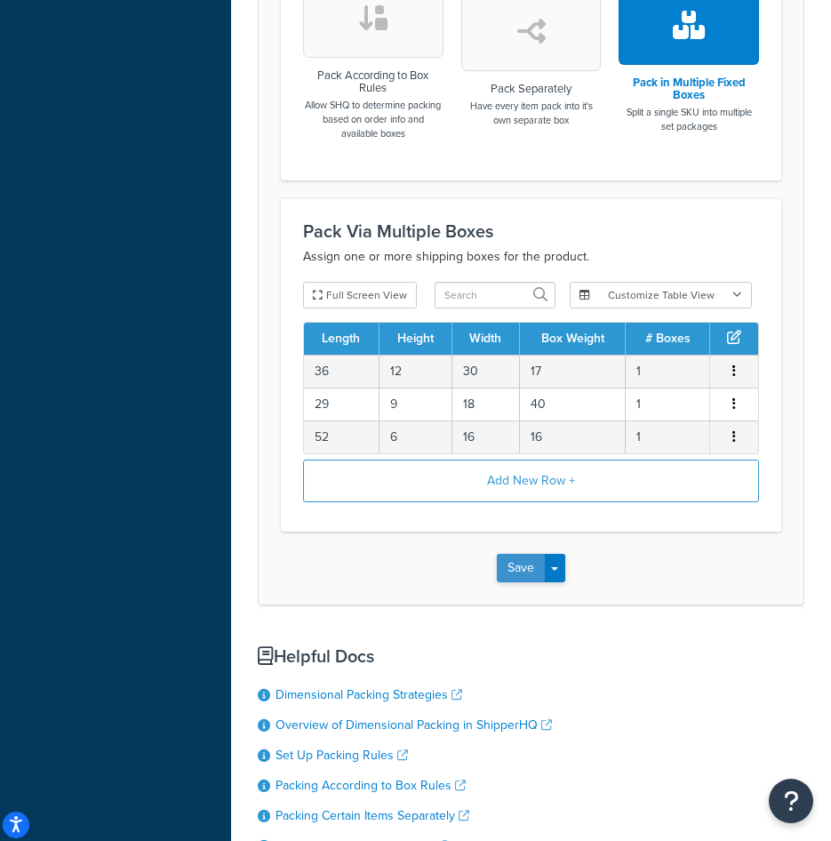
click at [517, 580] on button "Save" at bounding box center [521, 568] width 48 height 28
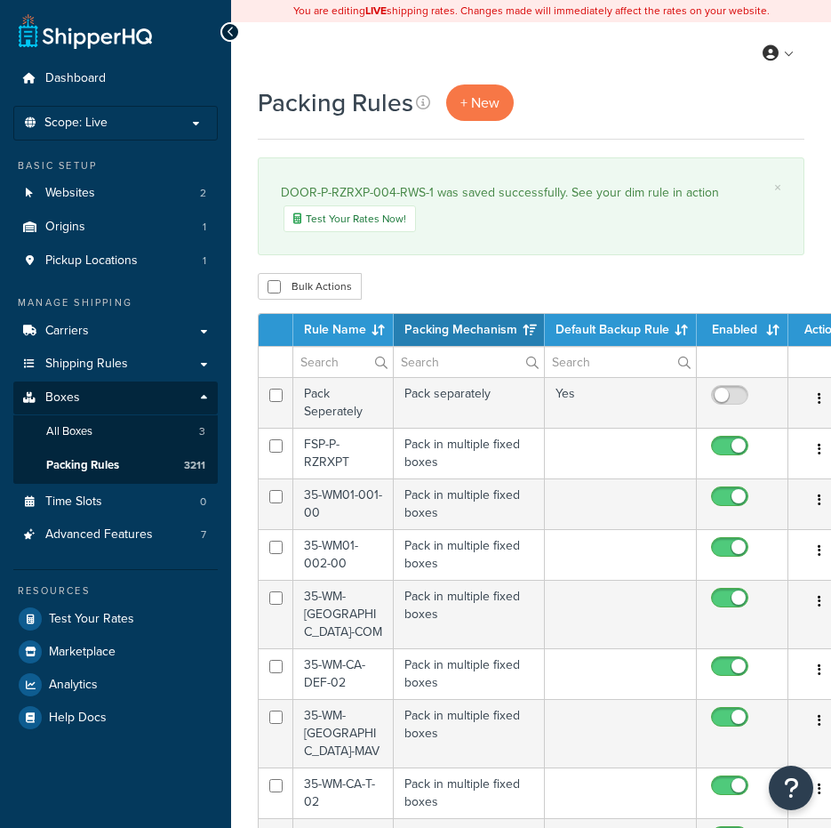
select select "15"
click at [482, 106] on span "+ New" at bounding box center [479, 102] width 39 height 20
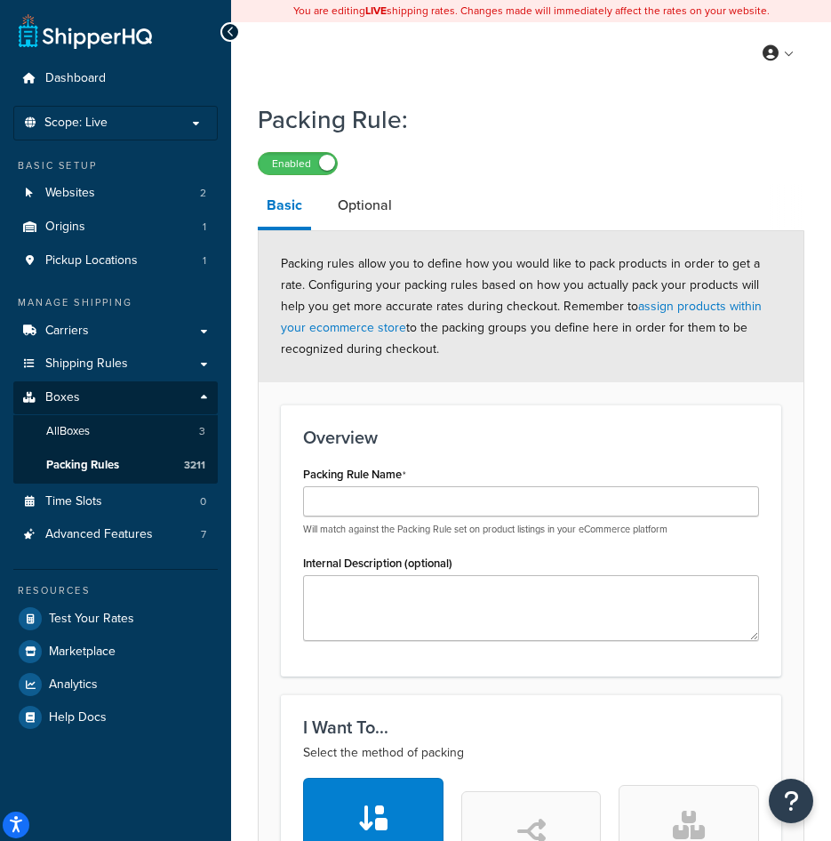
click at [404, 529] on p "Will match against the Packing Rule set on product listings in your eCommerce p…" at bounding box center [531, 529] width 456 height 13
click at [397, 514] on input "Packing Rule Name" at bounding box center [531, 501] width 456 height 30
paste input "DOOR-P-RZRXP-004-RWS-V-6"
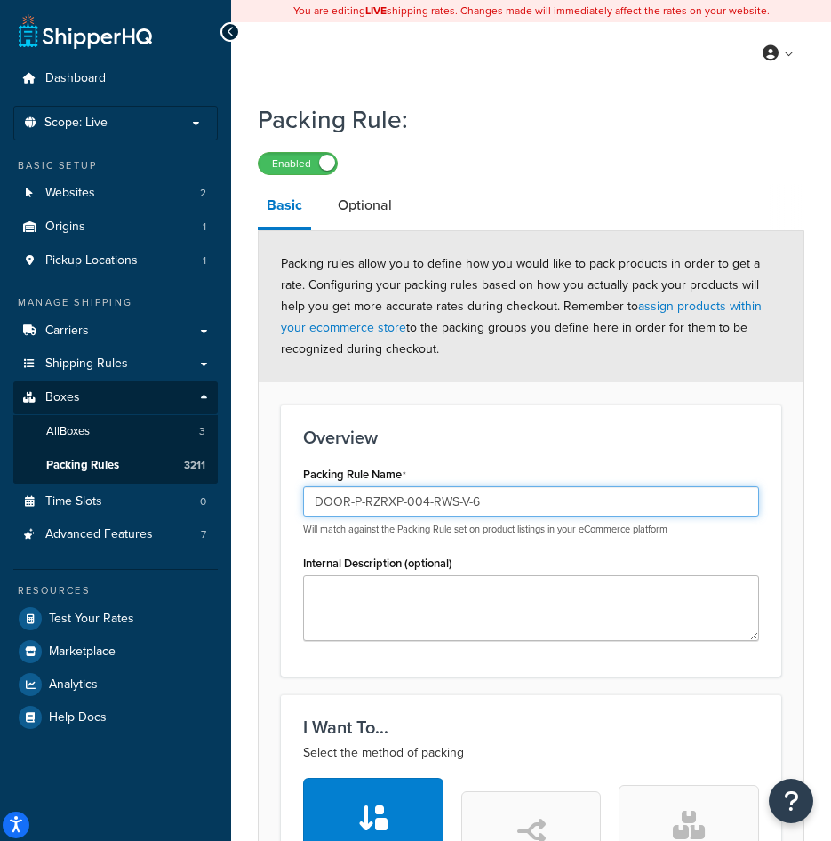
type input "DOOR-P-RZRXP-004-RWS-V-6"
click at [496, 460] on div "Overview Packing Rule Name DOOR-P-RZRXP-004-RWS-V-6 Will match against the Pack…" at bounding box center [531, 539] width 500 height 271
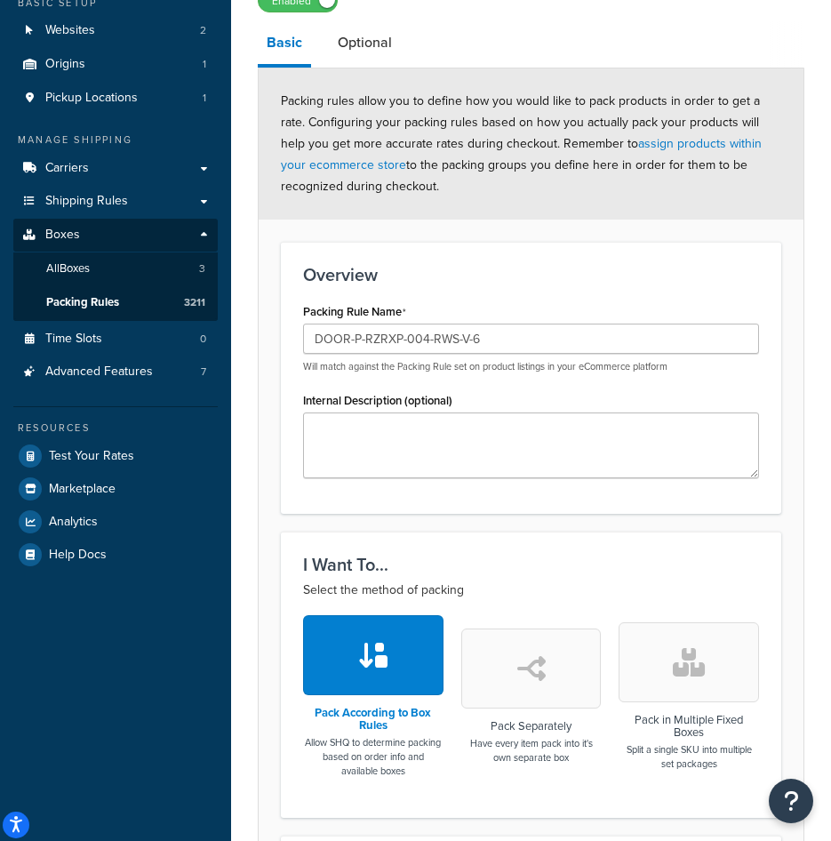
scroll to position [356, 0]
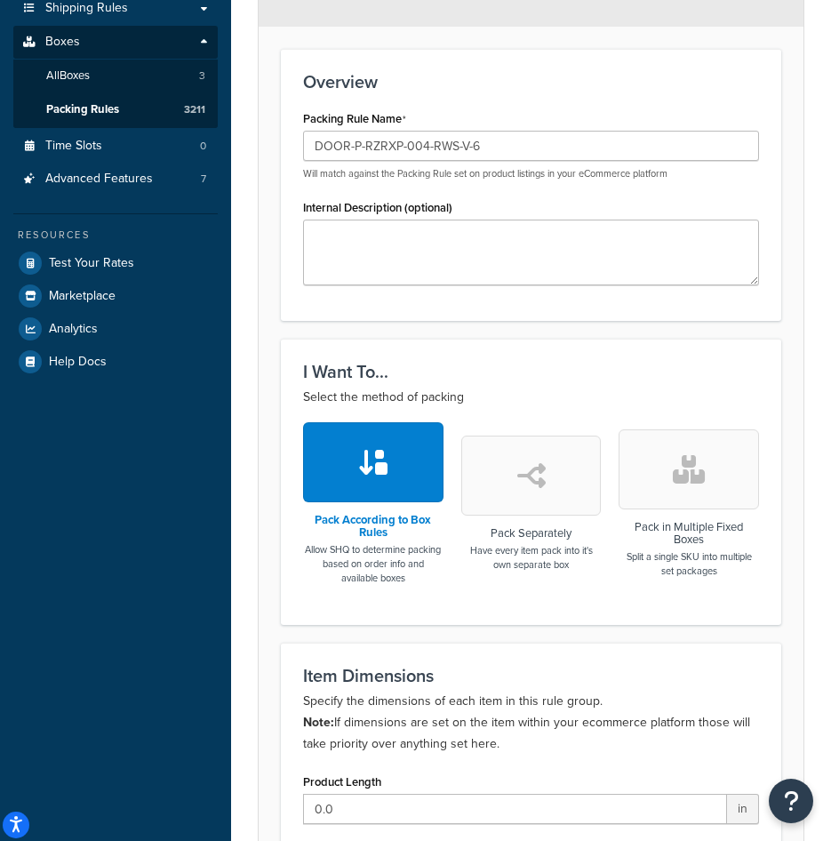
click at [732, 470] on button "button" at bounding box center [689, 469] width 140 height 80
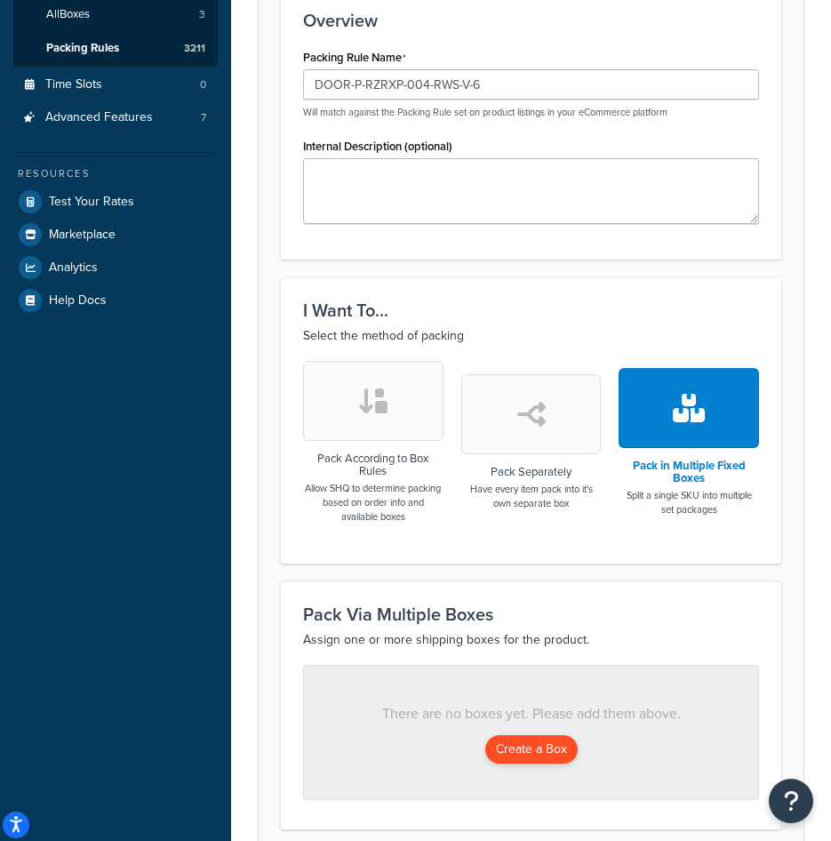
scroll to position [533, 0]
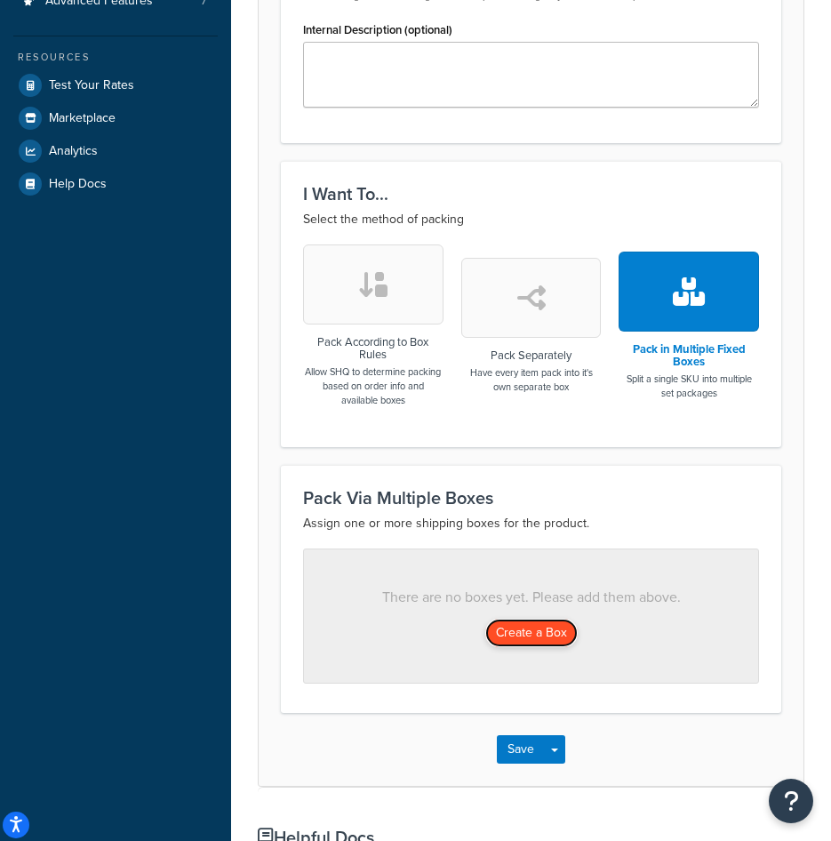
click at [542, 636] on button "Create a Box" at bounding box center [531, 633] width 92 height 28
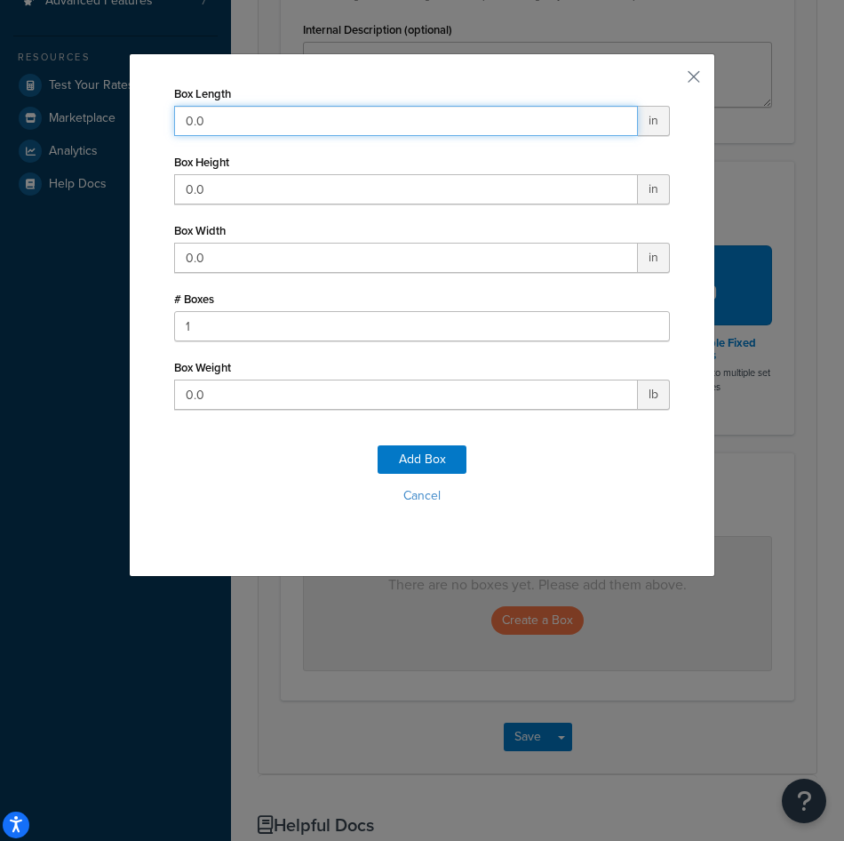
click at [300, 116] on input "0.0" at bounding box center [406, 121] width 464 height 30
drag, startPoint x: 300, startPoint y: 116, endPoint x: 131, endPoint y: 131, distance: 169.5
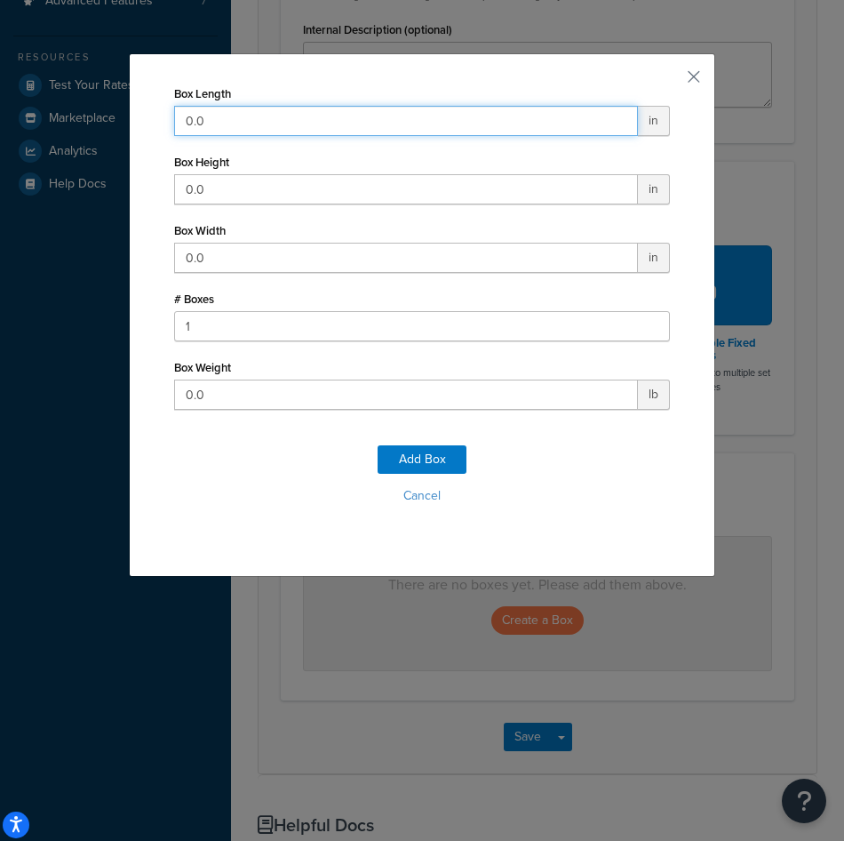
click at [131, 131] on div "Box Length 0.0 in Box Height 0.0 in Box Width 0.0 in # Boxes 1 Box Weight 0.0 l…" at bounding box center [422, 315] width 587 height 524
type input "36"
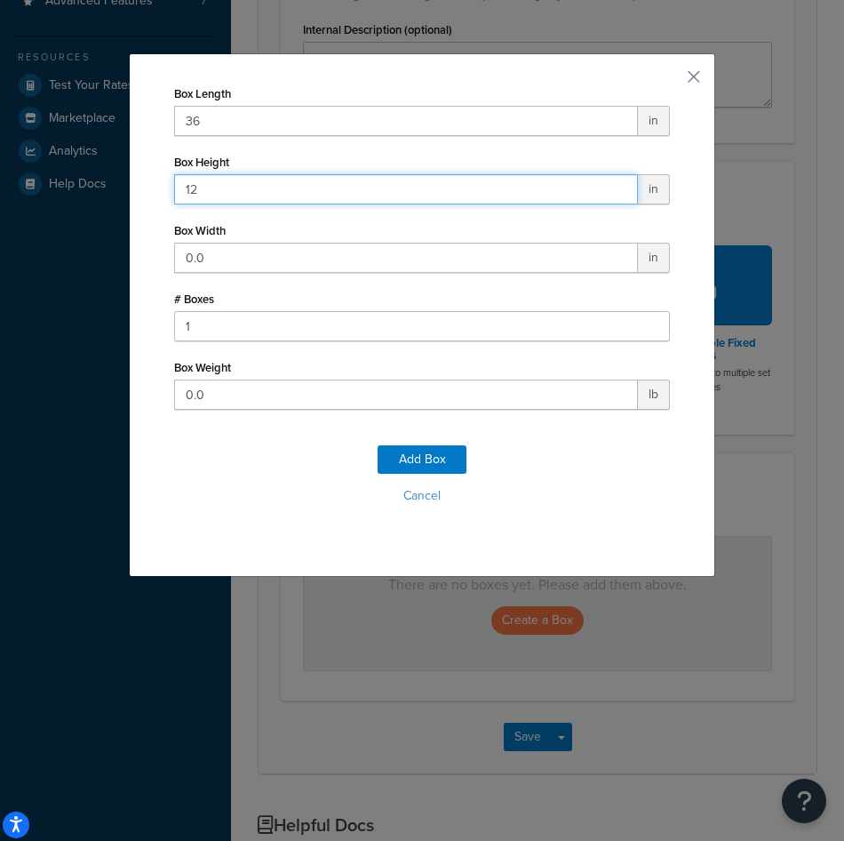
type input "12"
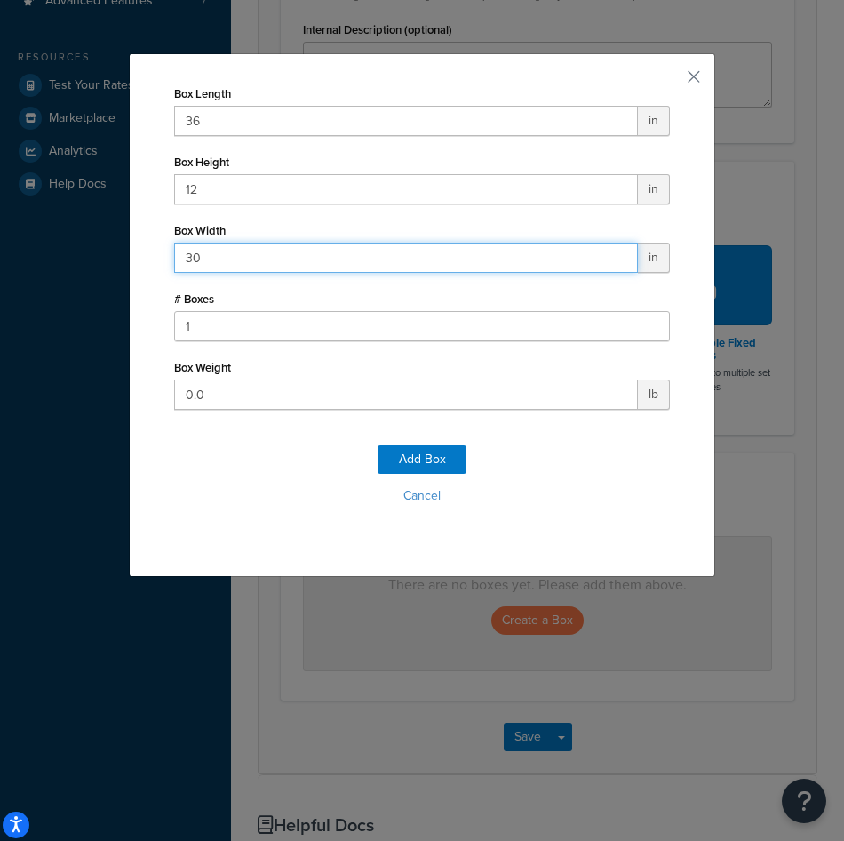
type input "30"
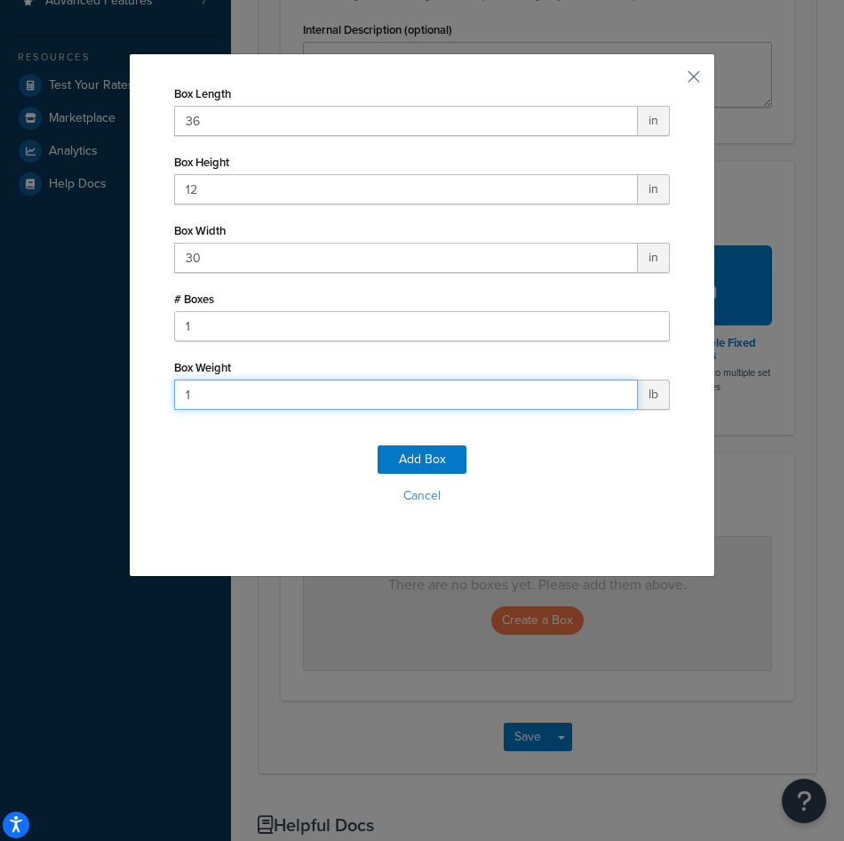
type input "17"
click button "Add Box" at bounding box center [422, 459] width 89 height 28
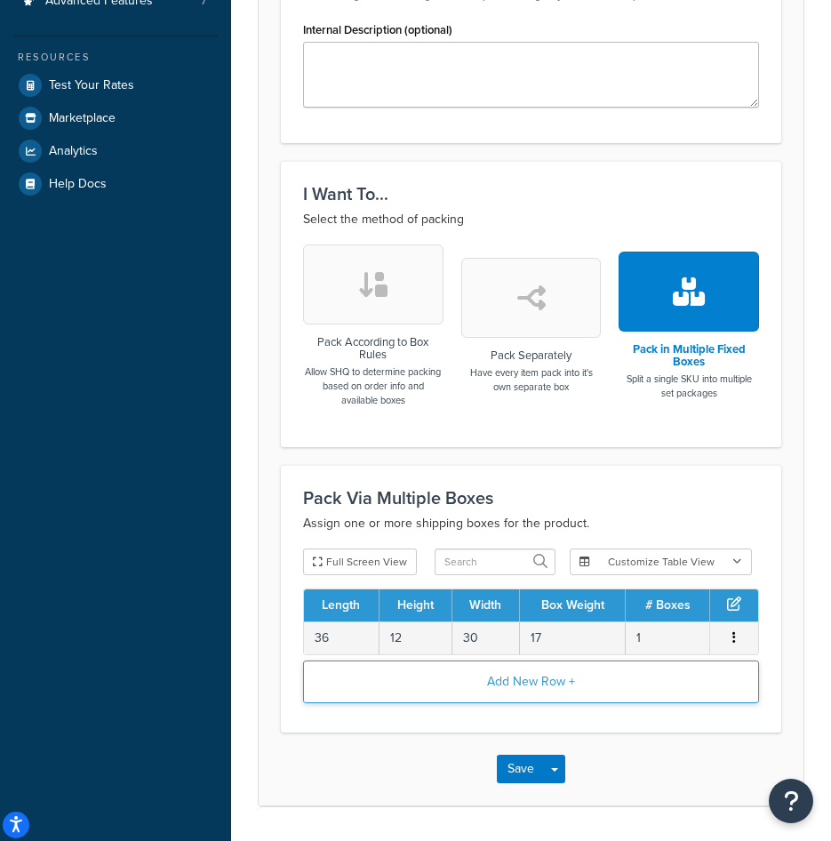
click at [591, 703] on button "Add New Row +" at bounding box center [531, 681] width 456 height 43
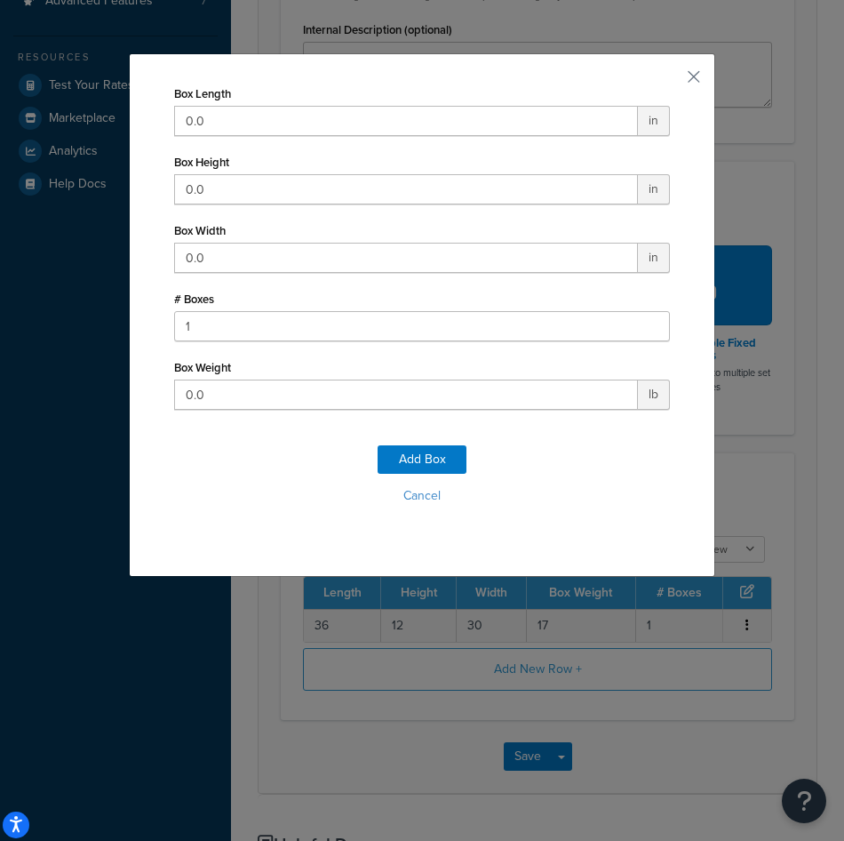
click at [339, 136] on div "Box Length 0.0 in Box Height 0.0 in Box Width 0.0 in # Boxes 1 Box Weight 0.0 lb" at bounding box center [422, 245] width 496 height 329
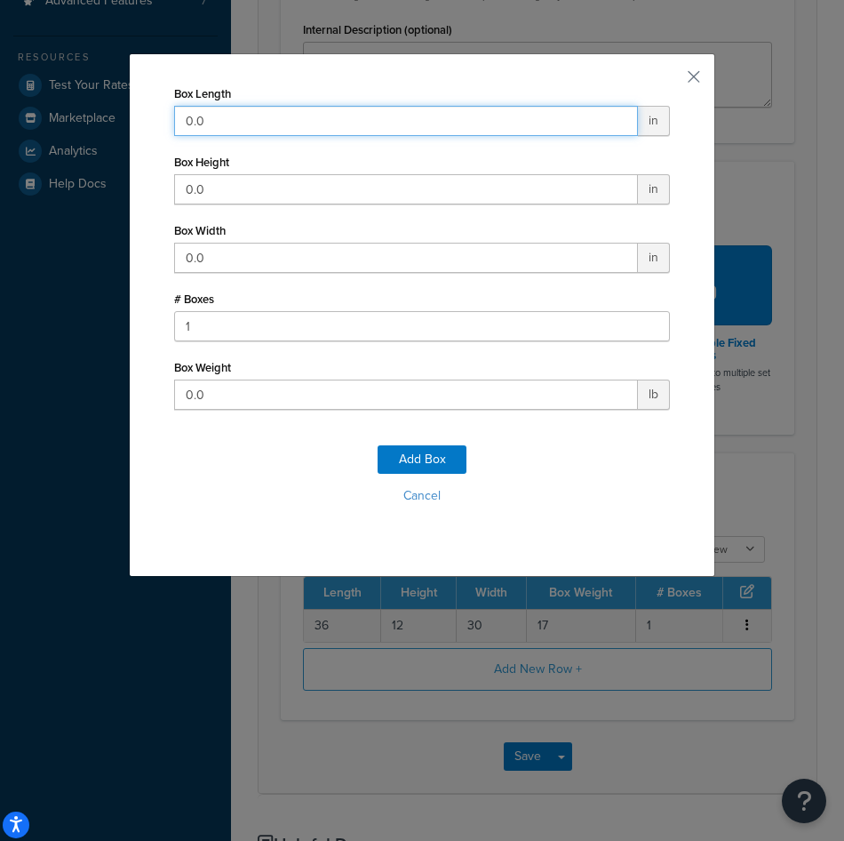
click at [351, 126] on input "0.0" at bounding box center [406, 121] width 464 height 30
type input "29"
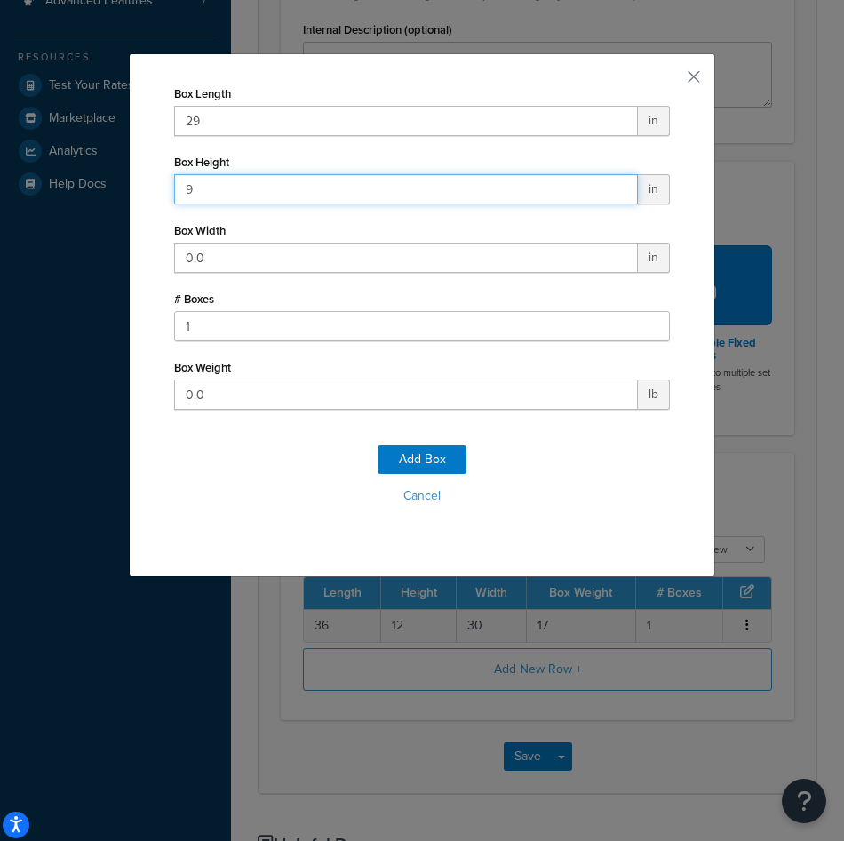
type input "9"
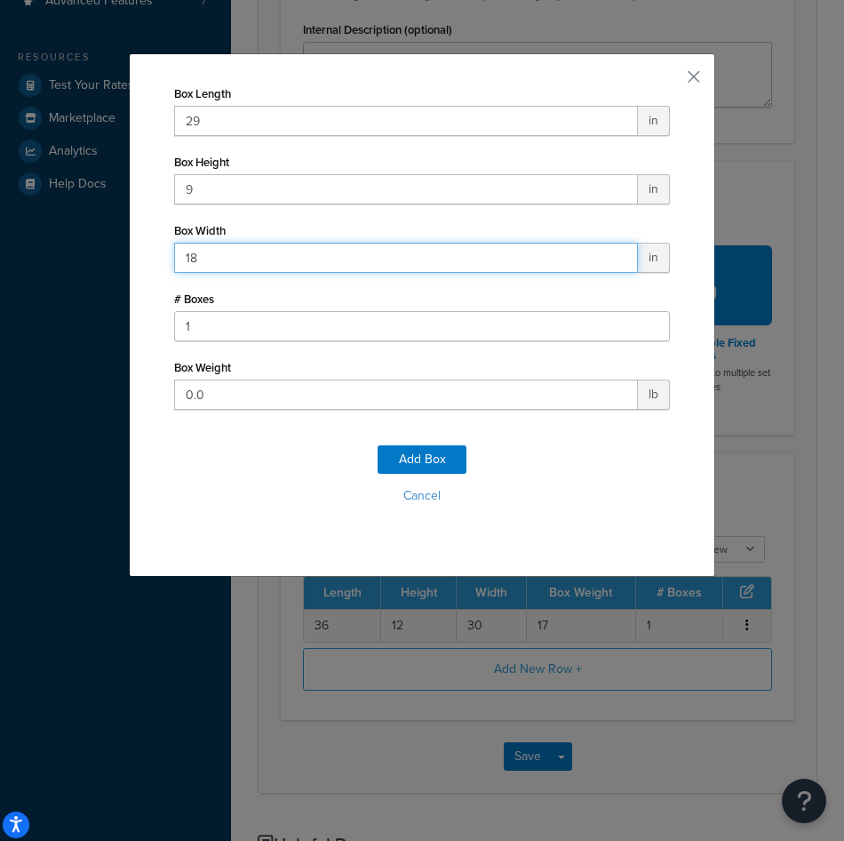
type input "18"
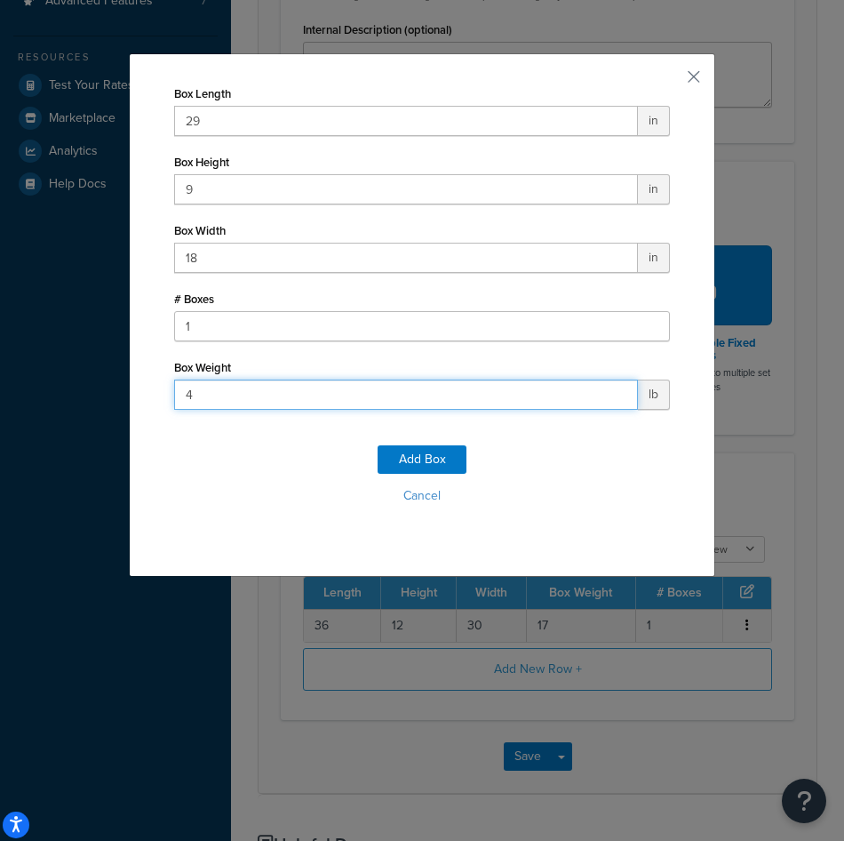
type input "40"
click button "Add Box" at bounding box center [422, 459] width 89 height 28
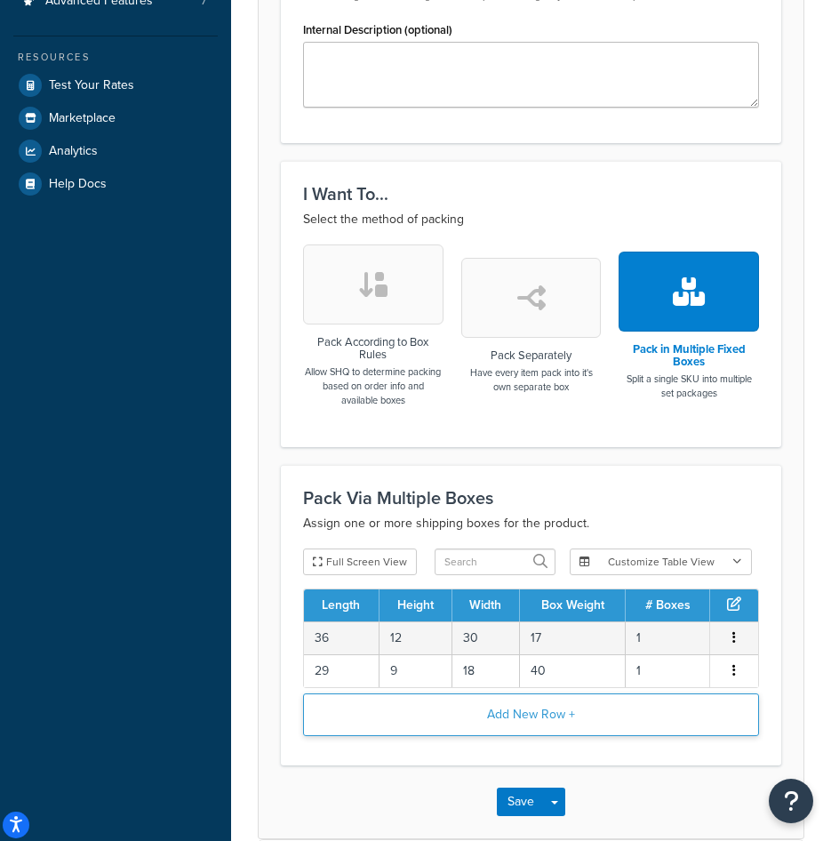
click at [460, 704] on button "Add New Row +" at bounding box center [531, 714] width 456 height 43
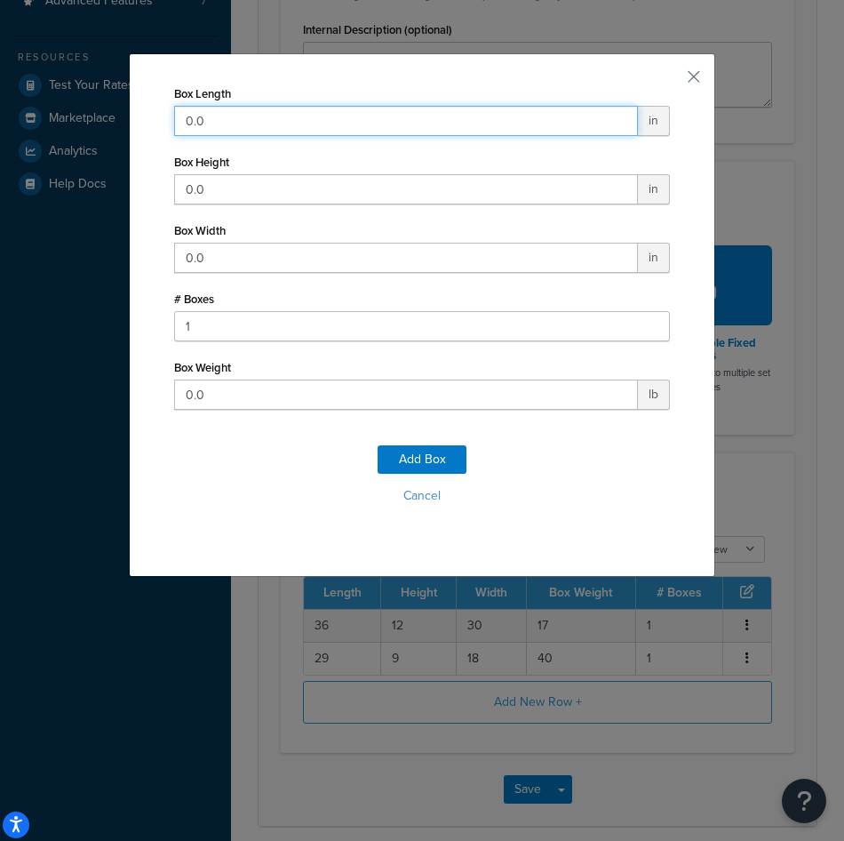
click at [436, 109] on input "0.0" at bounding box center [406, 121] width 464 height 30
type input "52"
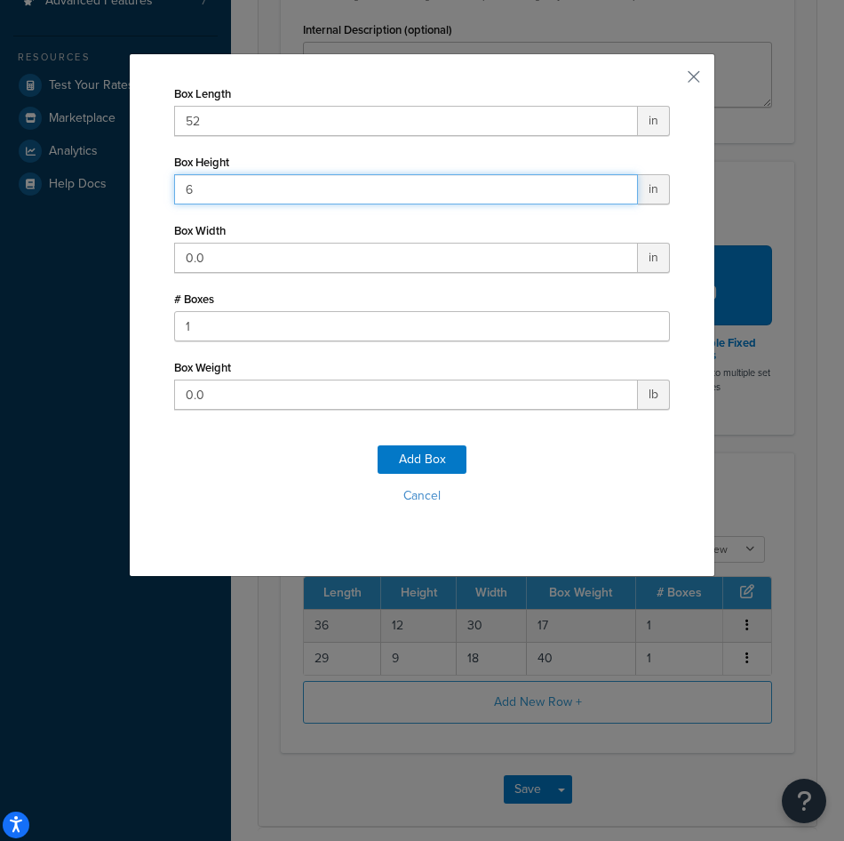
type input "6"
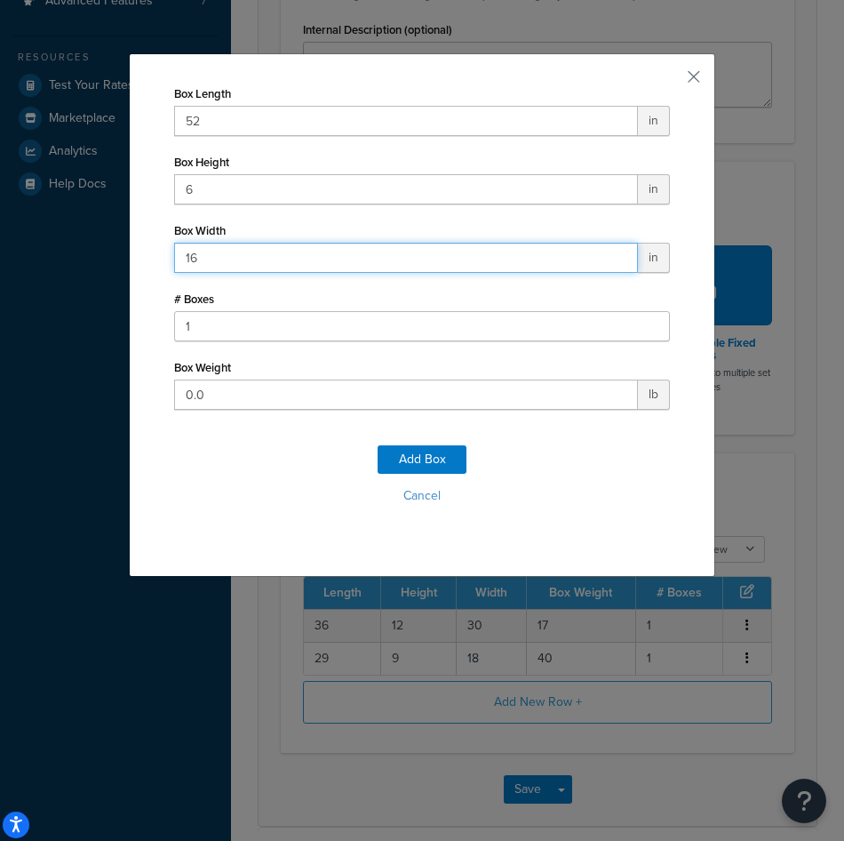
type input "16"
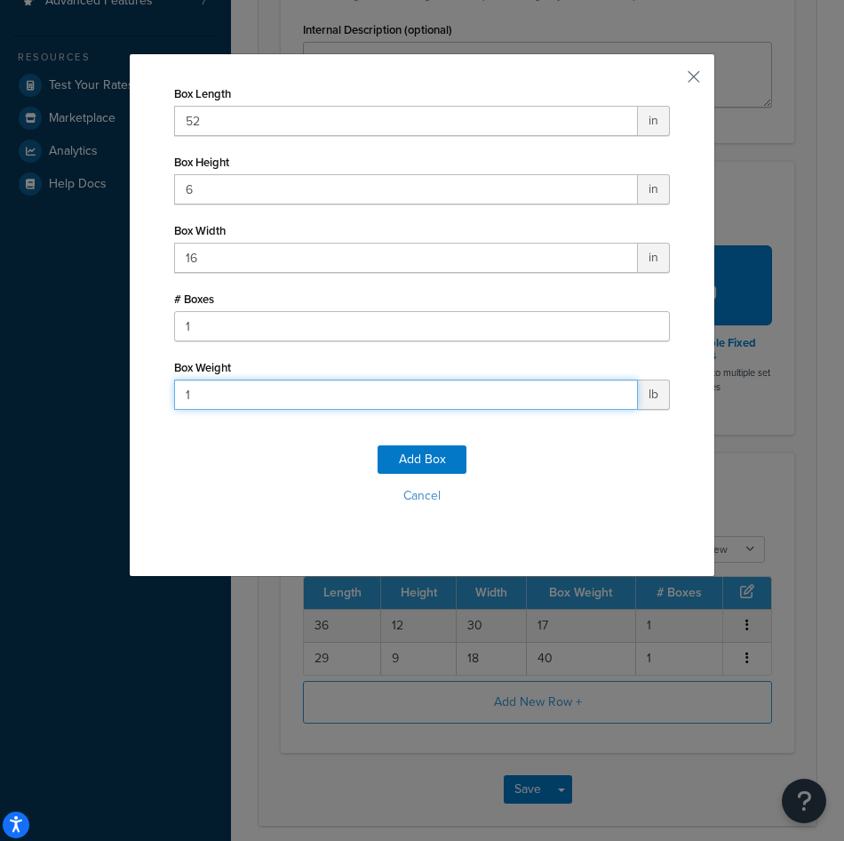
type input "18"
click button "Add Box" at bounding box center [422, 459] width 89 height 28
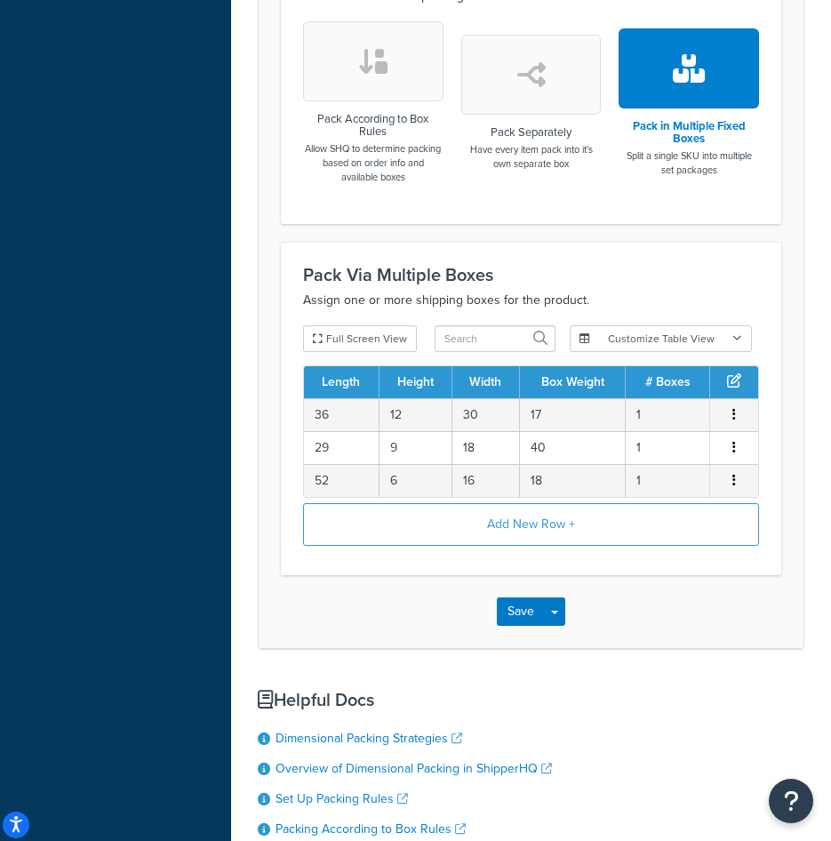
scroll to position [889, 0]
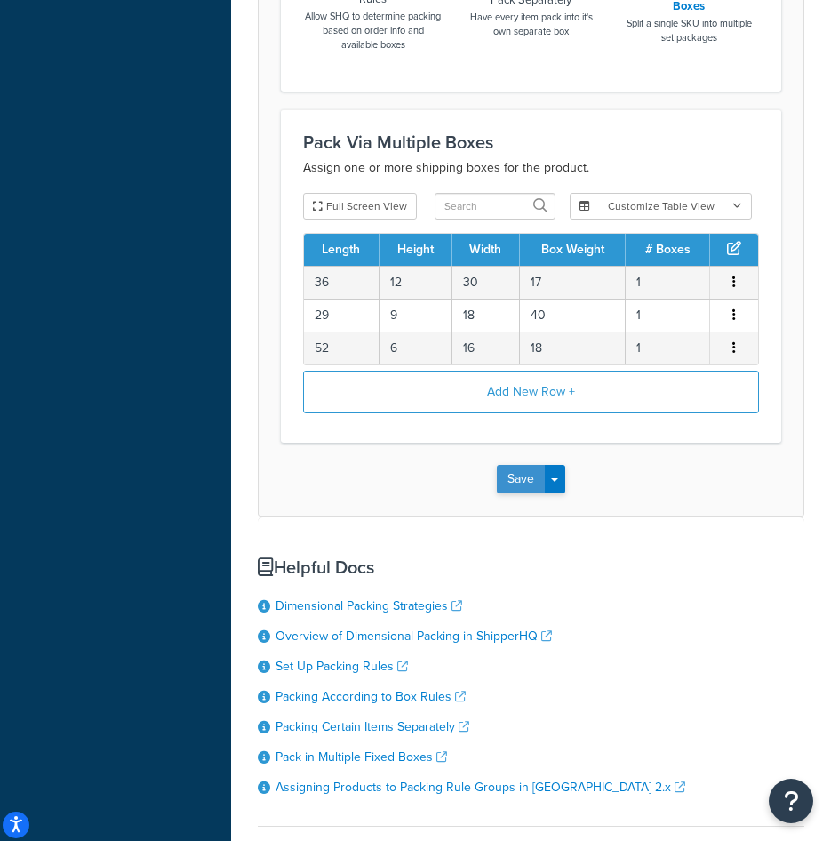
click at [524, 479] on button "Save" at bounding box center [521, 479] width 48 height 28
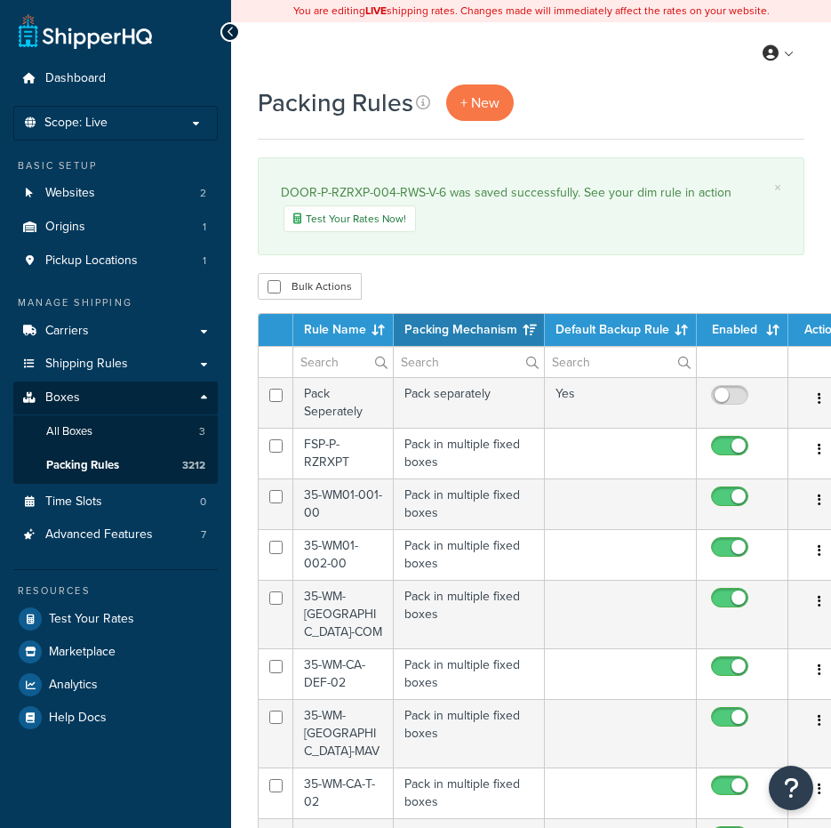
select select "15"
click at [335, 357] on input "text" at bounding box center [343, 362] width 100 height 30
paste input "DOOR-P-RZRXP-004-RWS-5"
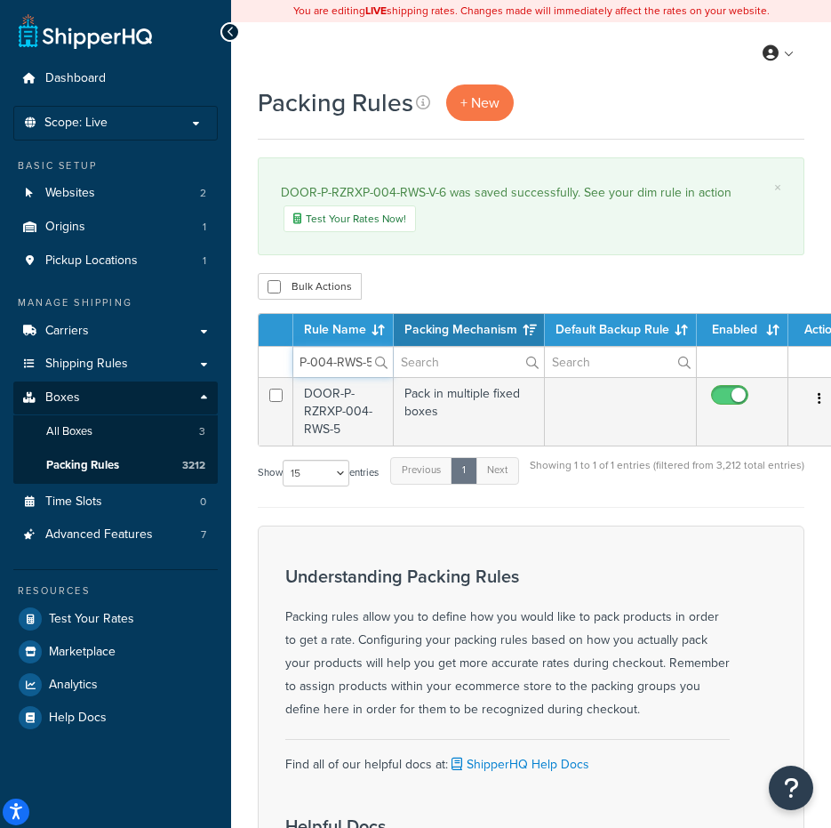
type input "DOOR-P-RZRXP-004-RWS-5"
